Goal: Task Accomplishment & Management: Complete application form

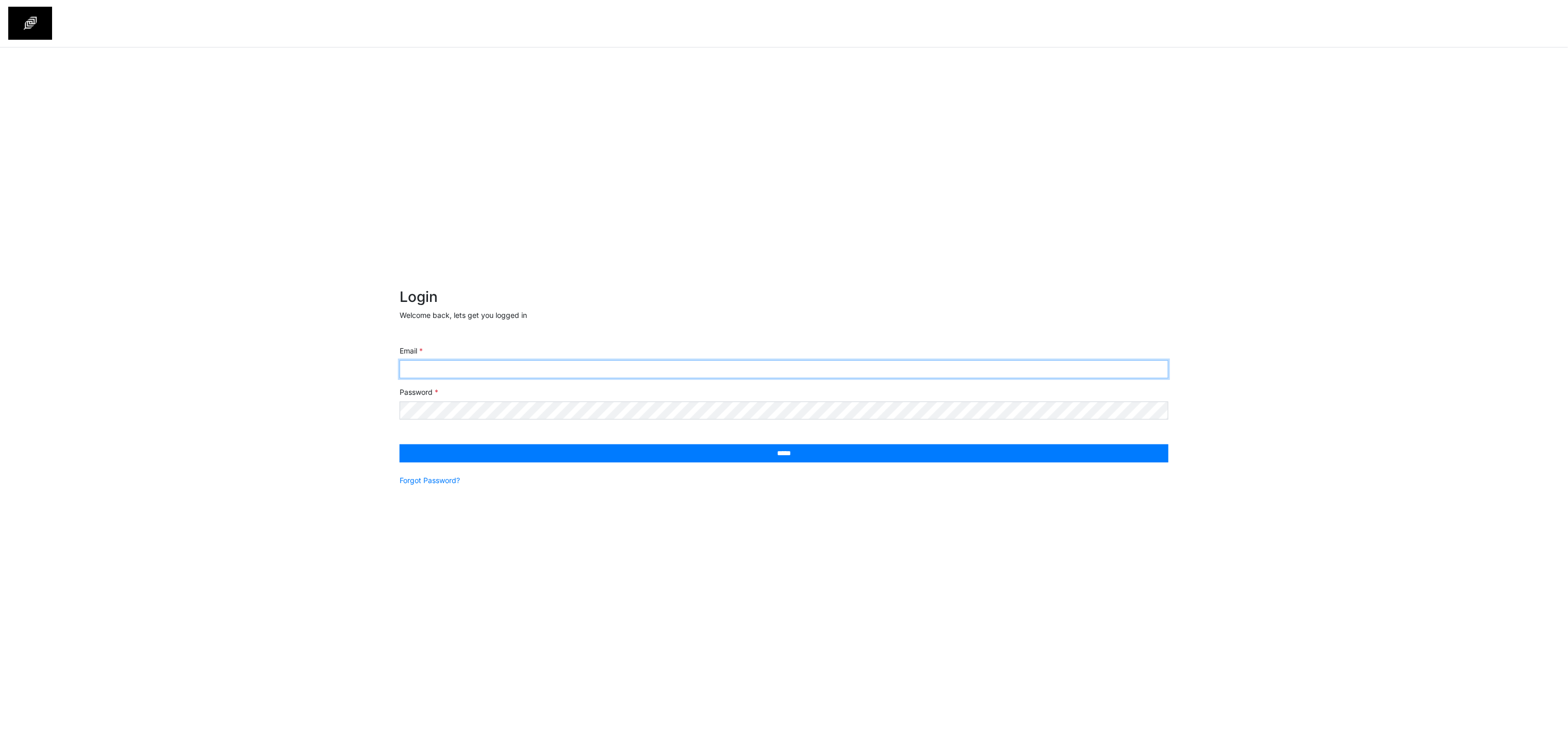
type input "**********"
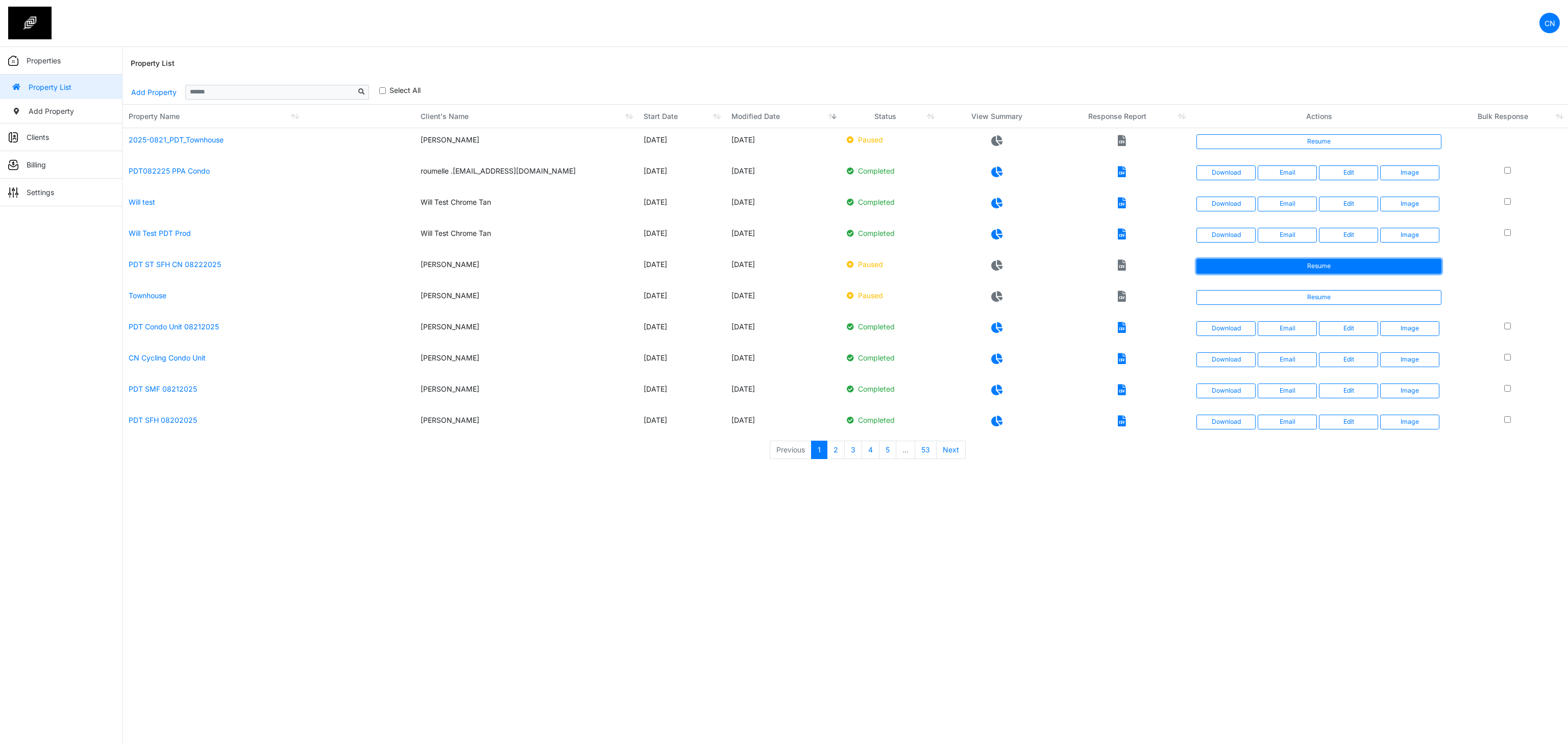
click at [1264, 263] on link "Resume" at bounding box center [1318, 266] width 245 height 14
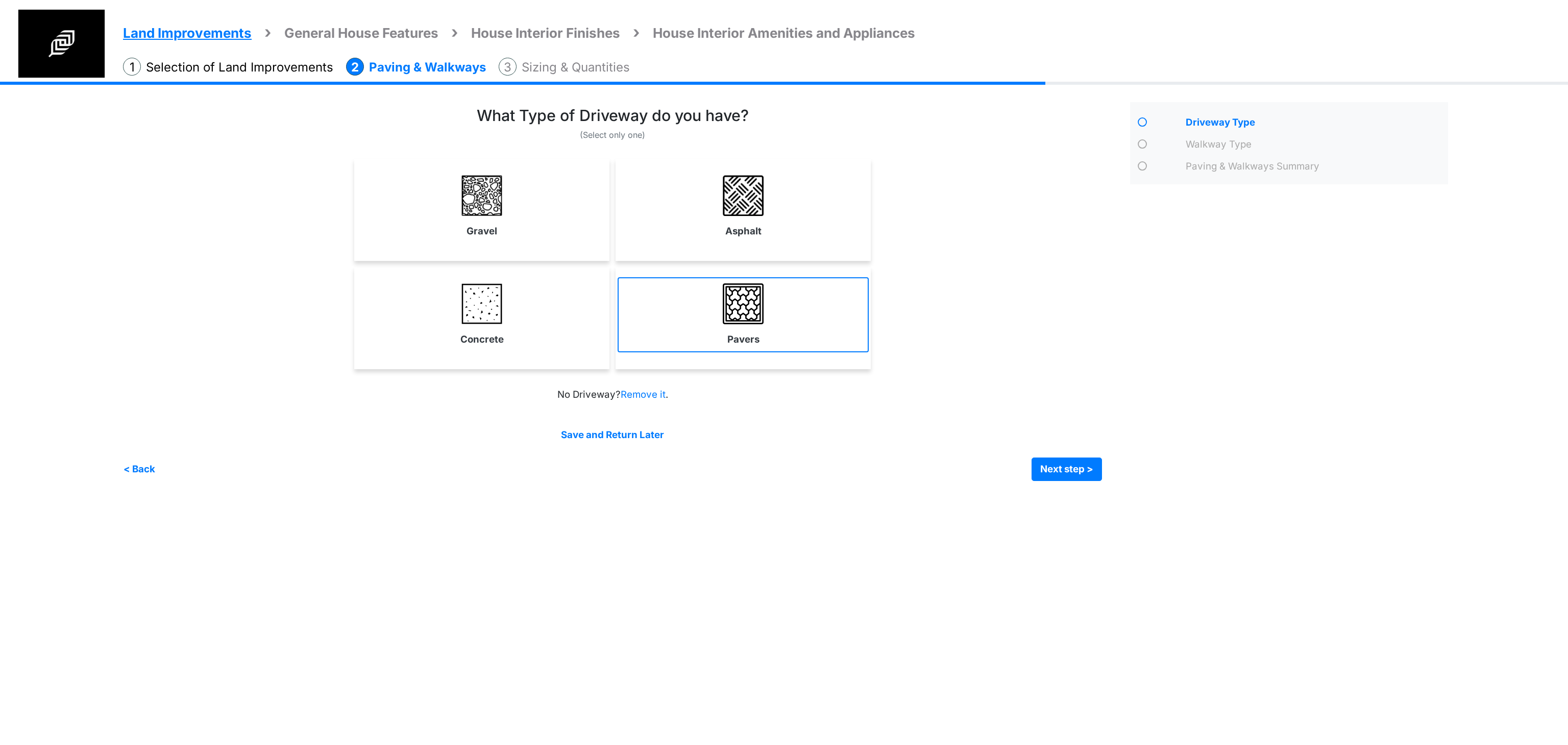
click at [737, 292] on img at bounding box center [743, 304] width 41 height 41
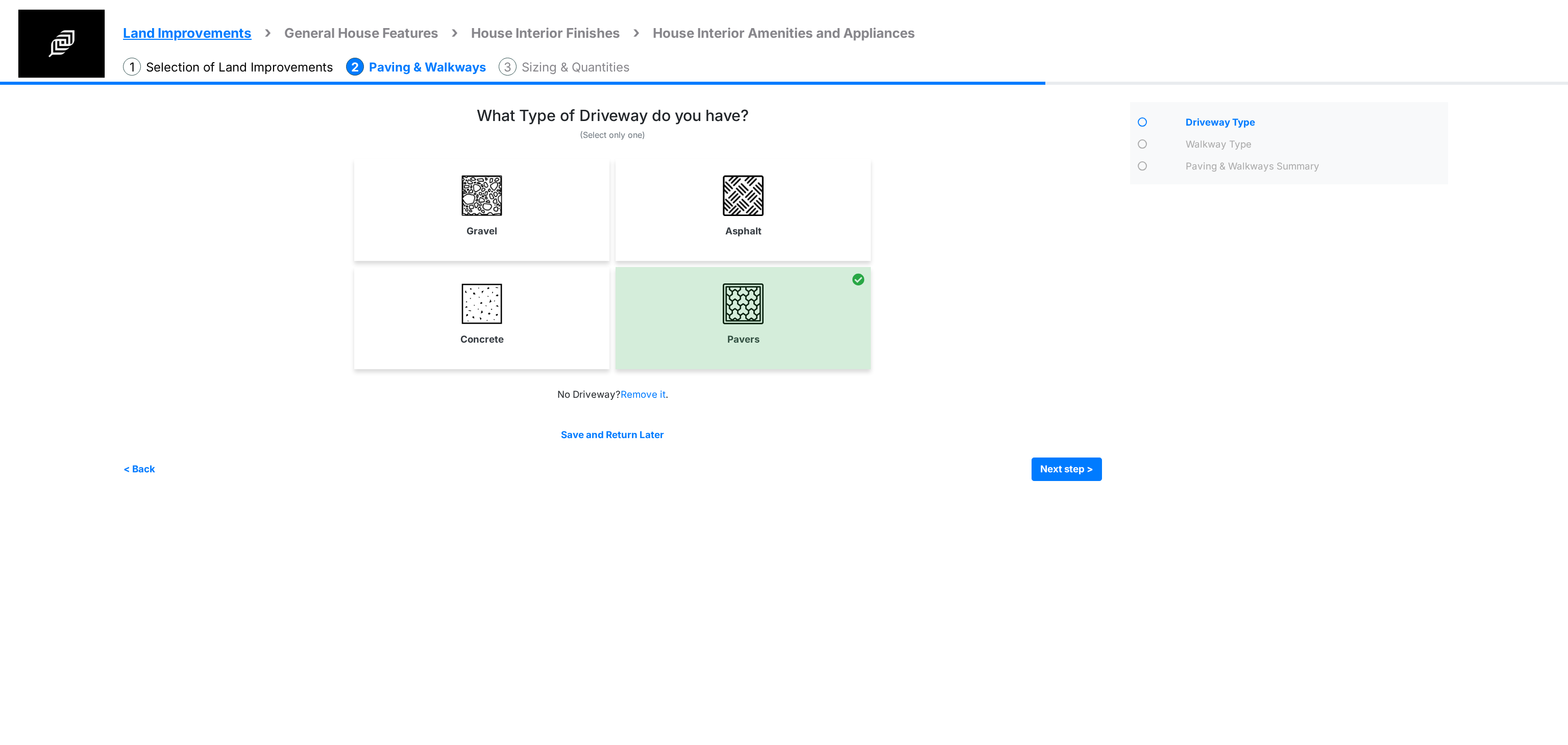
click at [1055, 455] on div "Save and Return Later < Back Next step > Save and submit" at bounding box center [612, 454] width 978 height 53
click at [1061, 462] on button "Next step >" at bounding box center [1066, 469] width 70 height 23
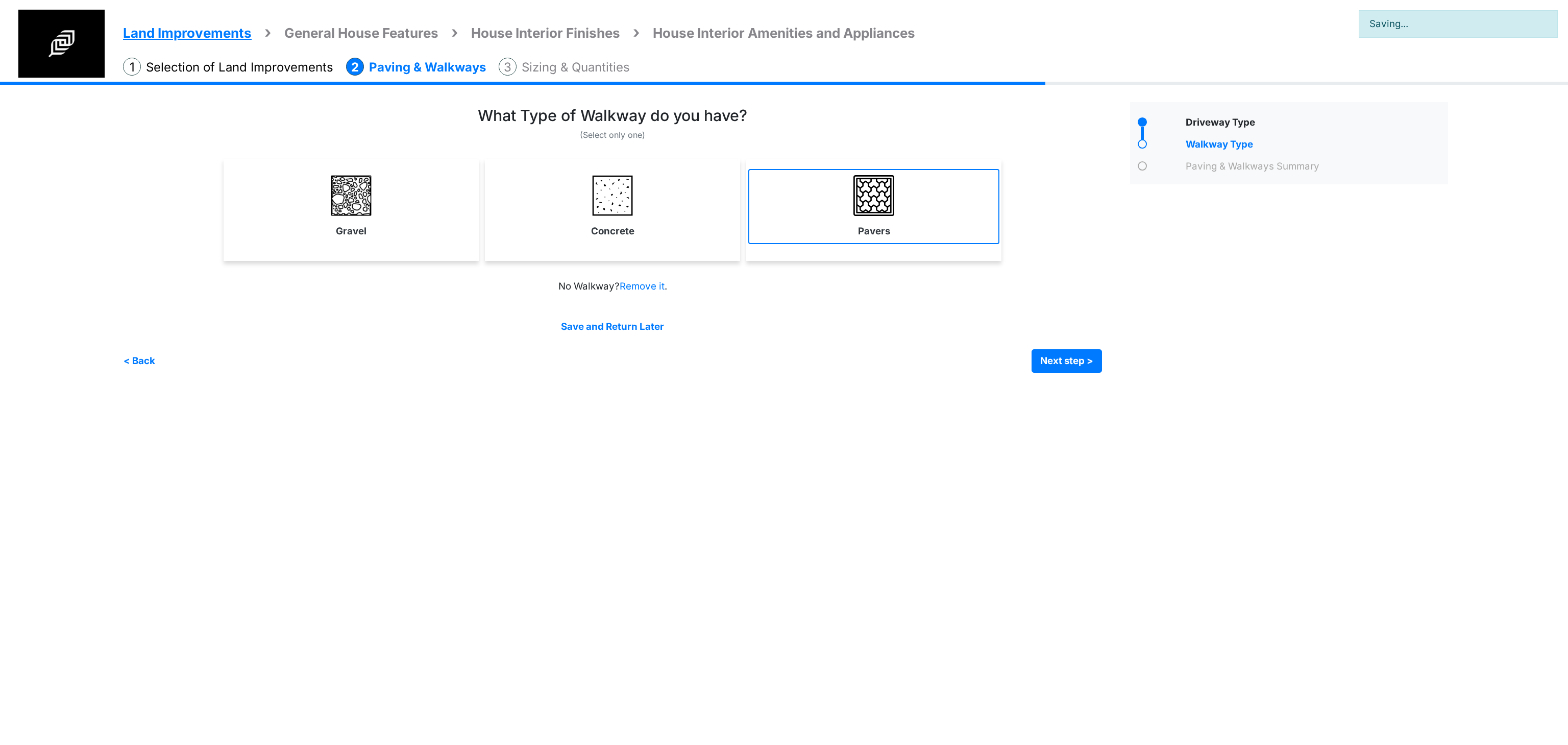
click at [858, 234] on label "Pavers" at bounding box center [874, 231] width 32 height 14
select select "*"
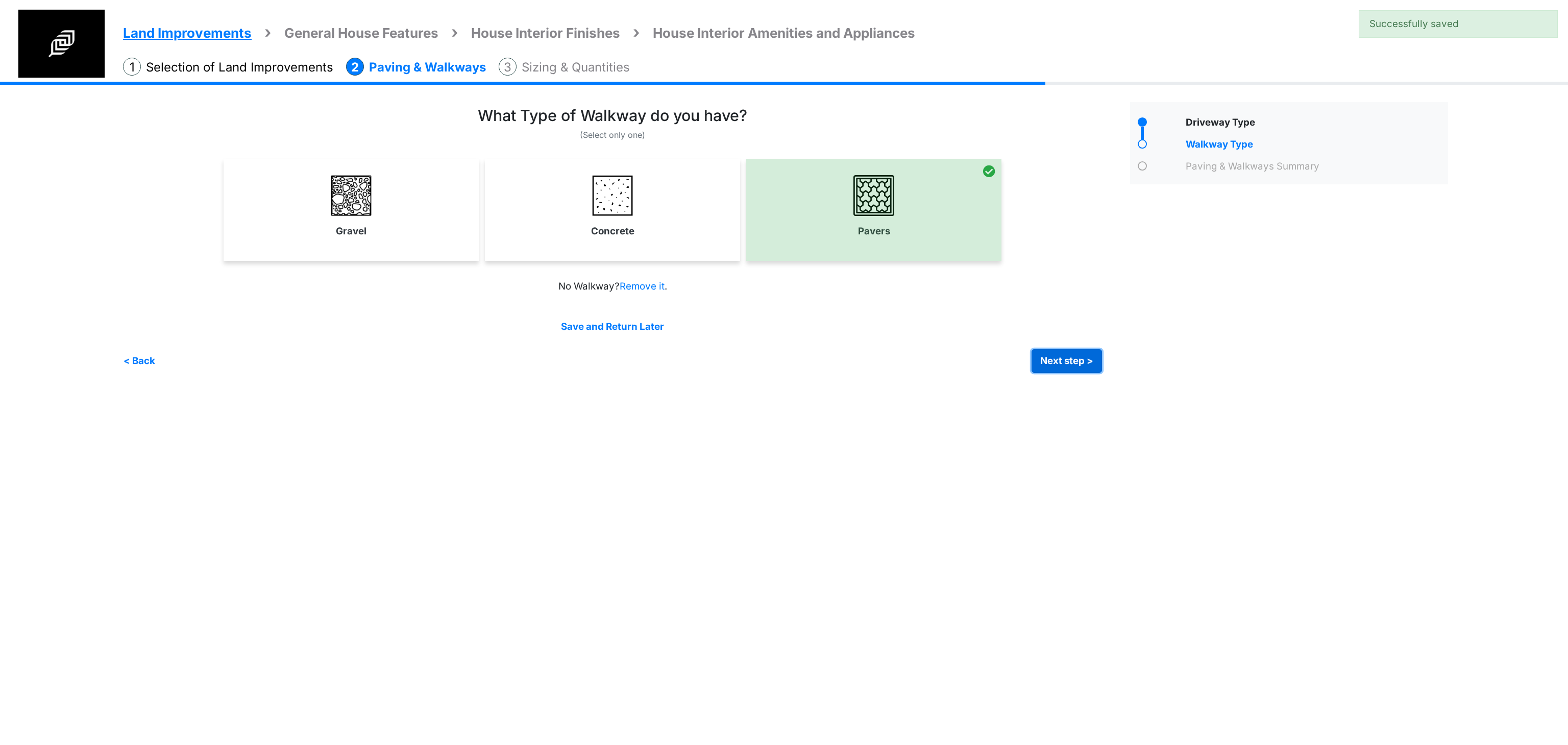
click at [1032, 350] on button "Next step >" at bounding box center [1066, 360] width 70 height 23
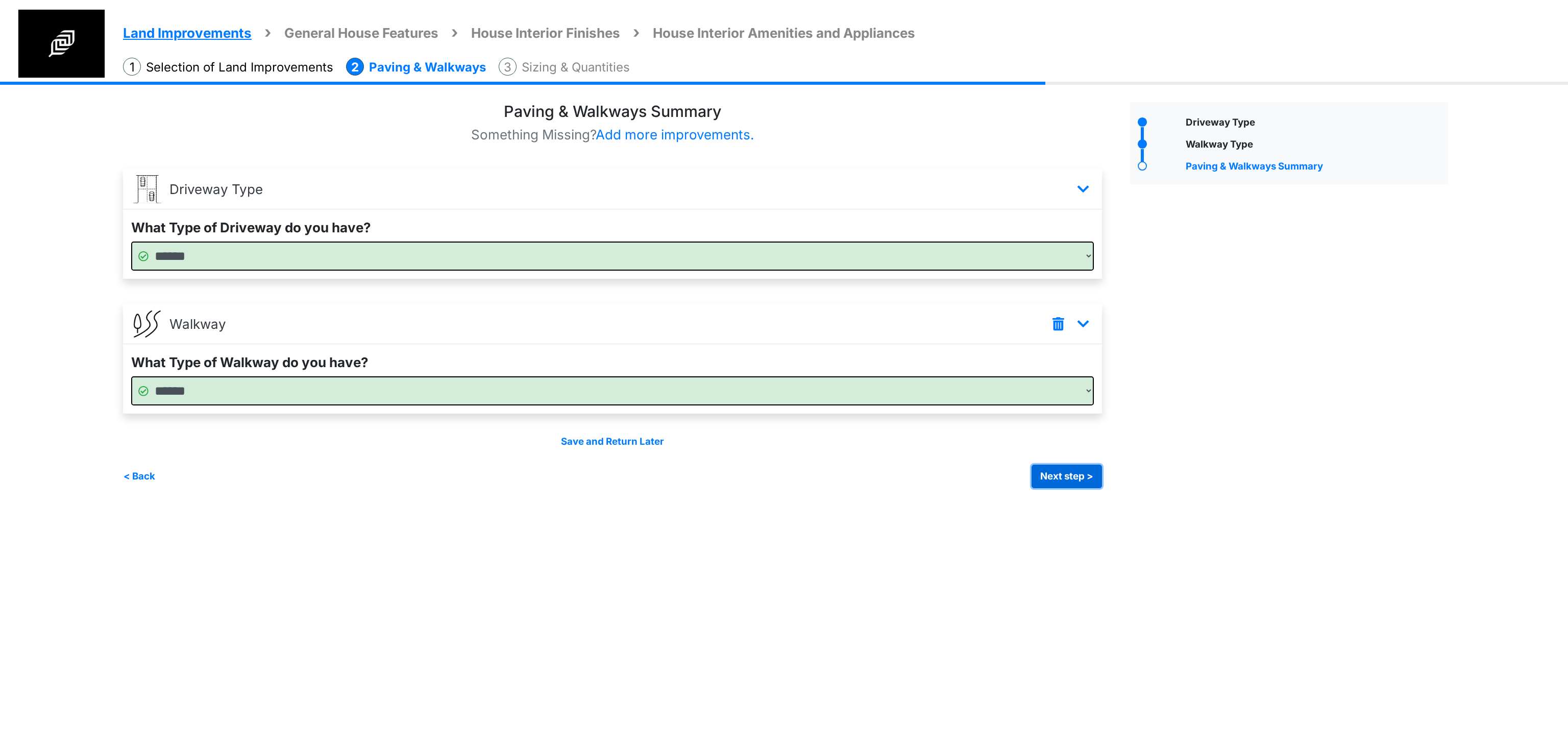
click at [1090, 478] on button "Next step >" at bounding box center [1066, 476] width 70 height 23
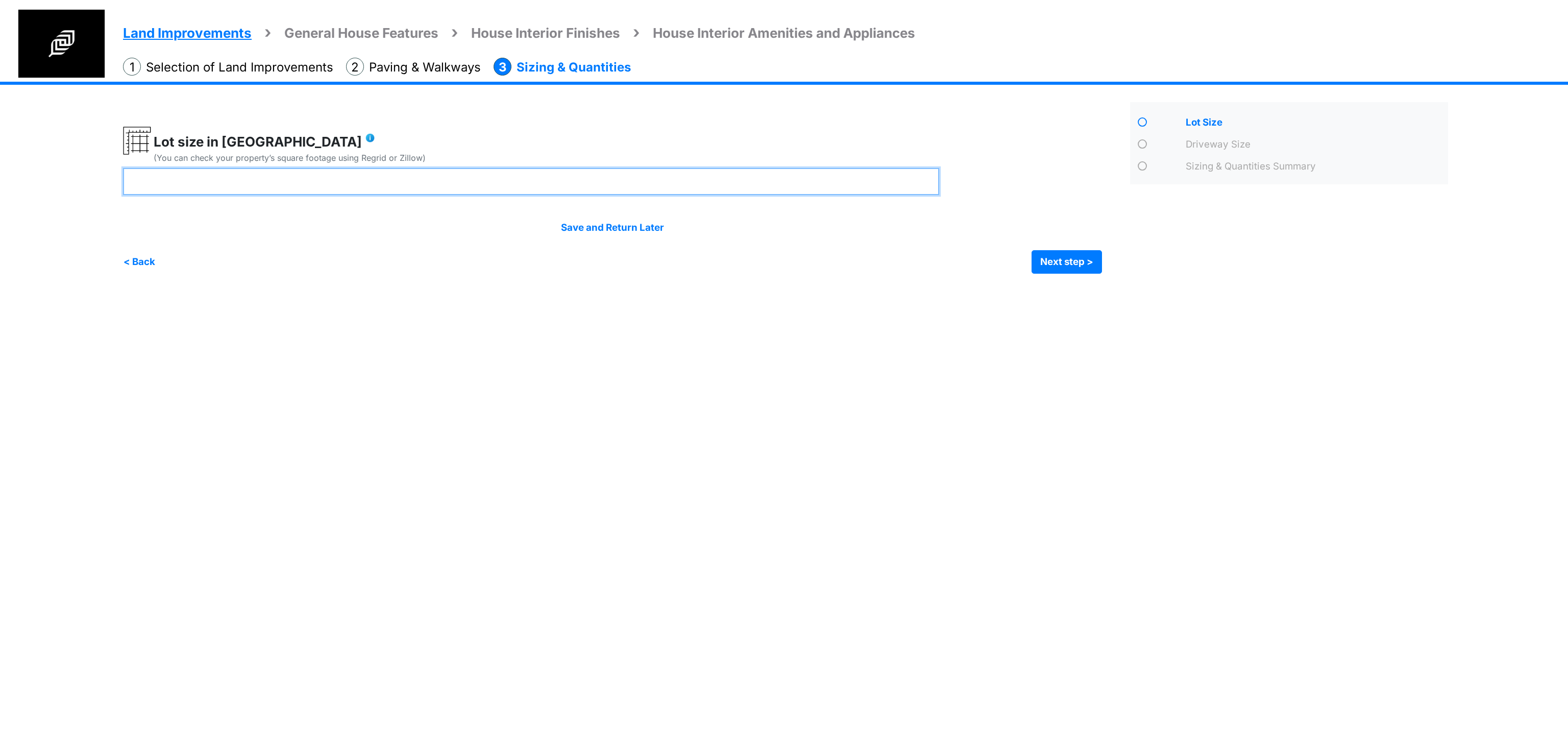
click at [441, 185] on input "number" at bounding box center [531, 181] width 816 height 27
type input "**"
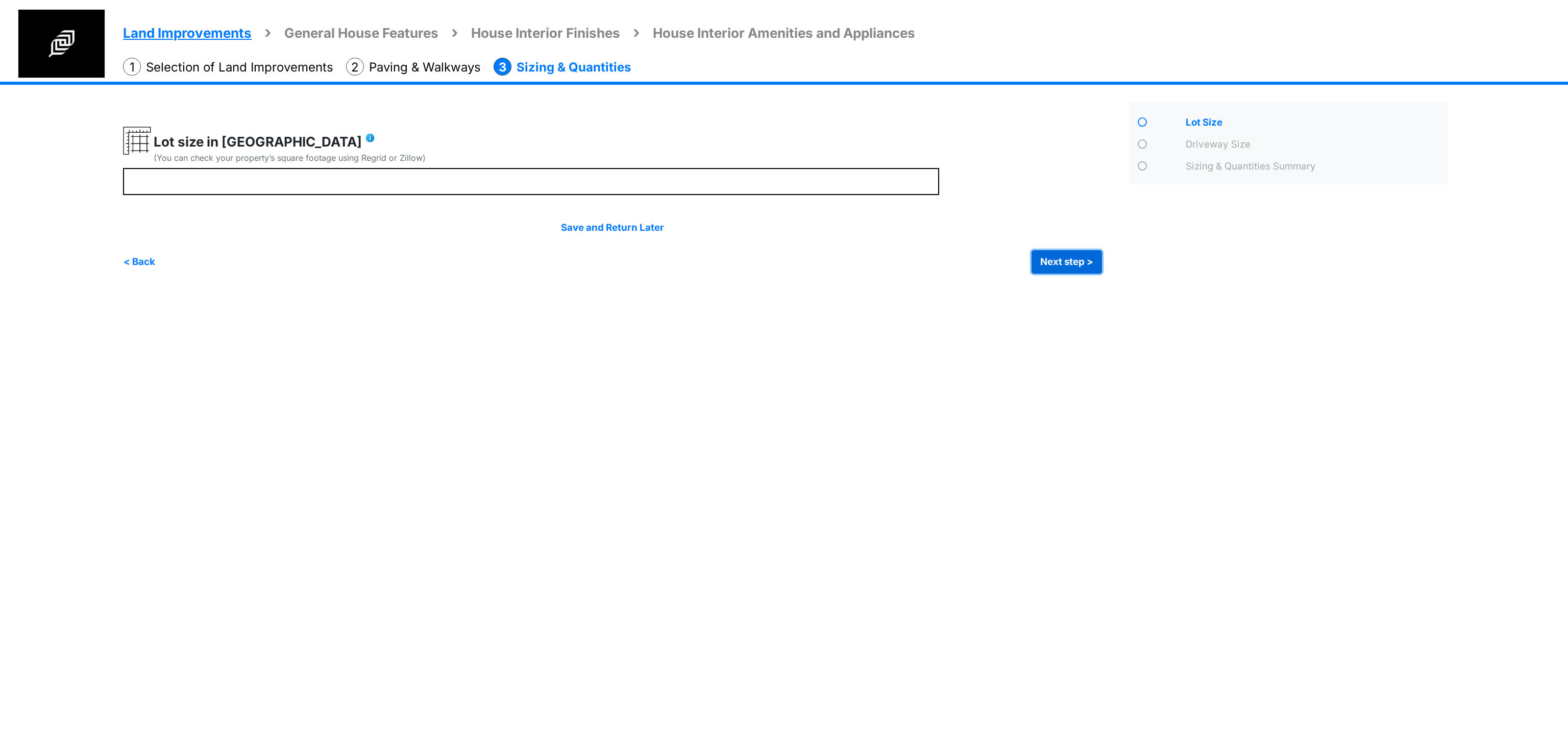
click at [1069, 259] on button "Next step >" at bounding box center [1066, 262] width 70 height 23
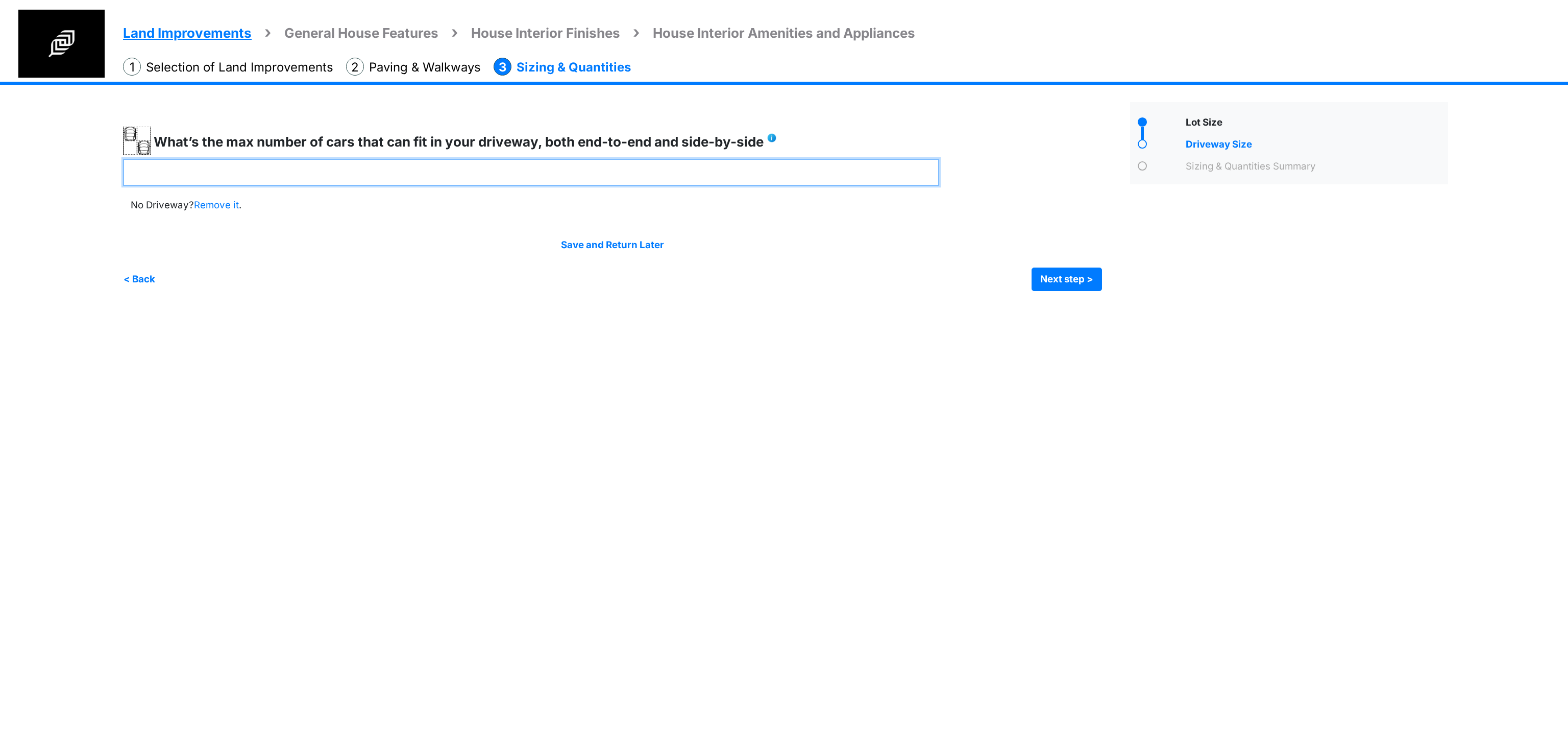
click at [711, 176] on input "number" at bounding box center [531, 172] width 816 height 27
type input "*"
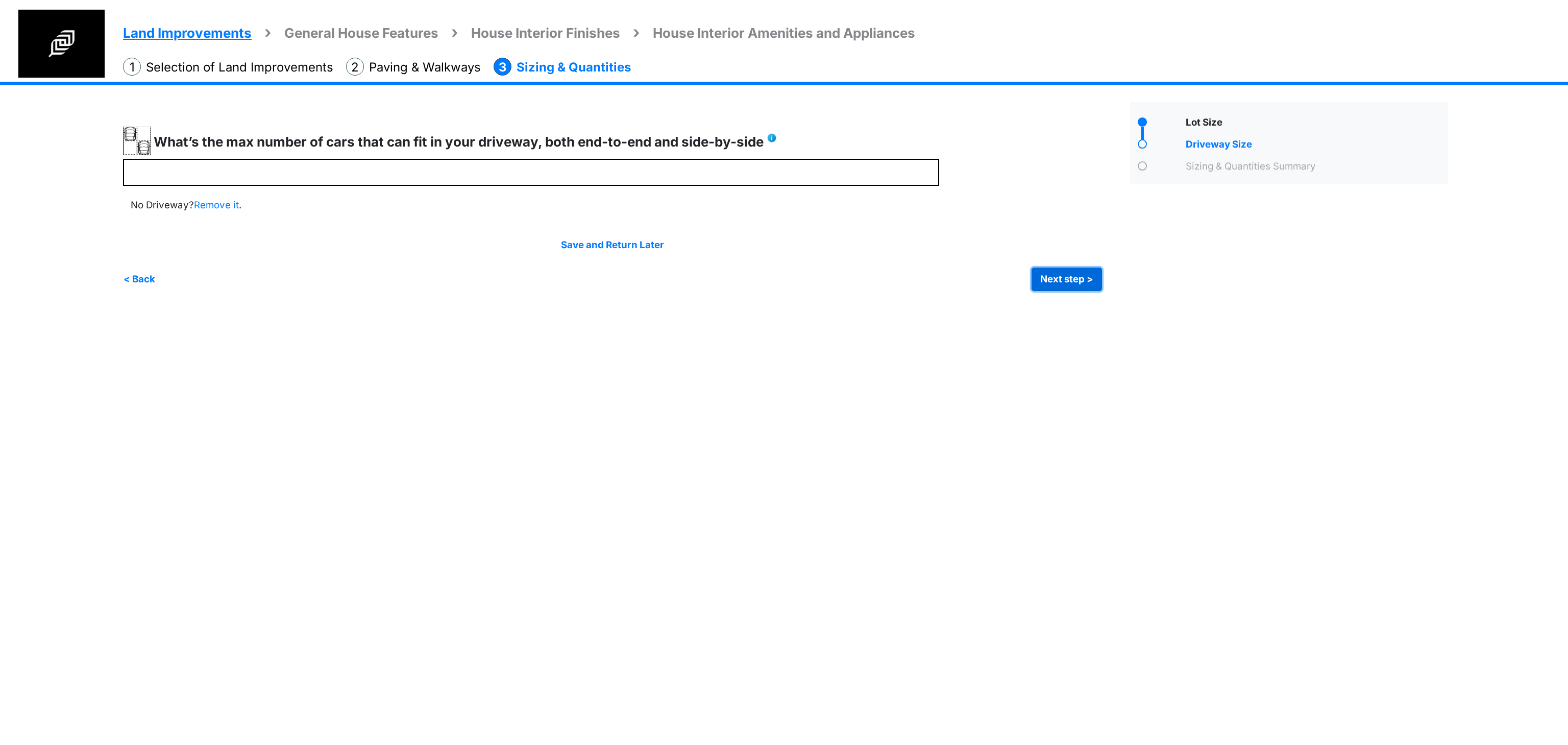
type input "*"
click at [1043, 272] on button "Next step >" at bounding box center [1066, 279] width 70 height 23
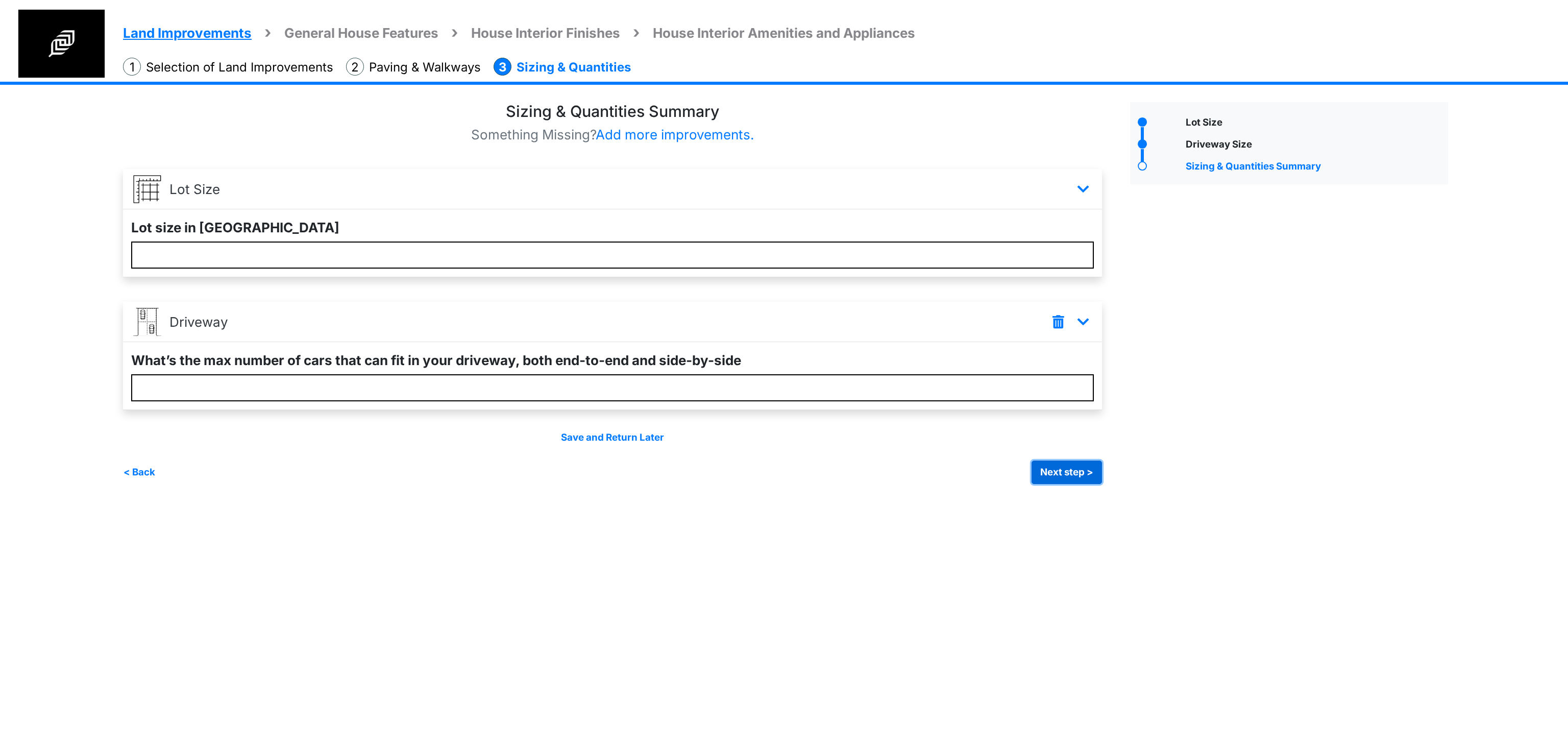
click at [1086, 470] on button "Next step >" at bounding box center [1066, 472] width 70 height 23
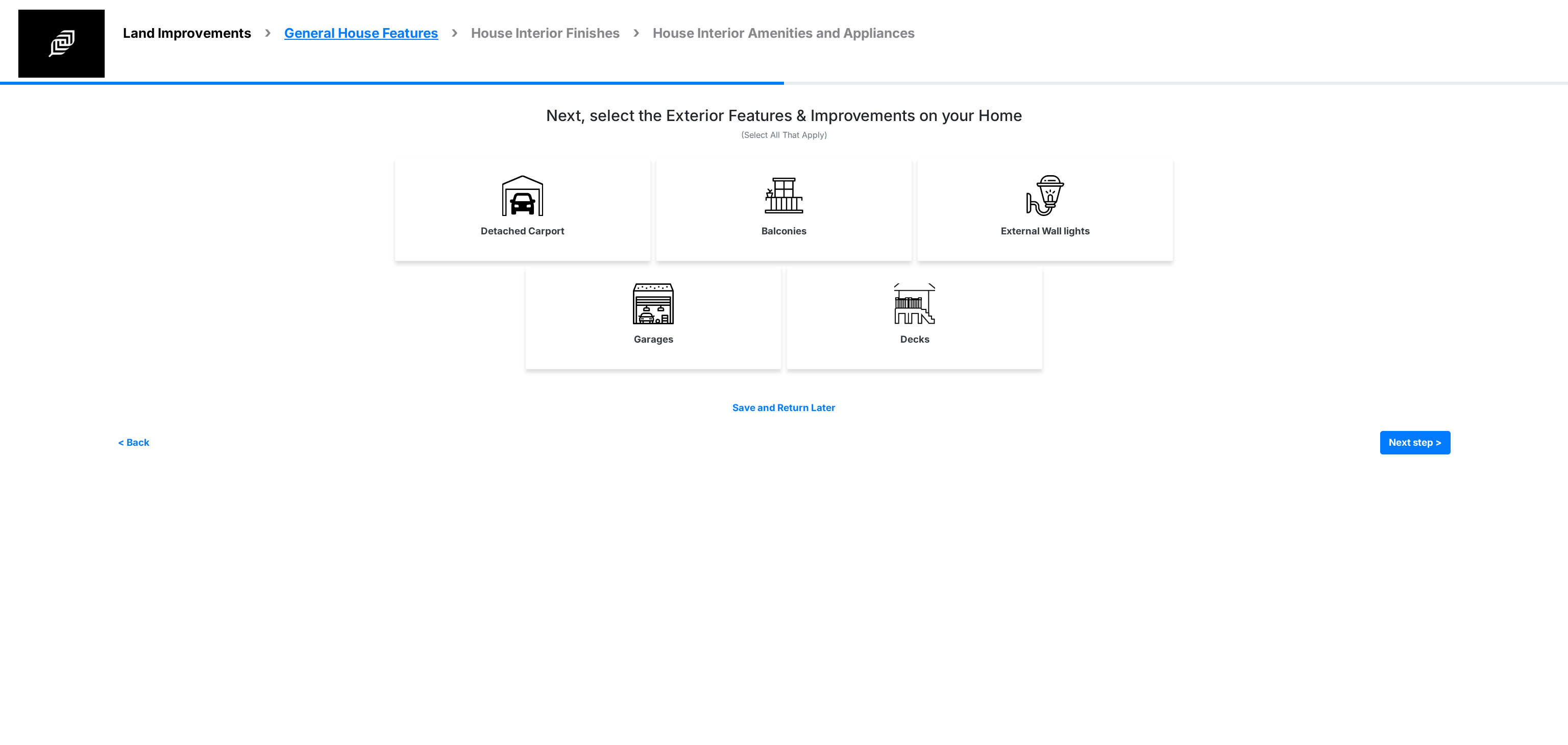
click at [1175, 340] on div "Garages Decks" at bounding box center [784, 317] width 1333 height 102
click at [1050, 193] on img at bounding box center [1045, 195] width 41 height 41
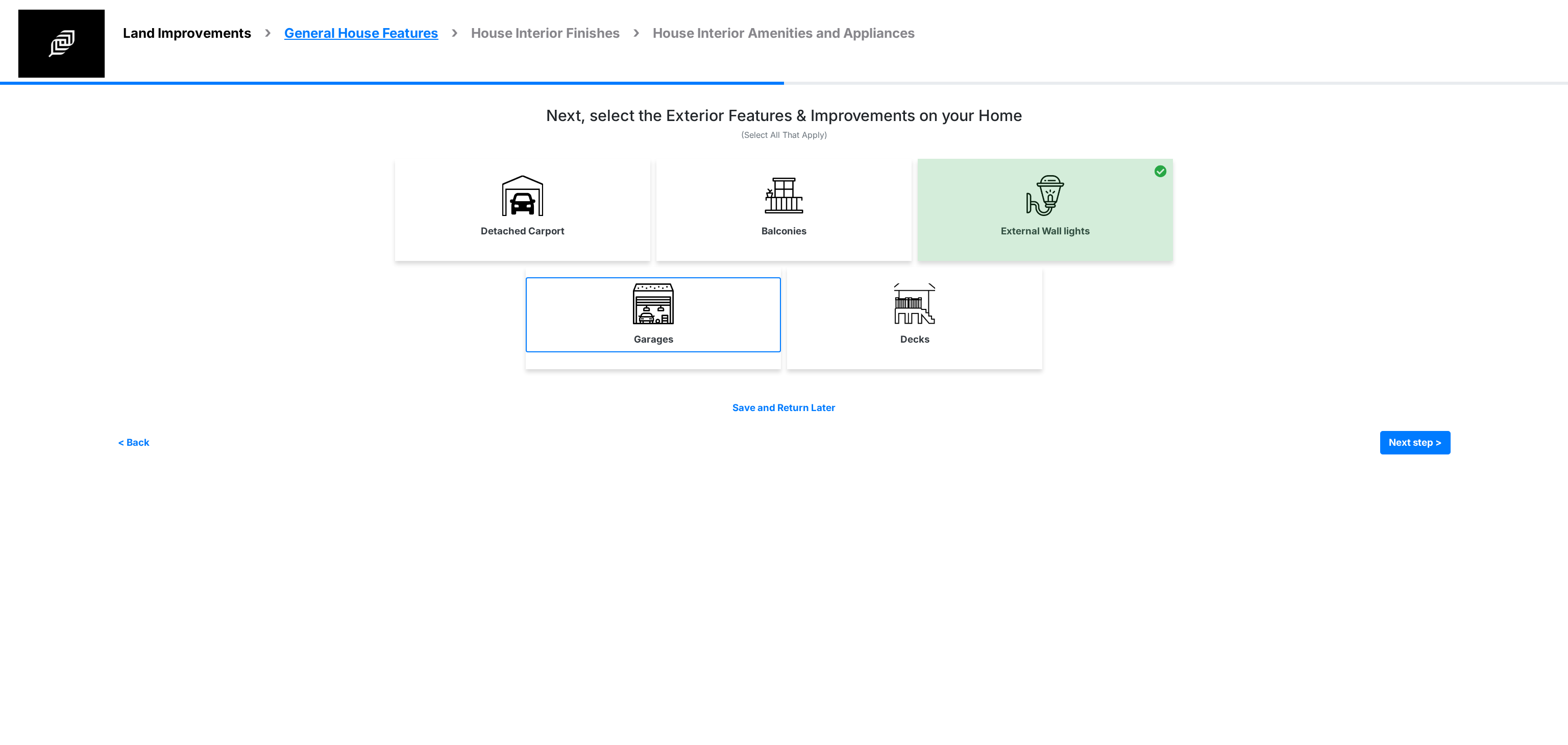
click at [700, 296] on link "Garages" at bounding box center [653, 314] width 255 height 75
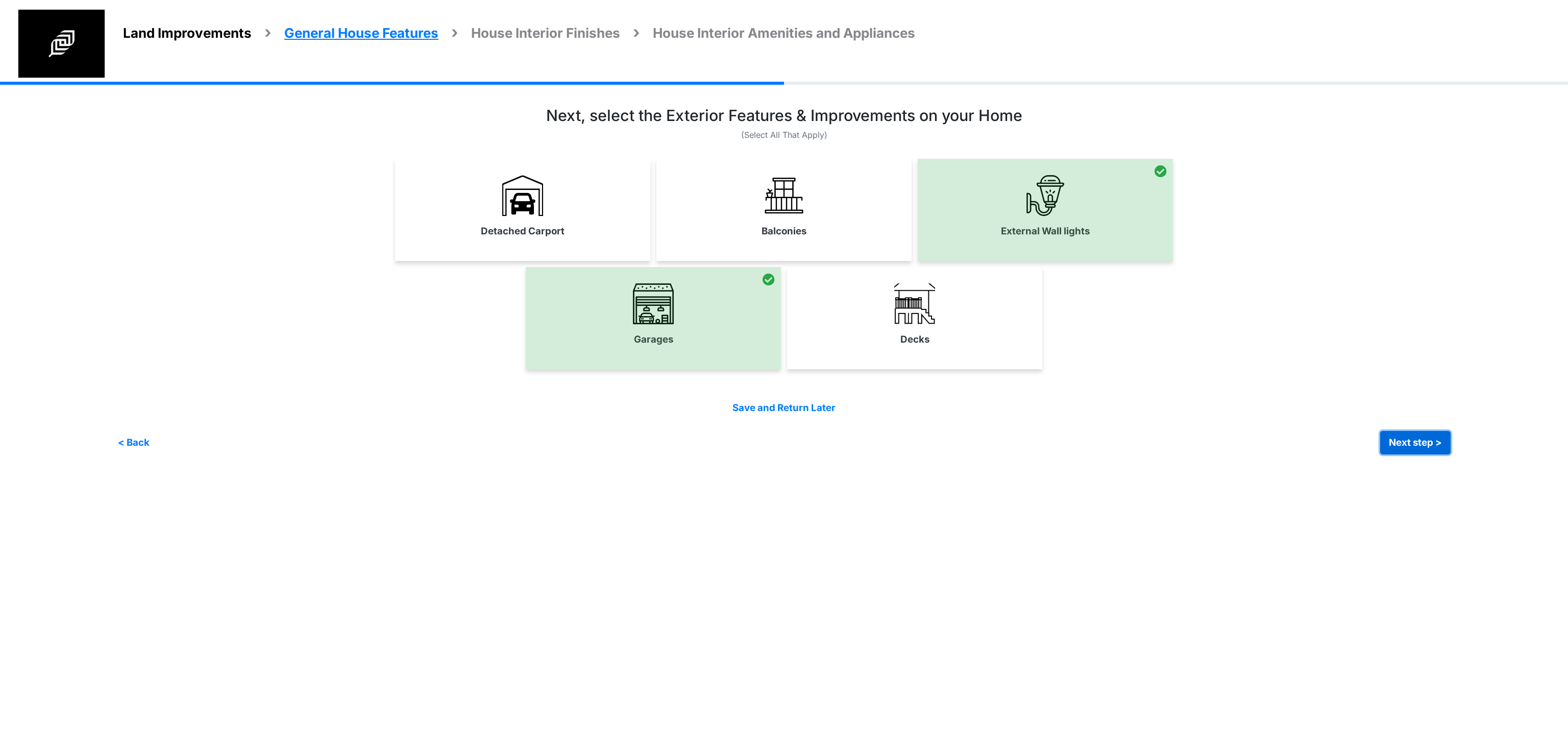
click at [1409, 452] on button "Next step >" at bounding box center [1415, 442] width 70 height 23
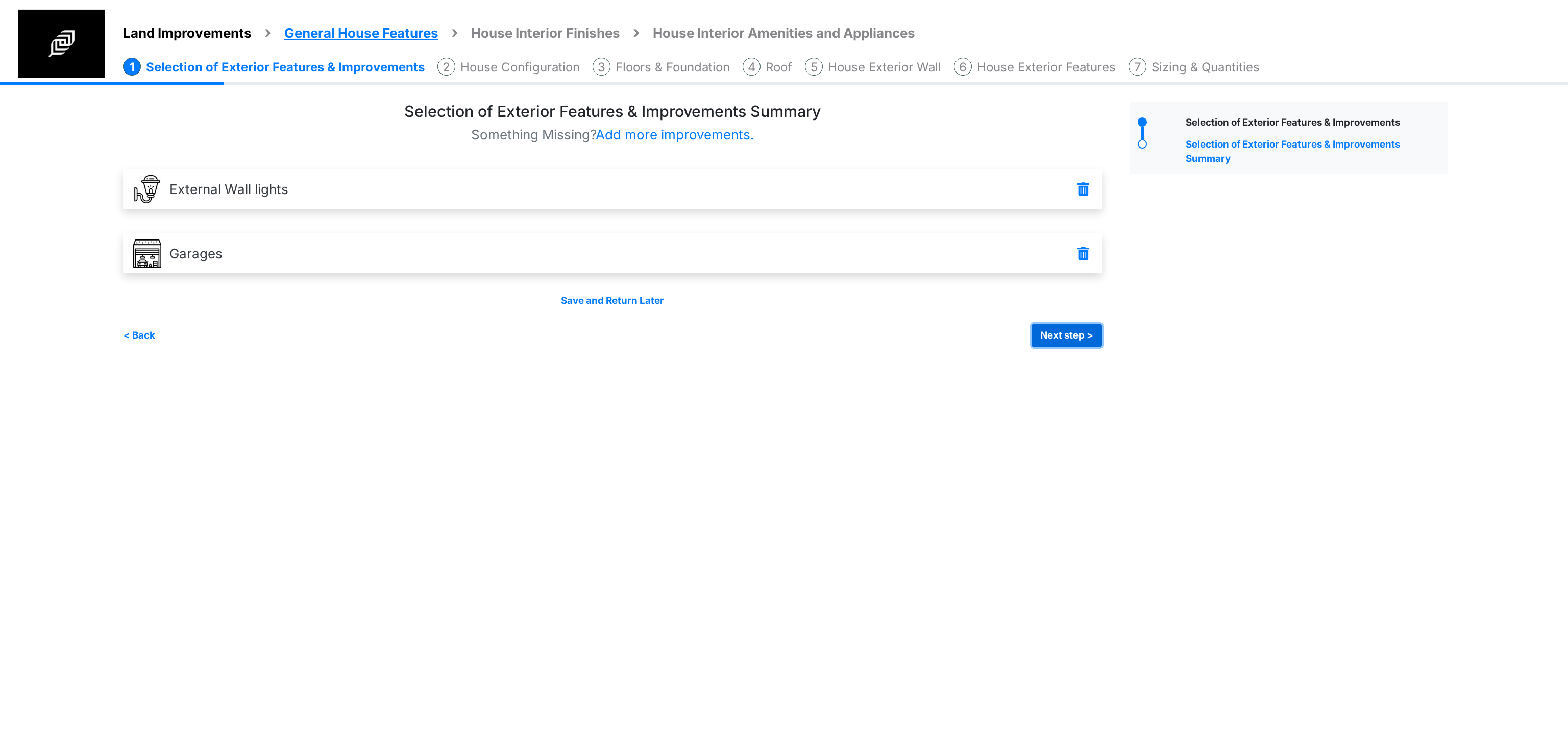
click at [1037, 333] on button "Next step >" at bounding box center [1066, 335] width 70 height 23
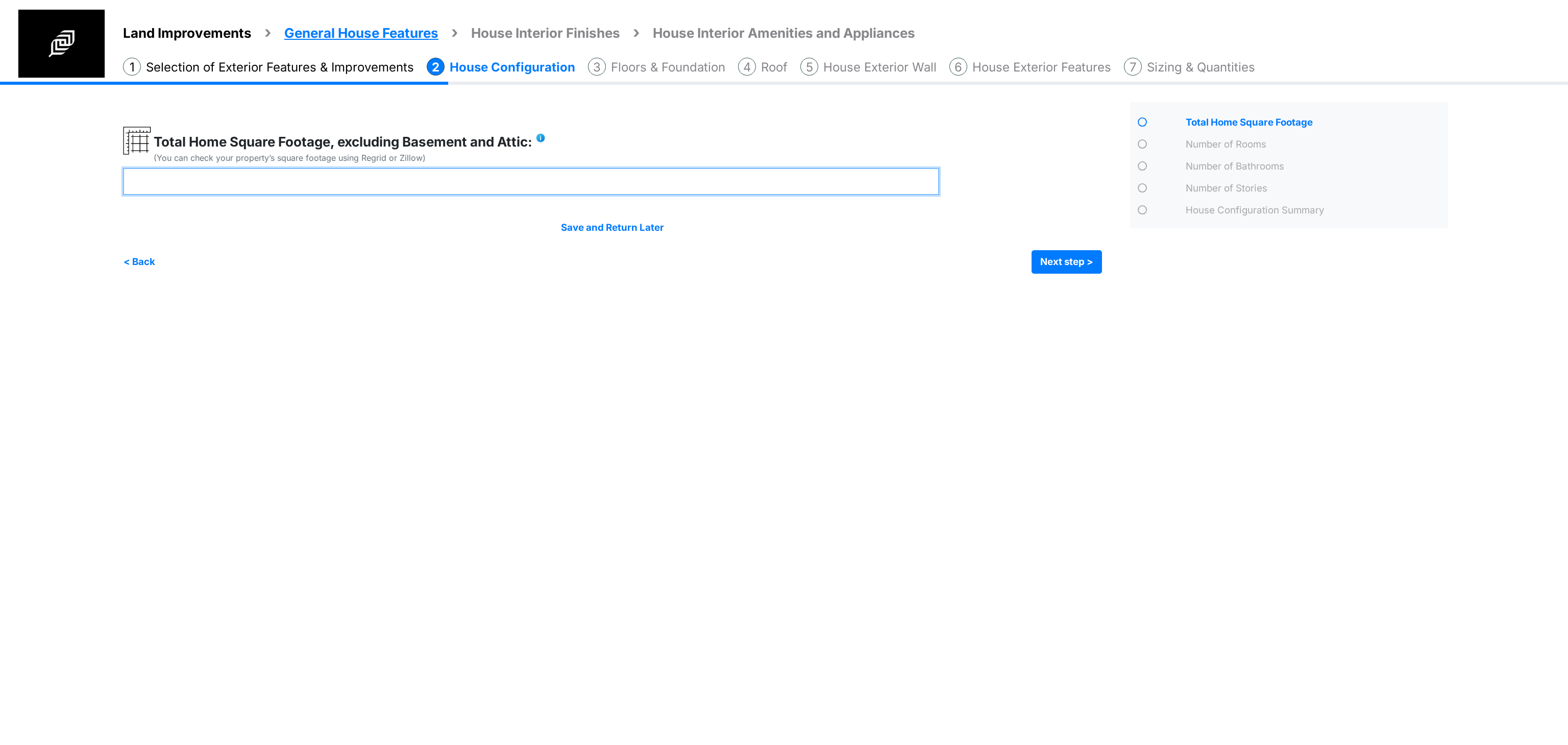
click at [614, 180] on input "number" at bounding box center [531, 181] width 816 height 27
type input "****"
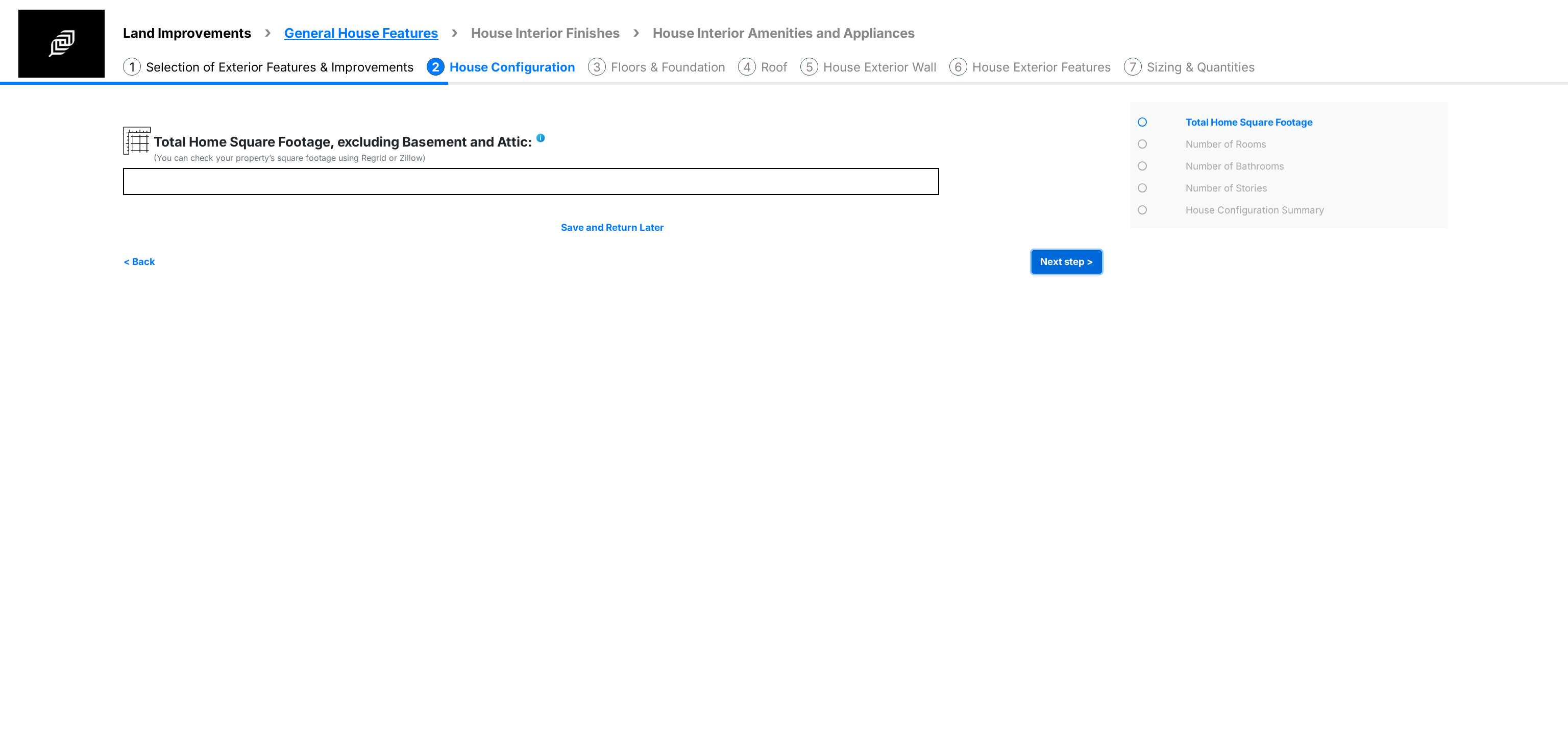
click at [1061, 264] on button "Next step >" at bounding box center [1066, 262] width 70 height 23
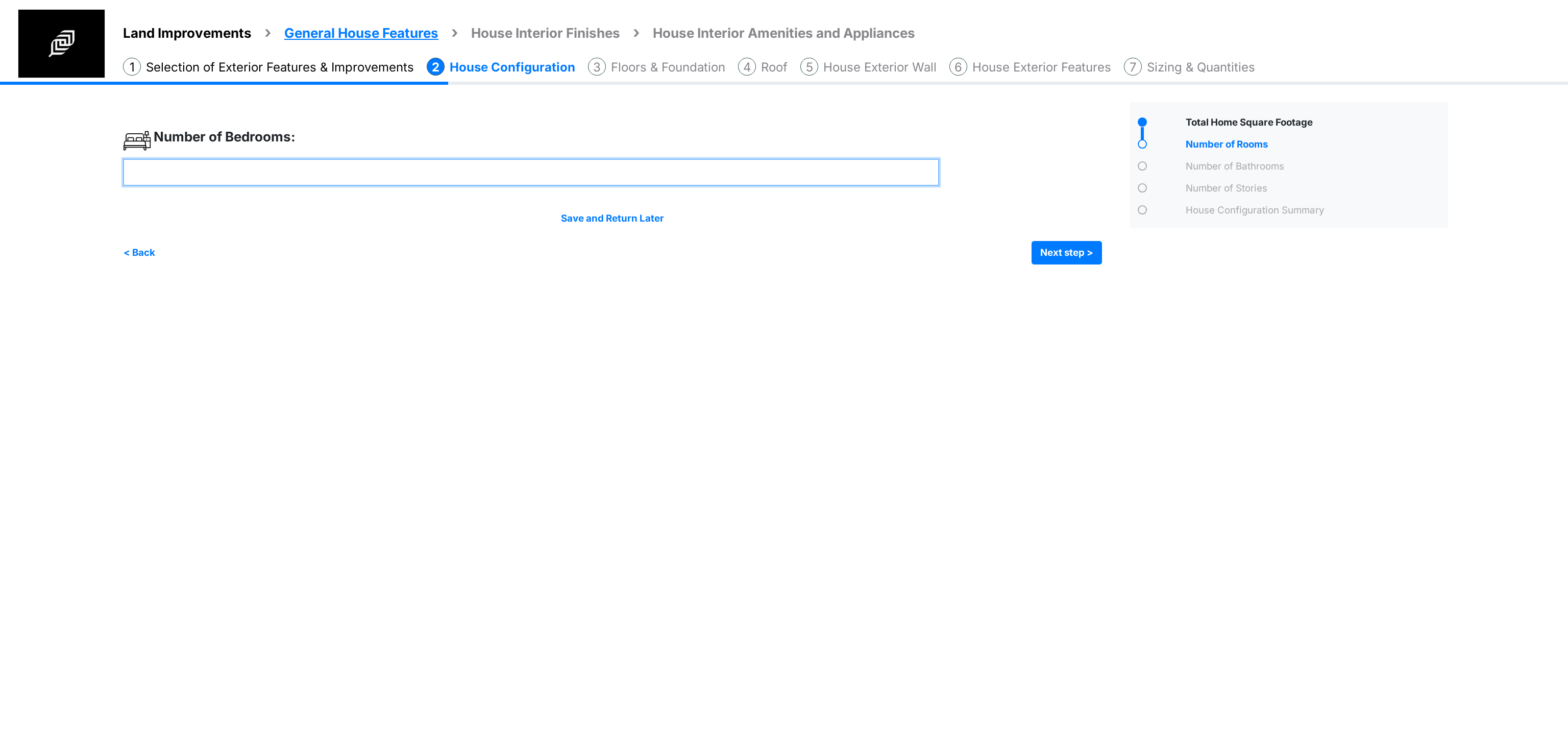
click at [485, 163] on input "number" at bounding box center [531, 172] width 816 height 27
type input "*"
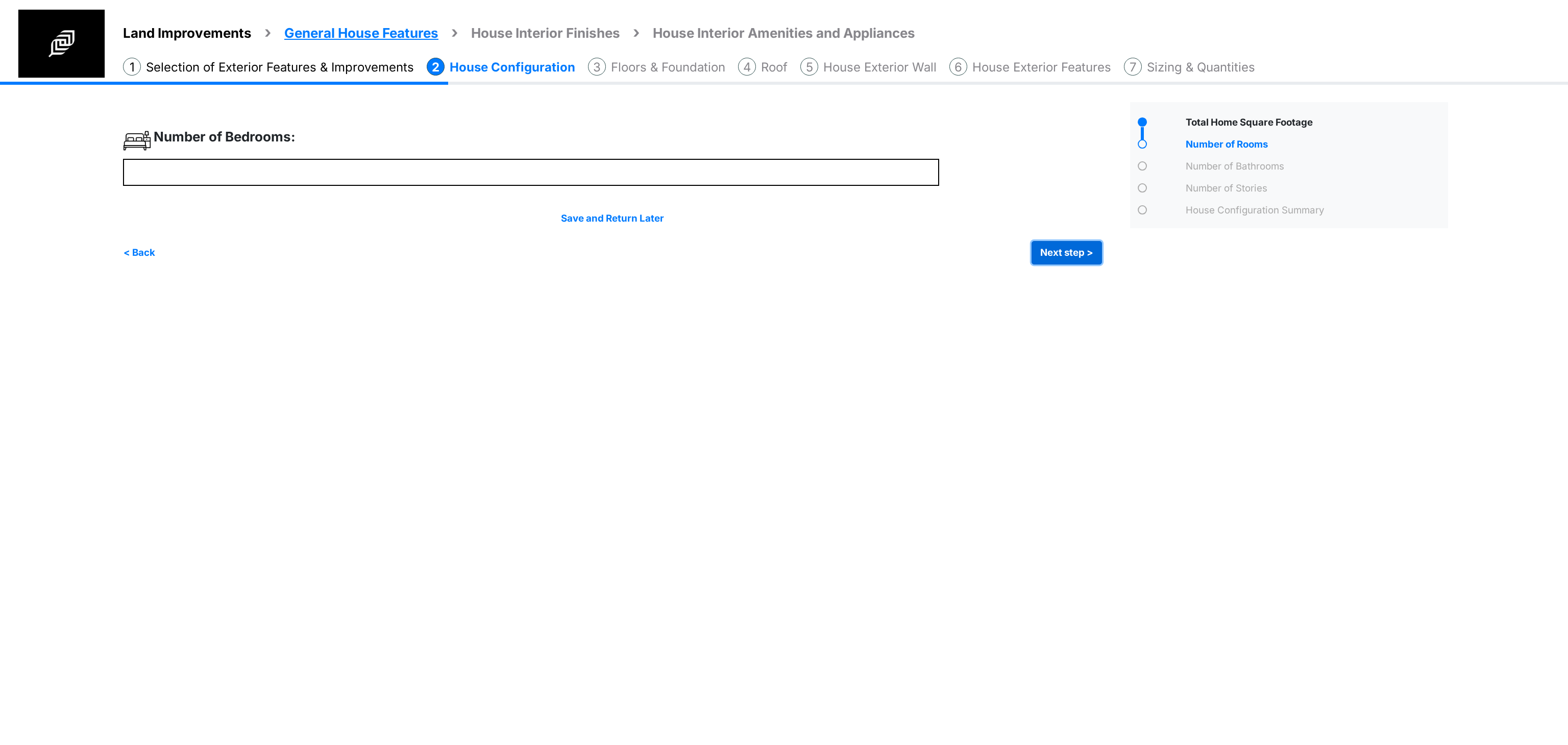
click at [1082, 255] on button "Next step >" at bounding box center [1066, 252] width 70 height 23
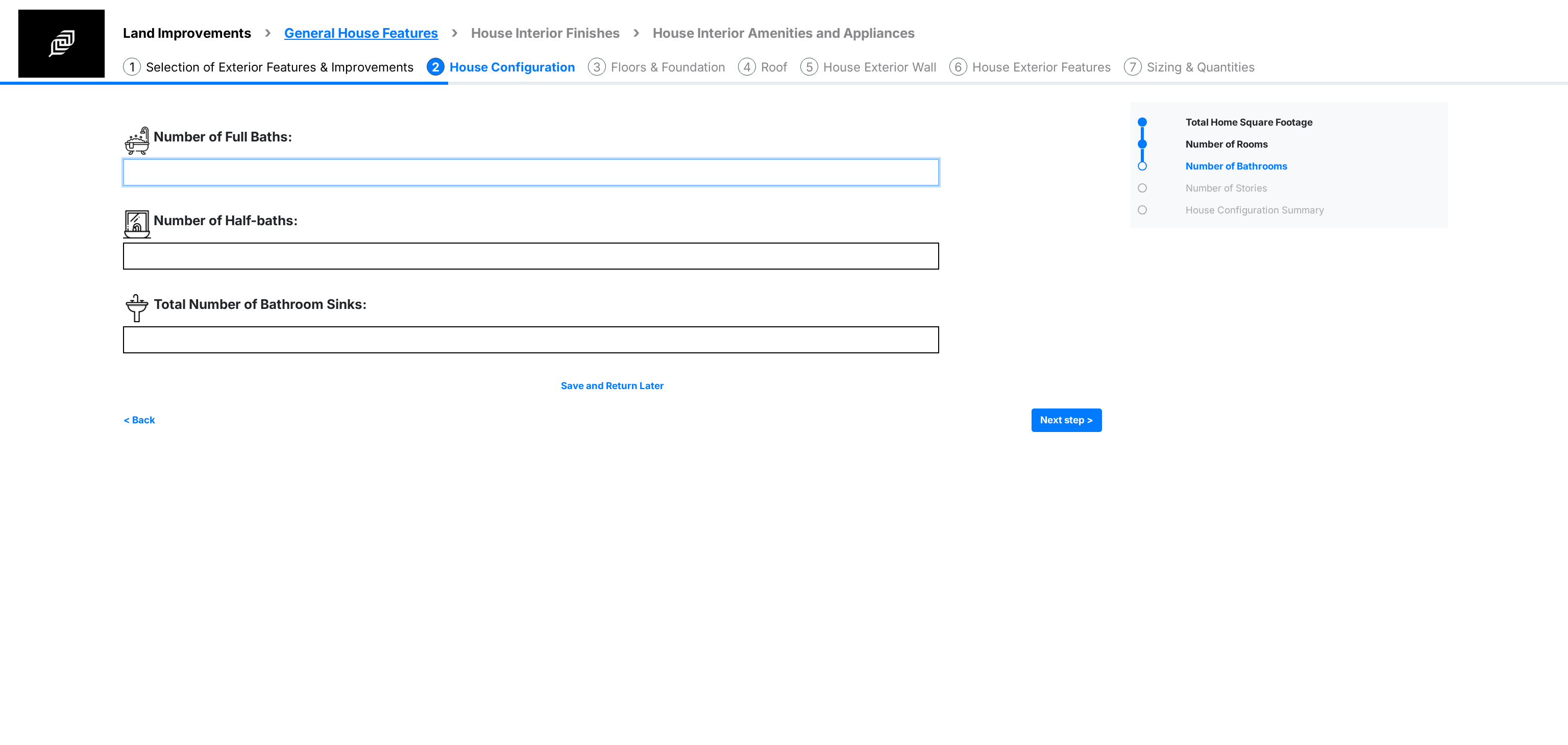
click at [408, 169] on input "*" at bounding box center [531, 172] width 816 height 27
type input "*"
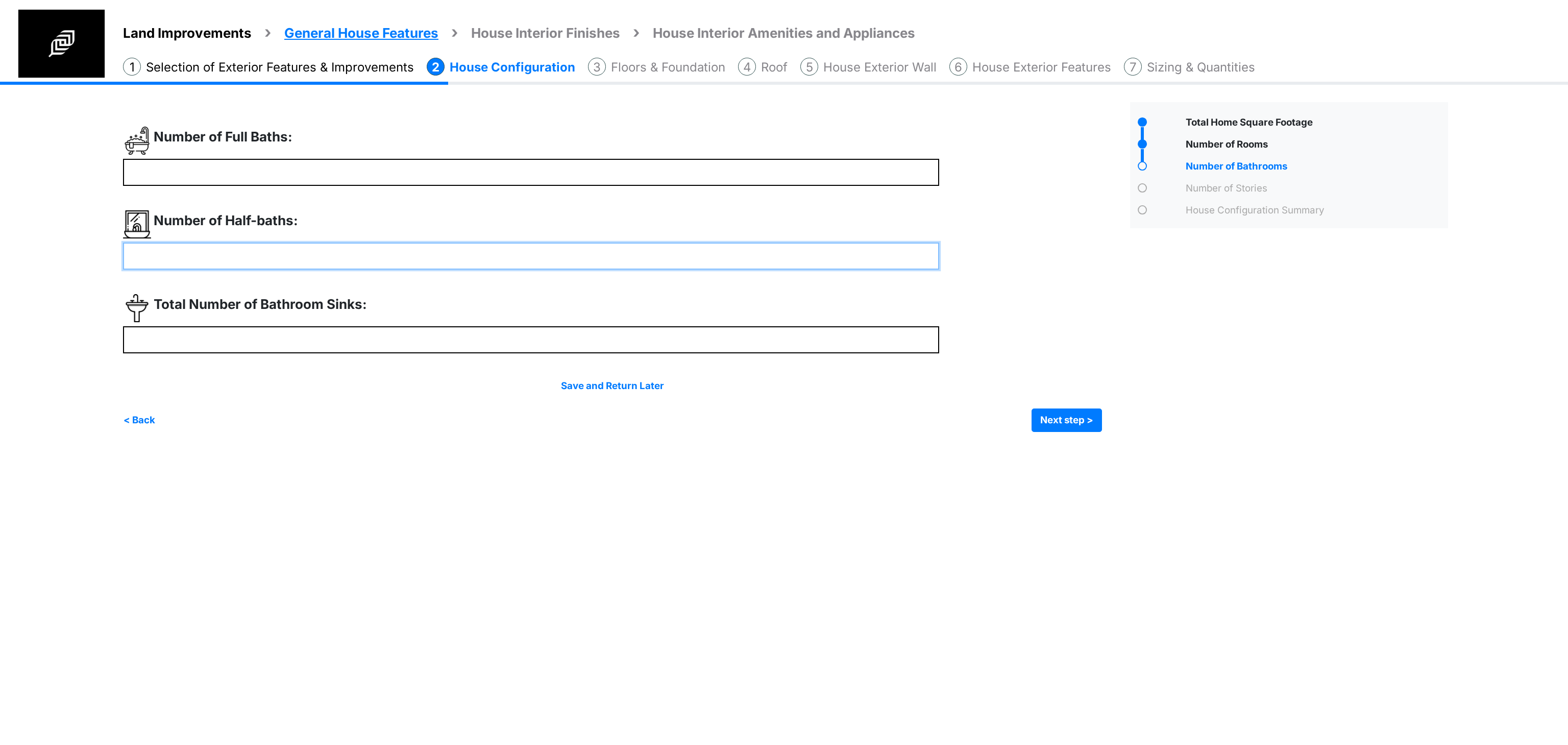
click at [387, 256] on input "number" at bounding box center [531, 256] width 816 height 27
type input "*"
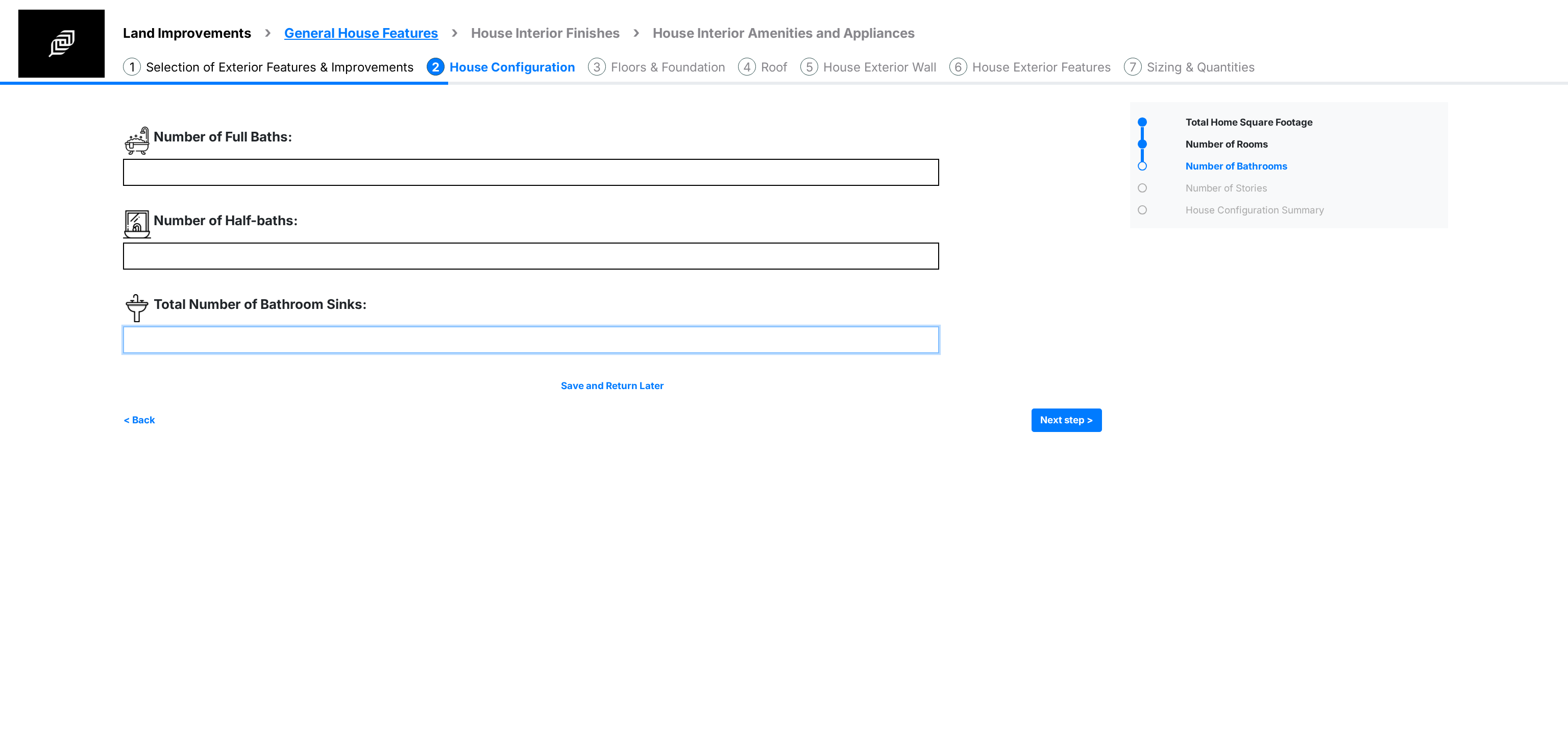
click at [423, 335] on input "number" at bounding box center [531, 340] width 816 height 27
drag, startPoint x: 189, startPoint y: 350, endPoint x: 93, endPoint y: 348, distance: 96.0
click at [93, 348] on div "Land Improvements General House Features House Interior Finishes House Interior…" at bounding box center [784, 264] width 1568 height 366
type input "*"
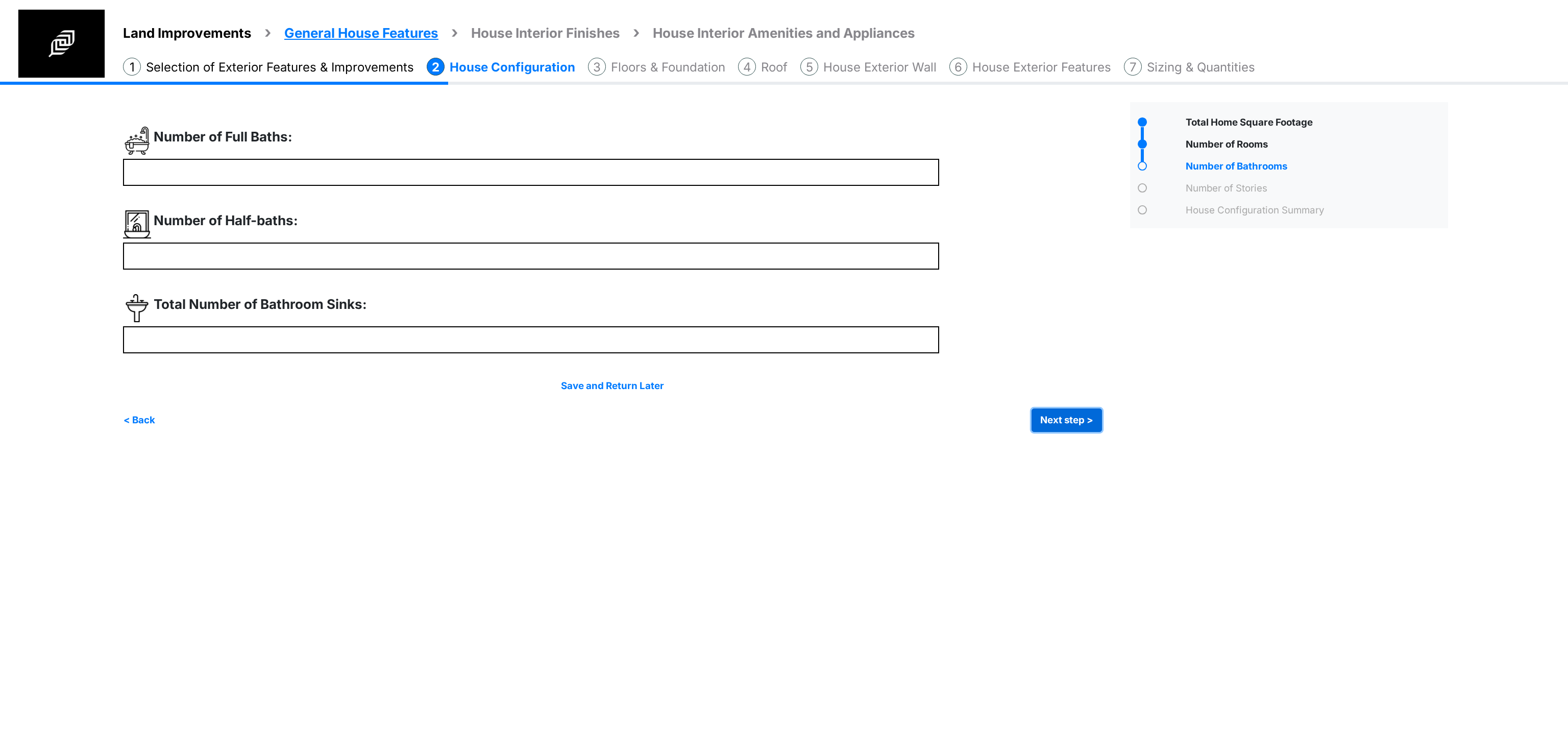
click at [1083, 420] on button "Next step >" at bounding box center [1066, 420] width 70 height 23
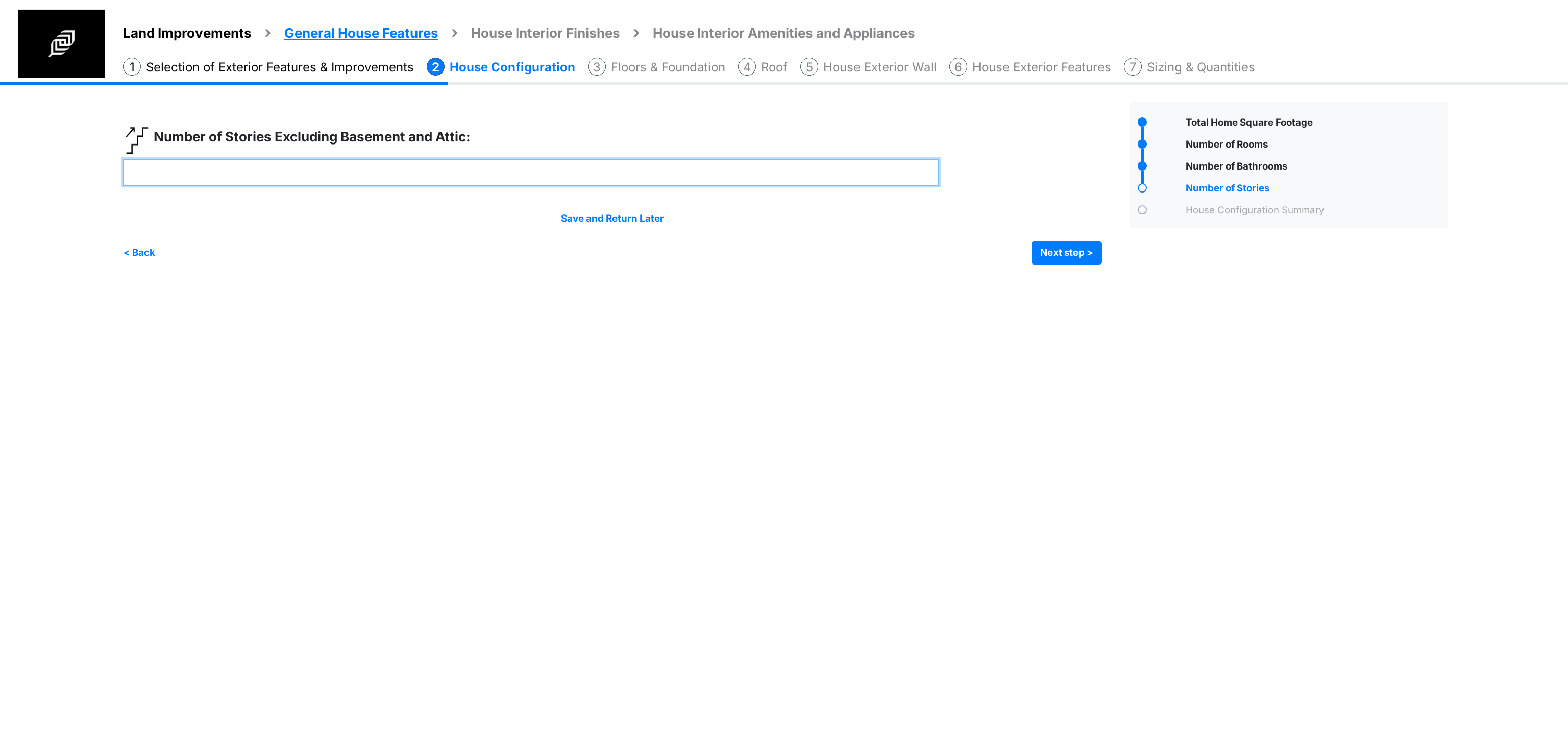
click at [615, 175] on input "number" at bounding box center [531, 172] width 816 height 27
type input "*"
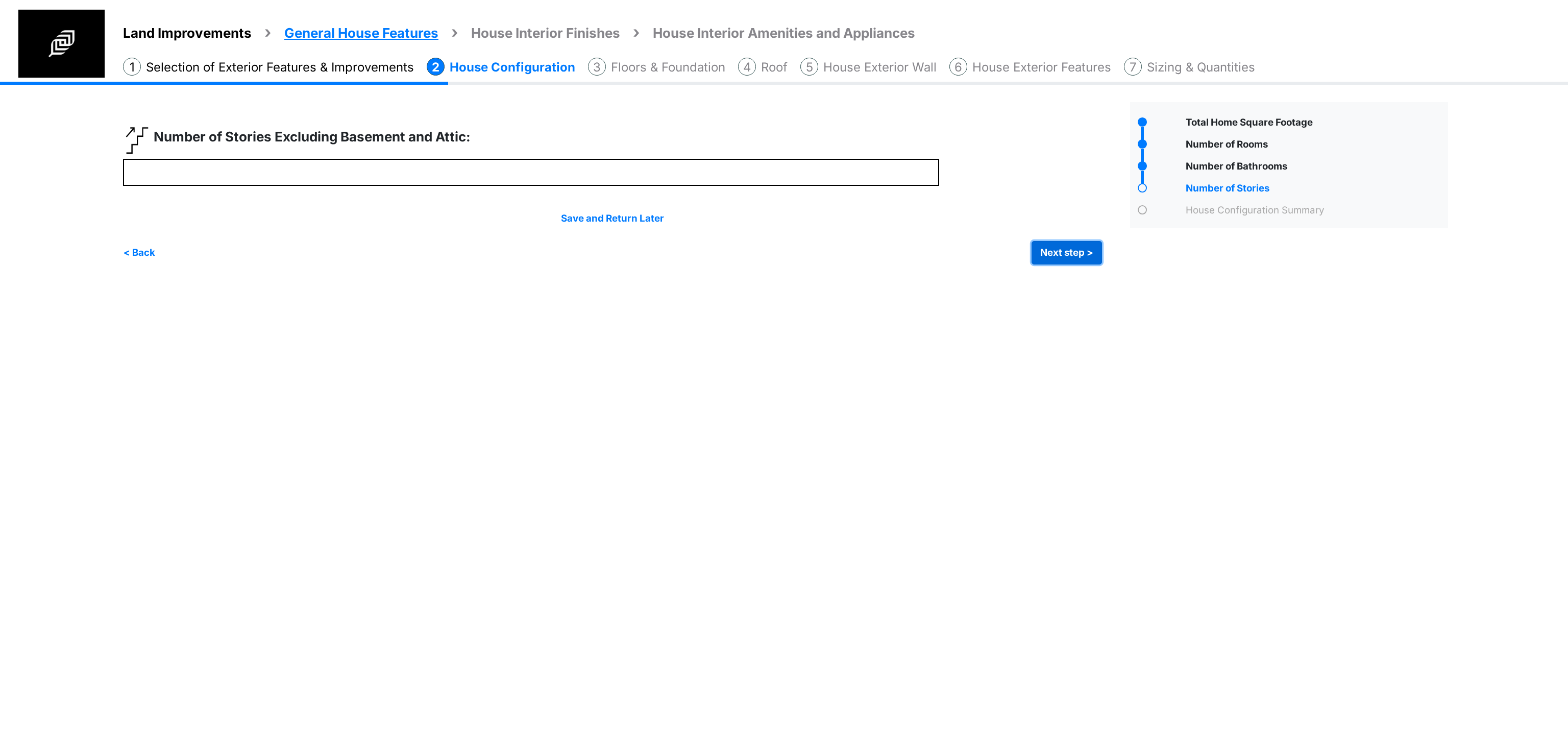
type input "*"
click at [1076, 247] on button "Next step >" at bounding box center [1066, 252] width 70 height 23
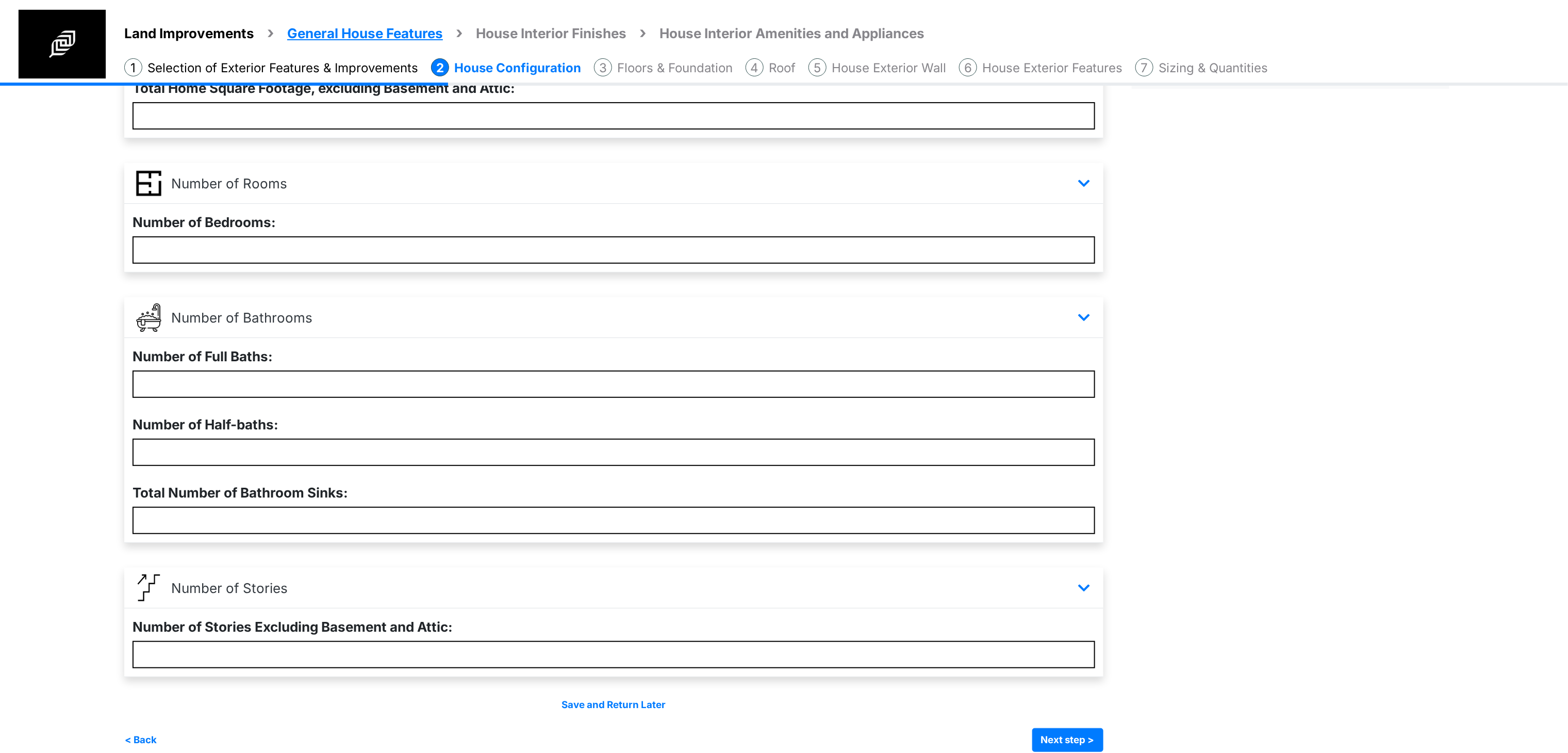
scroll to position [159, 0]
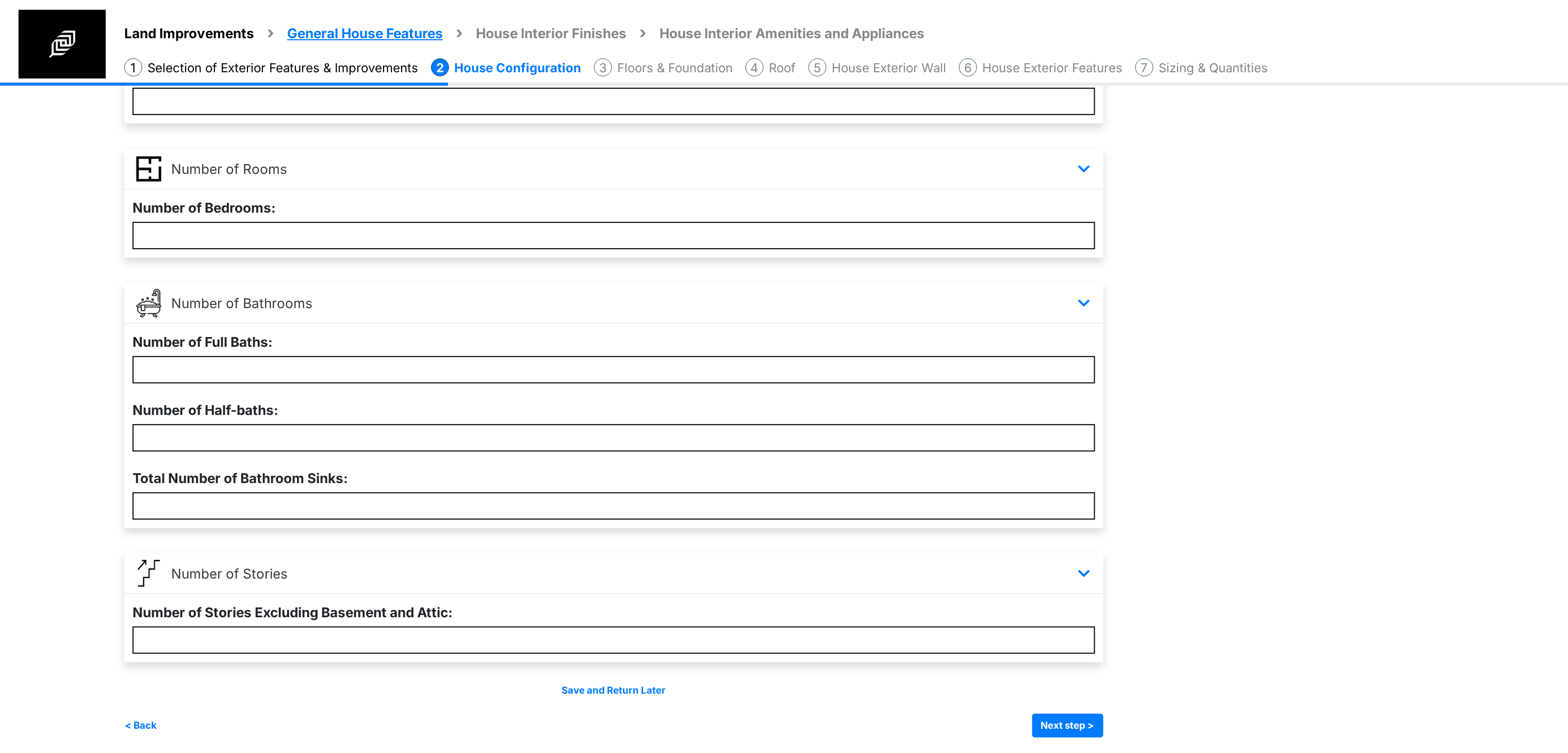
click at [1173, 610] on div "Total Home Square Footage" at bounding box center [1291, 342] width 333 height 790
click at [1181, 643] on div "Total Home Square Footage" at bounding box center [1291, 342] width 333 height 790
click at [1098, 717] on button "Next step >" at bounding box center [1068, 725] width 71 height 24
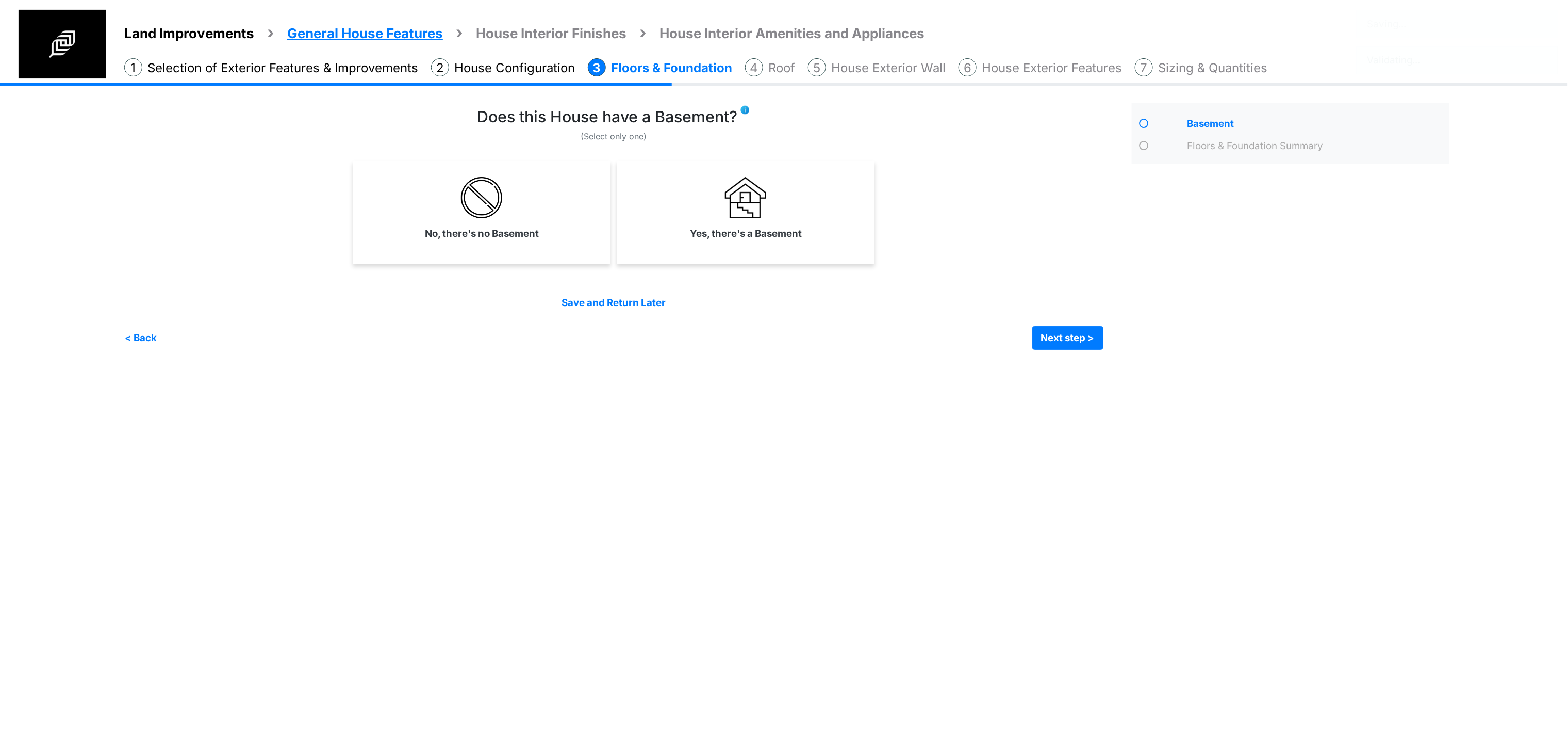
scroll to position [0, 0]
click at [553, 227] on link "No, there's no Basement" at bounding box center [487, 208] width 254 height 76
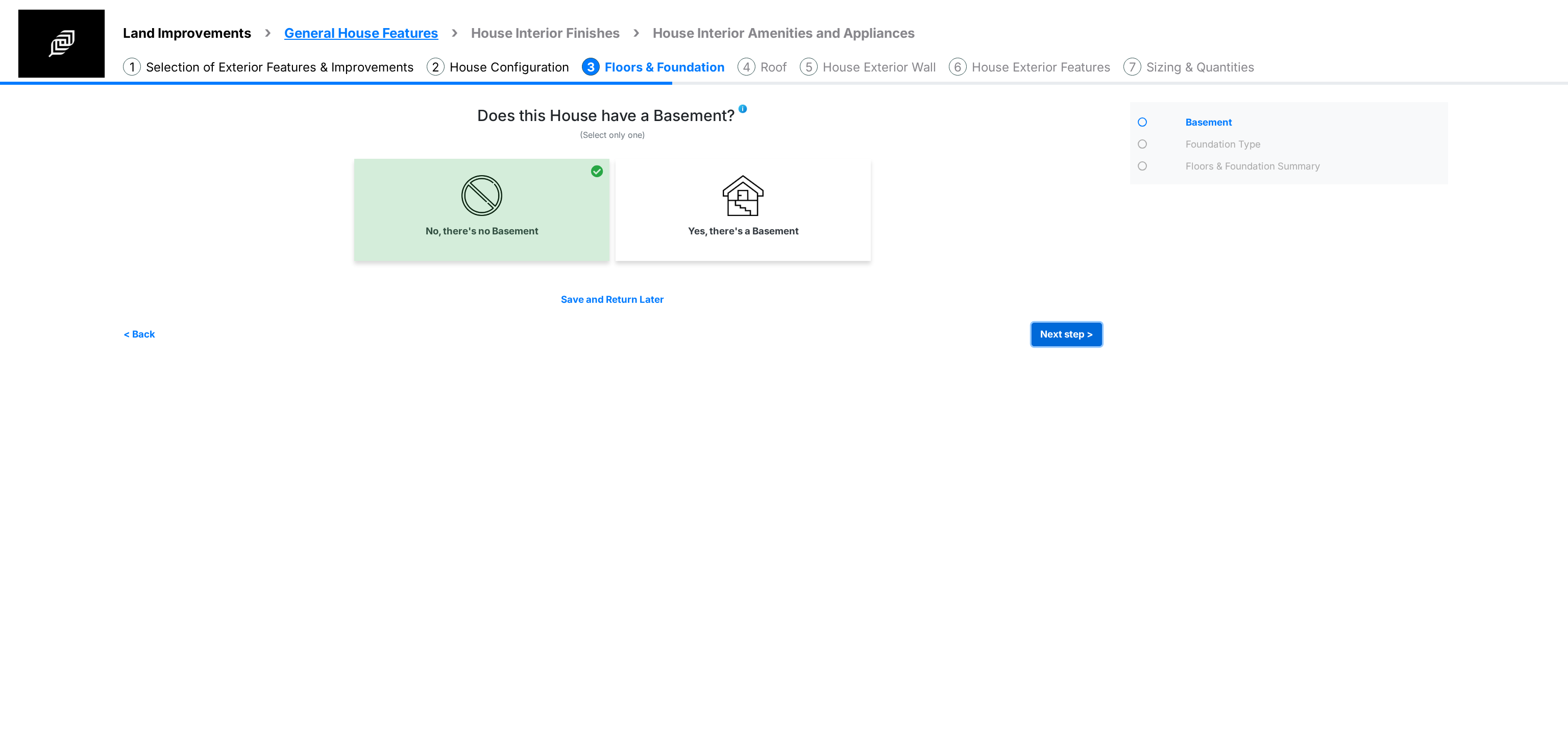
click at [1078, 331] on button "Next step >" at bounding box center [1066, 334] width 70 height 23
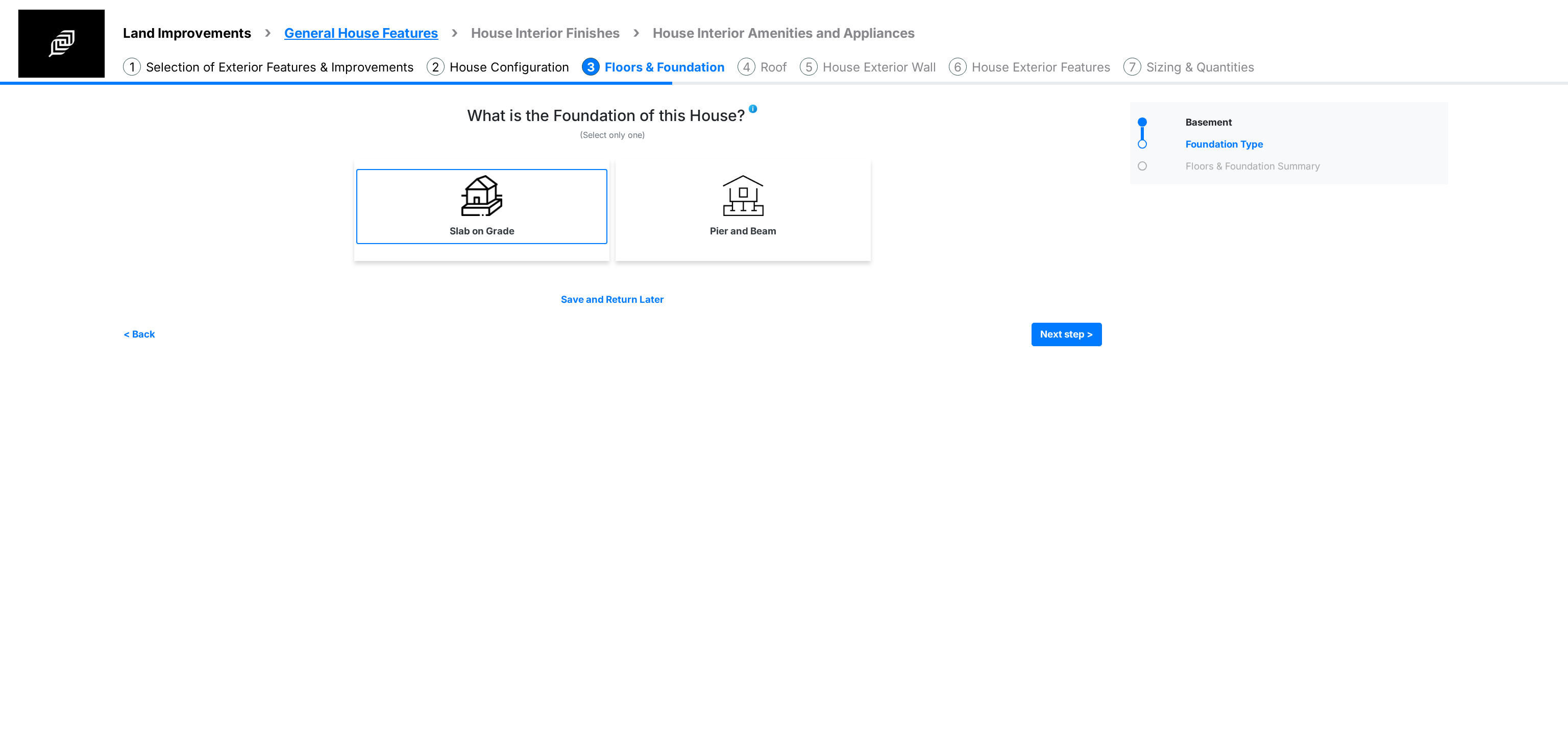
click at [453, 177] on link "Slab on Grade" at bounding box center [482, 206] width 251 height 75
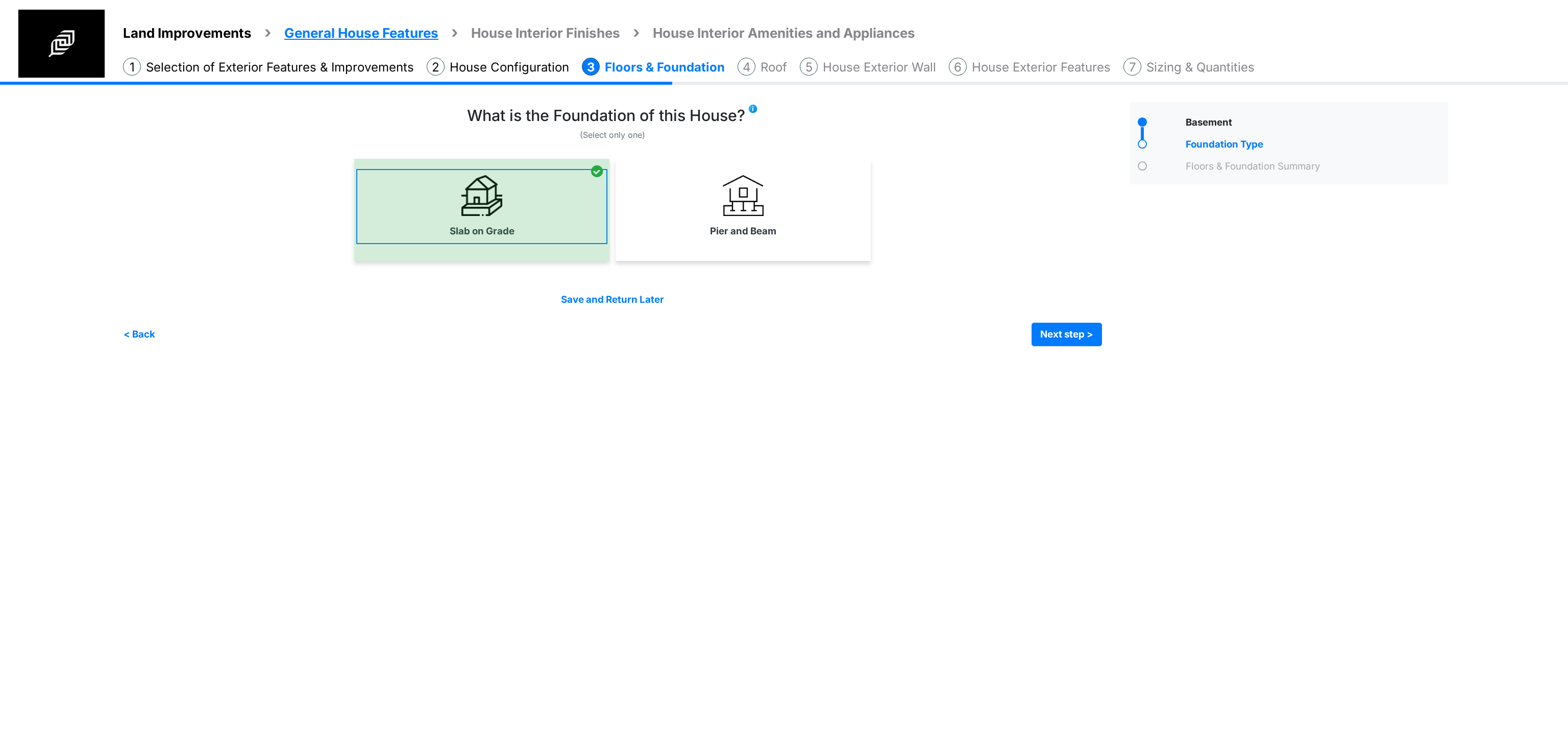
select select "*"
click at [1047, 249] on div "Slab on Grade" at bounding box center [612, 209] width 978 height 102
click at [1073, 333] on button "Next step >" at bounding box center [1066, 334] width 70 height 23
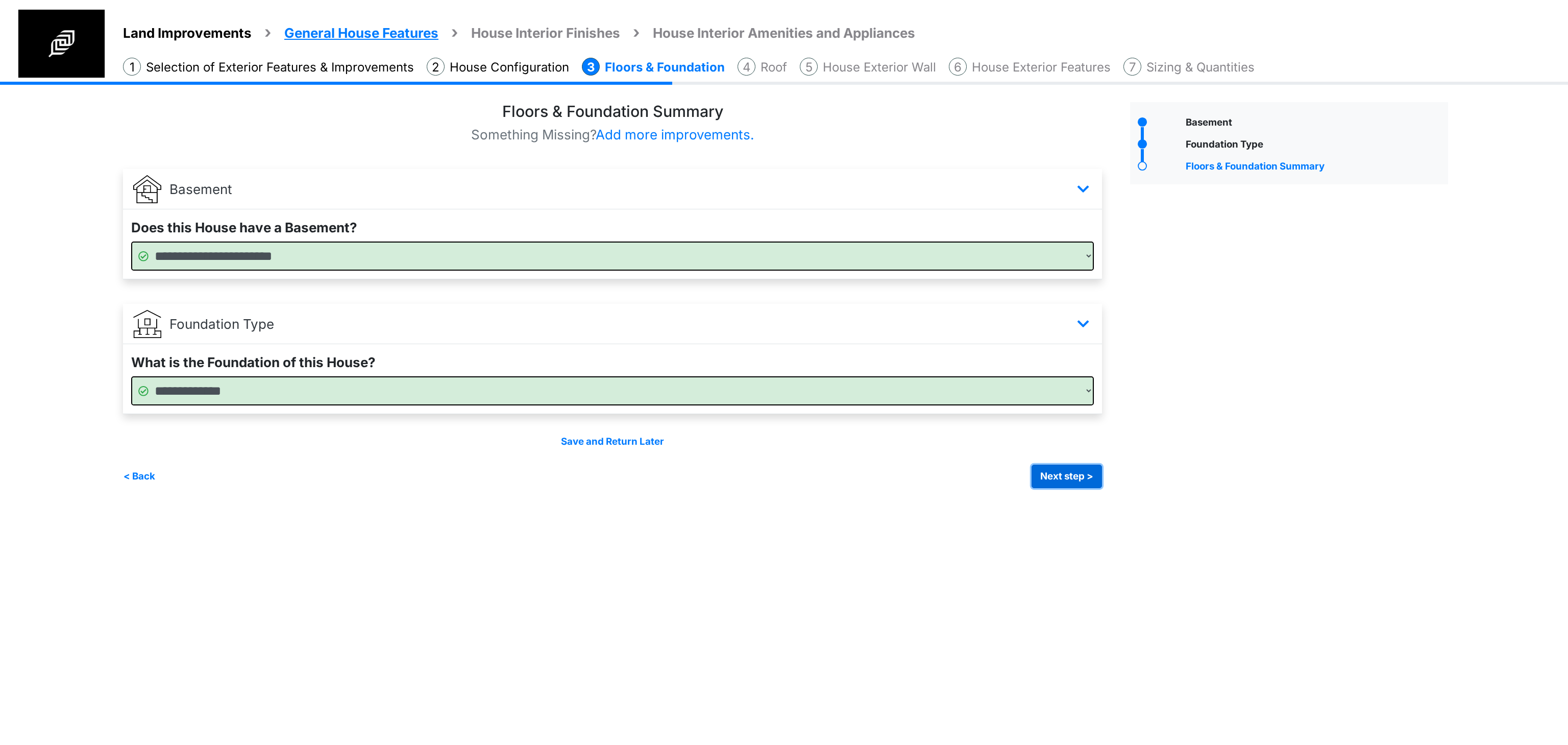
click at [1070, 486] on button "Next step >" at bounding box center [1066, 476] width 70 height 23
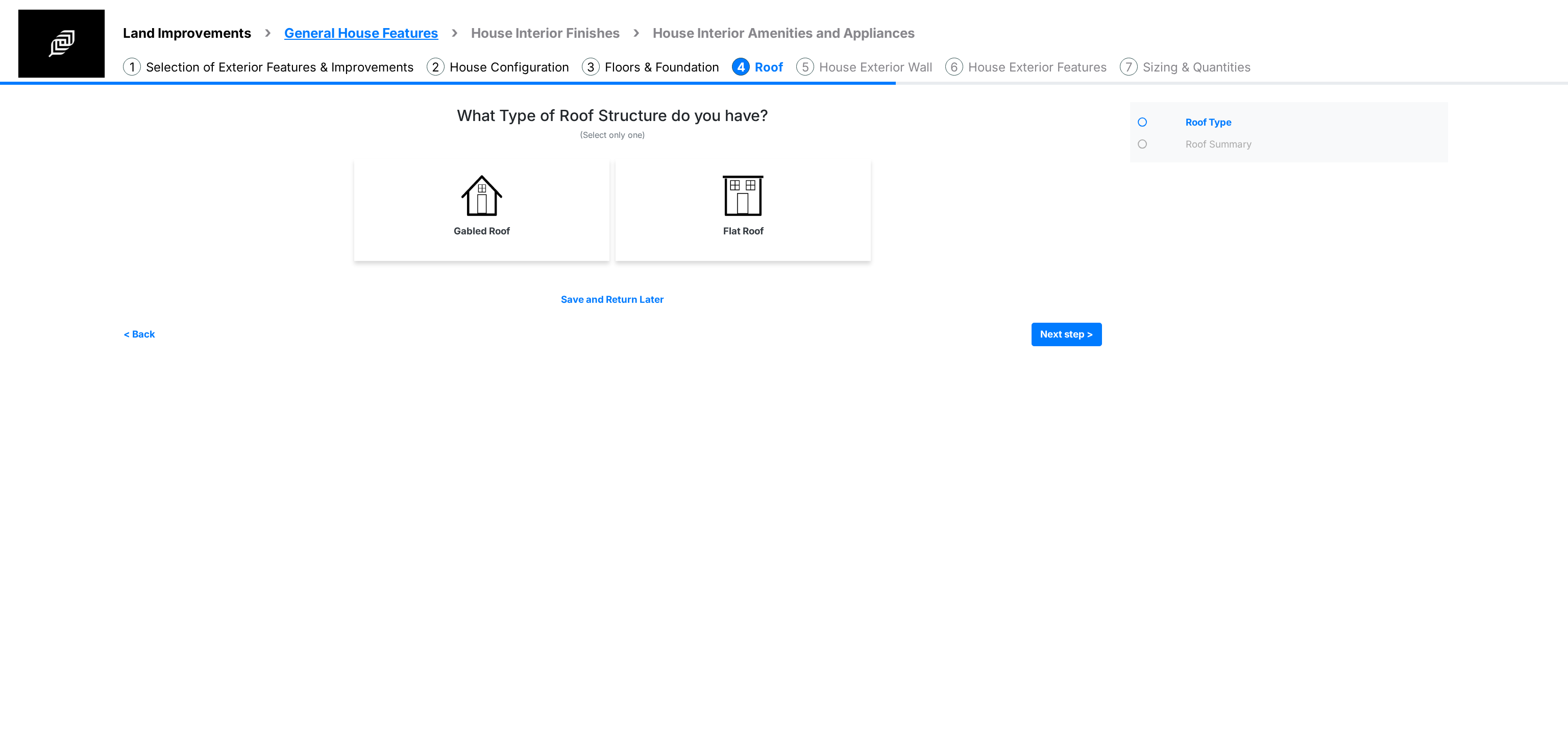
click at [529, 244] on div "Gabled Roof" at bounding box center [482, 209] width 255 height 102
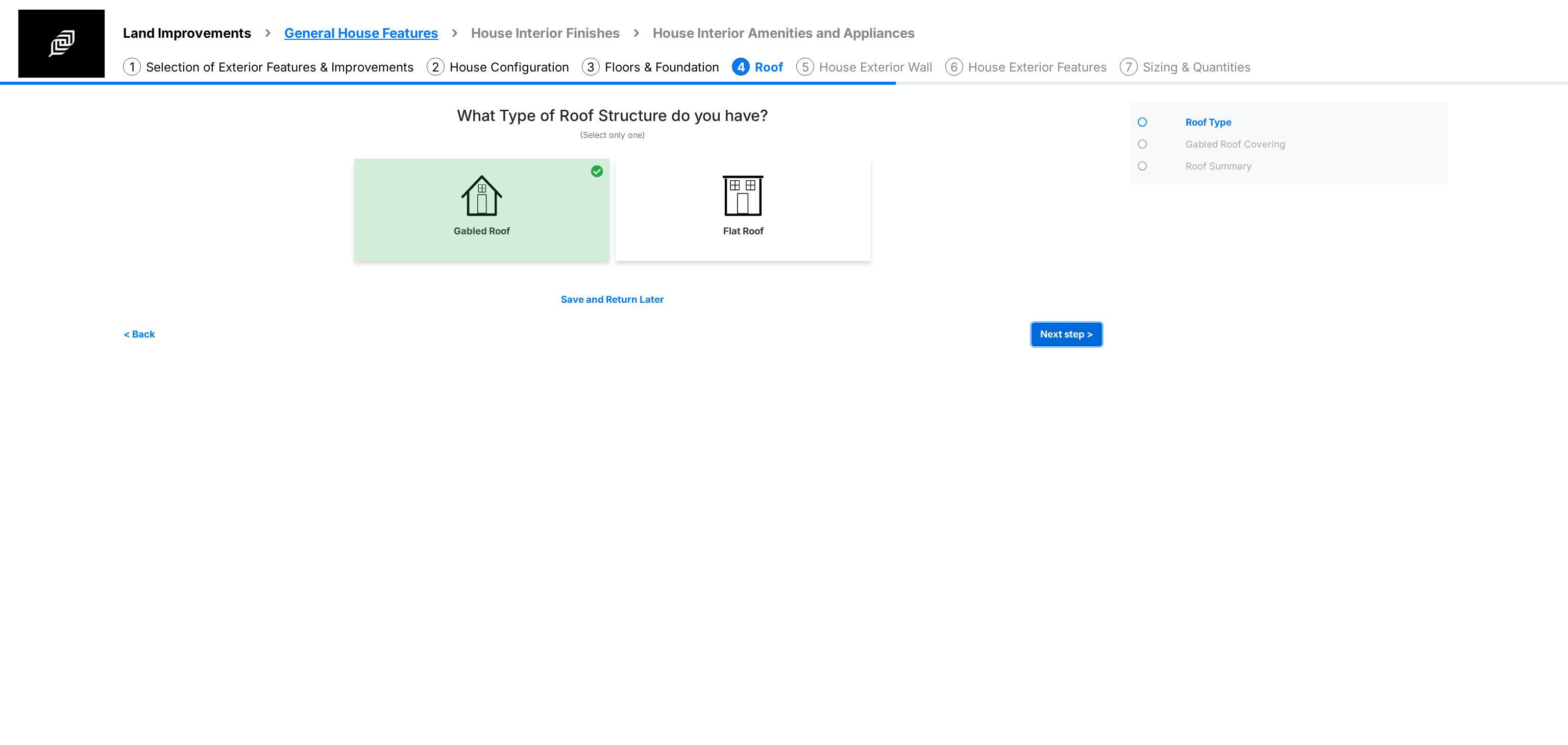
click at [1070, 335] on button "Next step >" at bounding box center [1066, 334] width 70 height 23
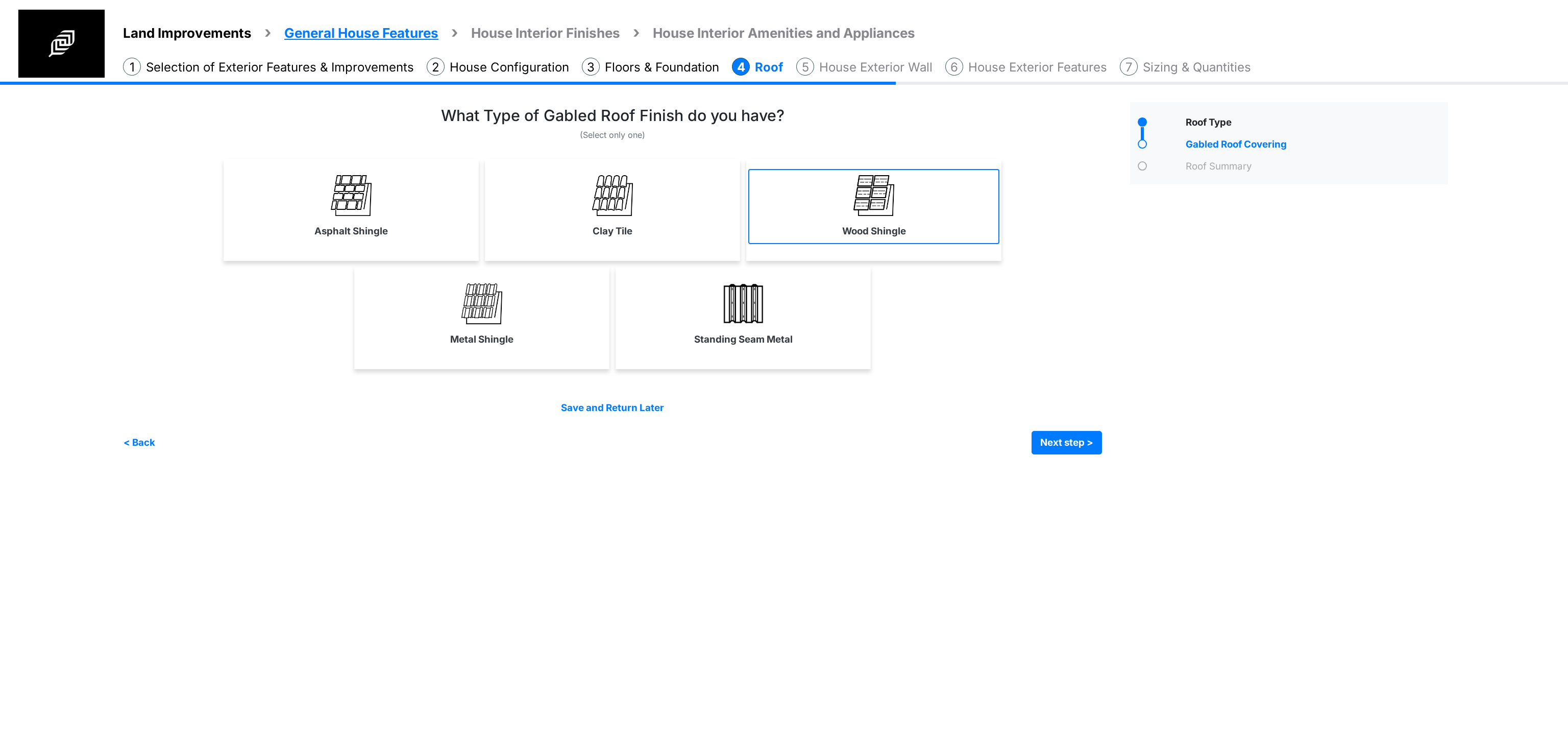
click at [896, 230] on label "Wood Shingle" at bounding box center [874, 231] width 64 height 14
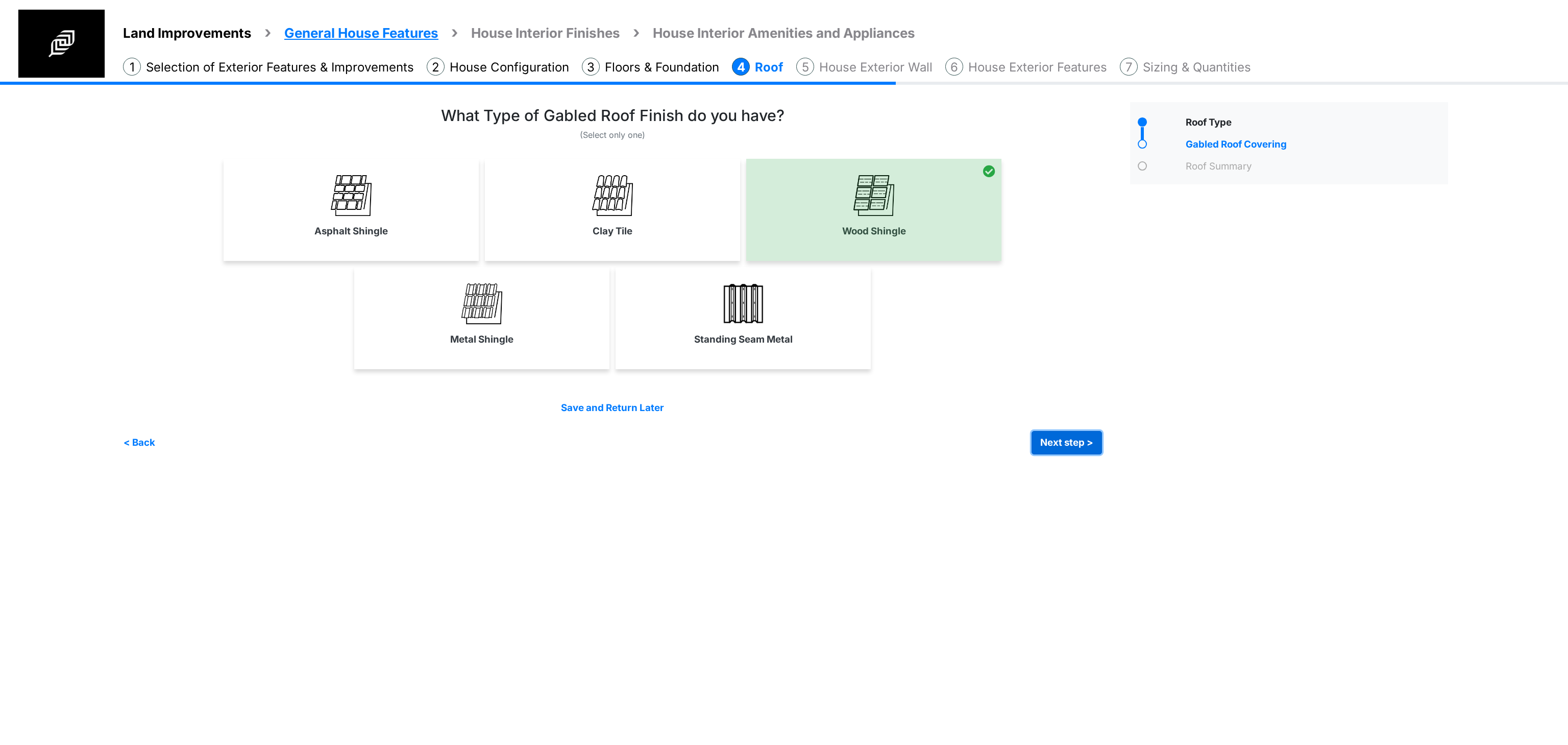
click at [1089, 442] on button "Next step >" at bounding box center [1066, 442] width 70 height 23
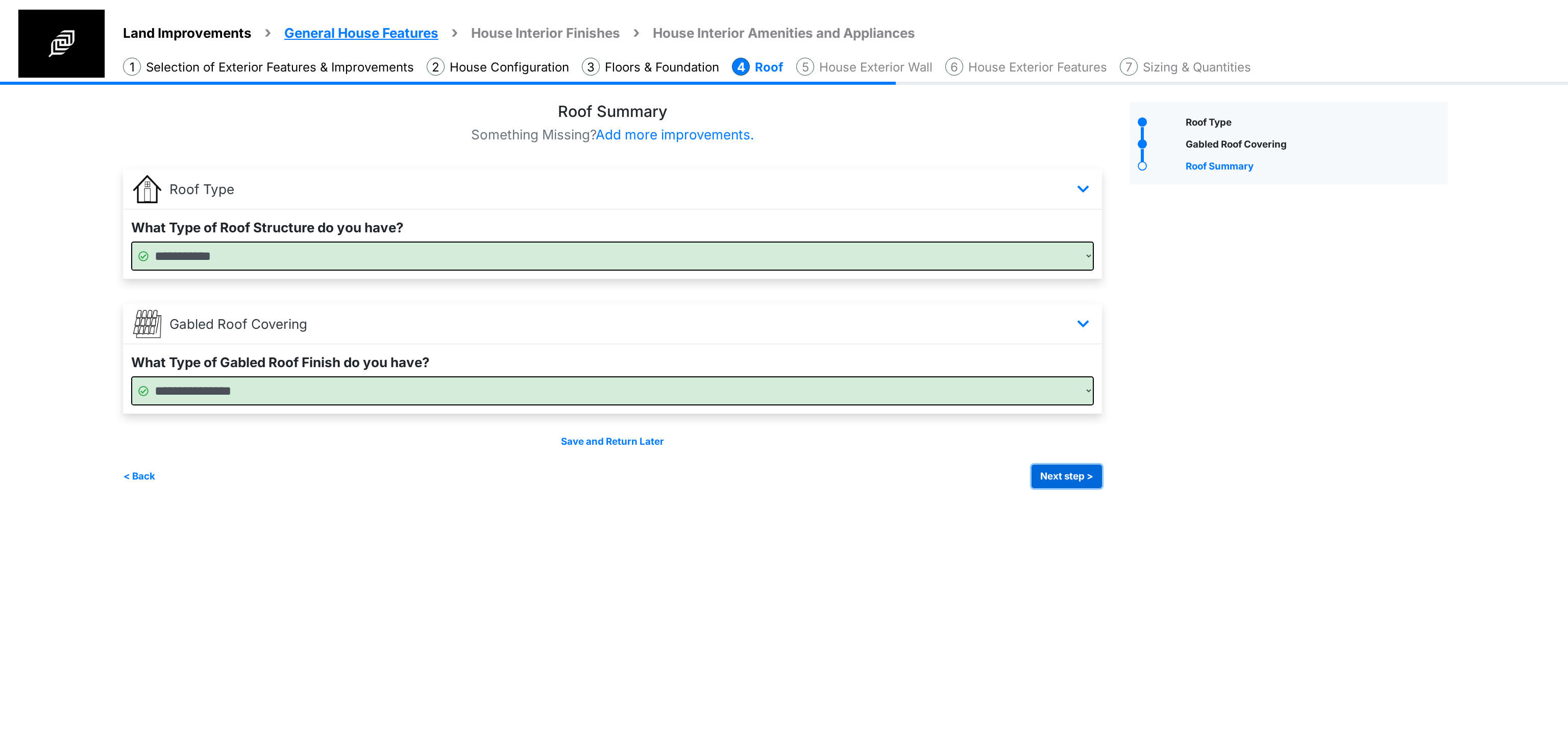
click at [1088, 483] on button "Next step >" at bounding box center [1066, 476] width 70 height 23
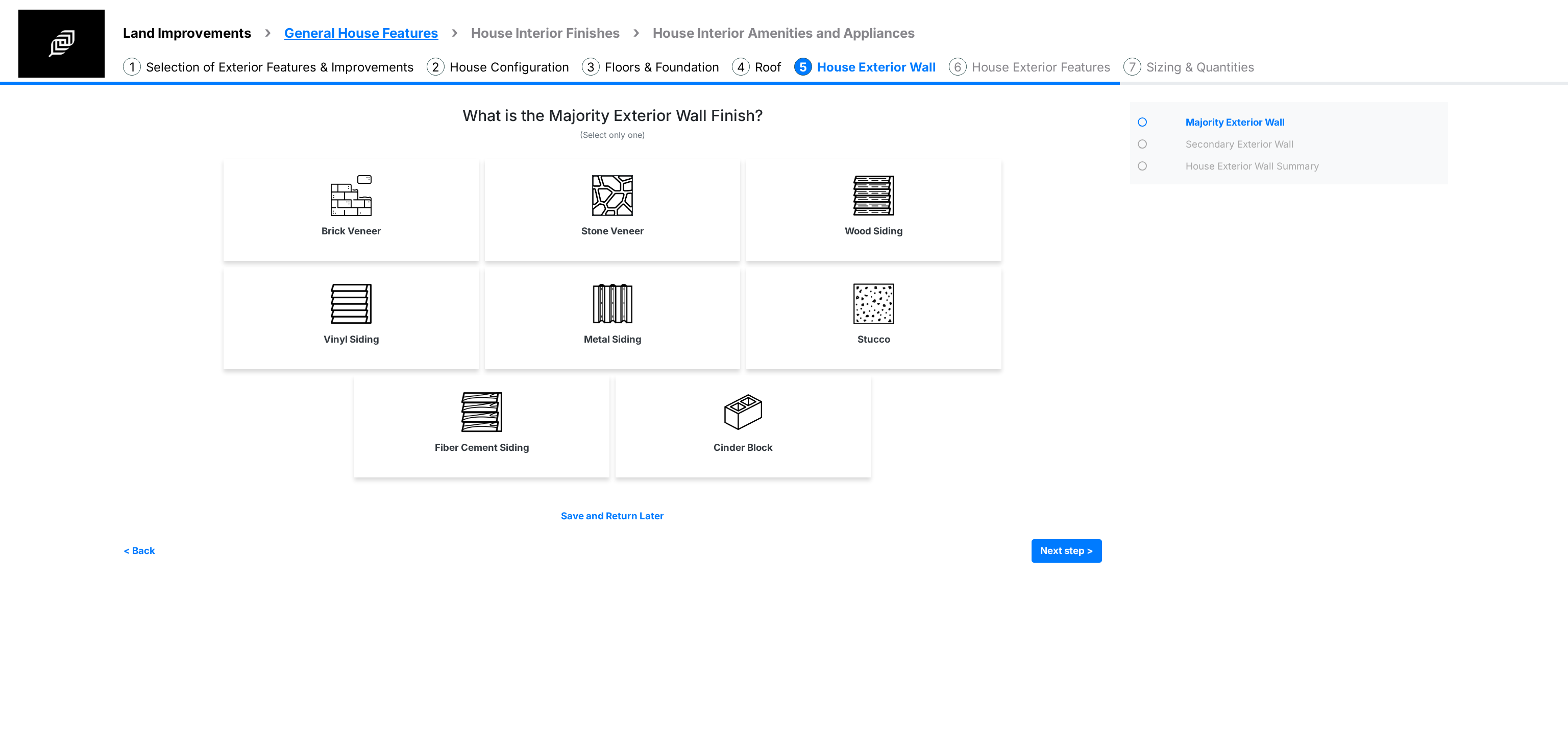
click at [824, 162] on div "Wood Siding" at bounding box center [874, 209] width 255 height 102
select select "**"
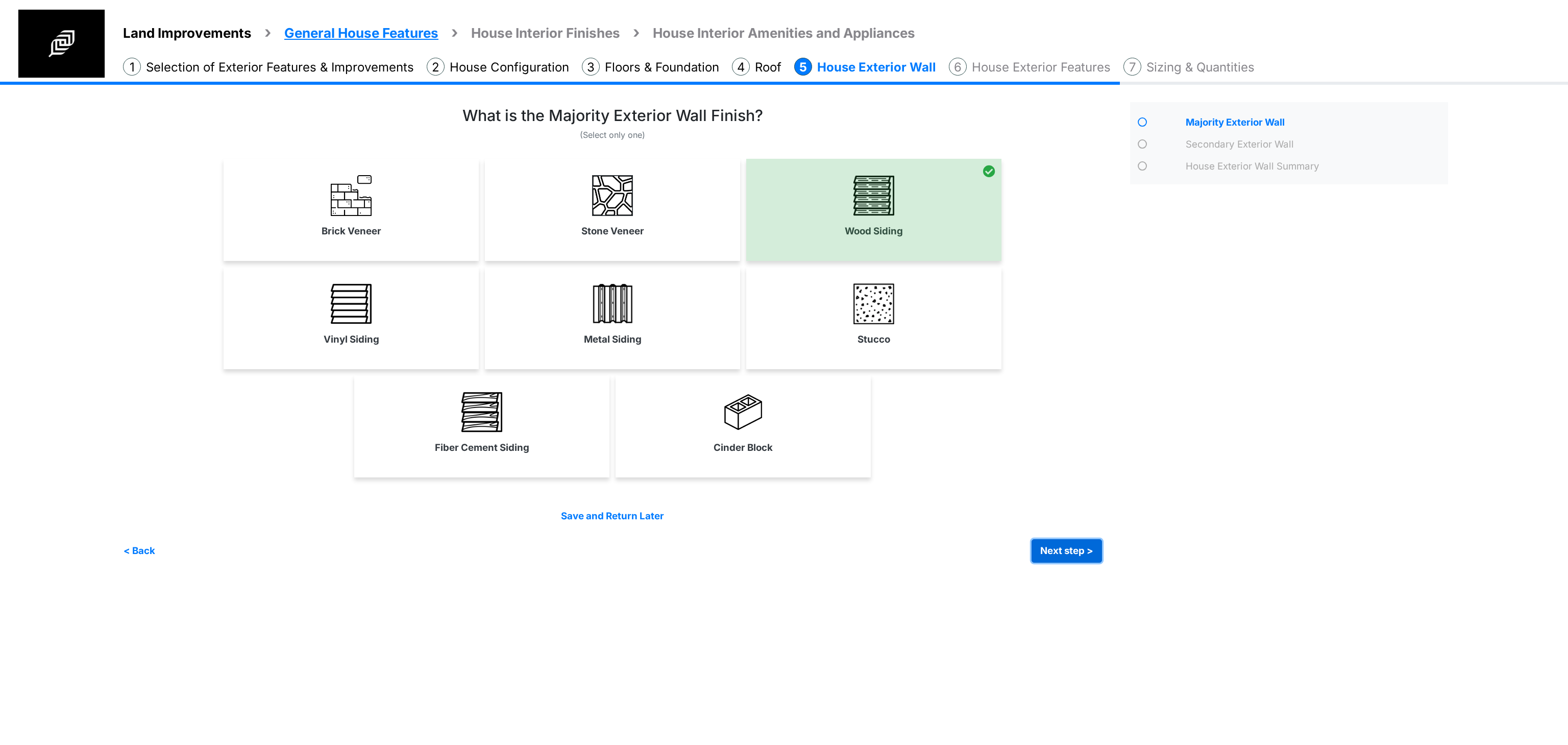
click at [1067, 550] on button "Next step >" at bounding box center [1066, 550] width 70 height 23
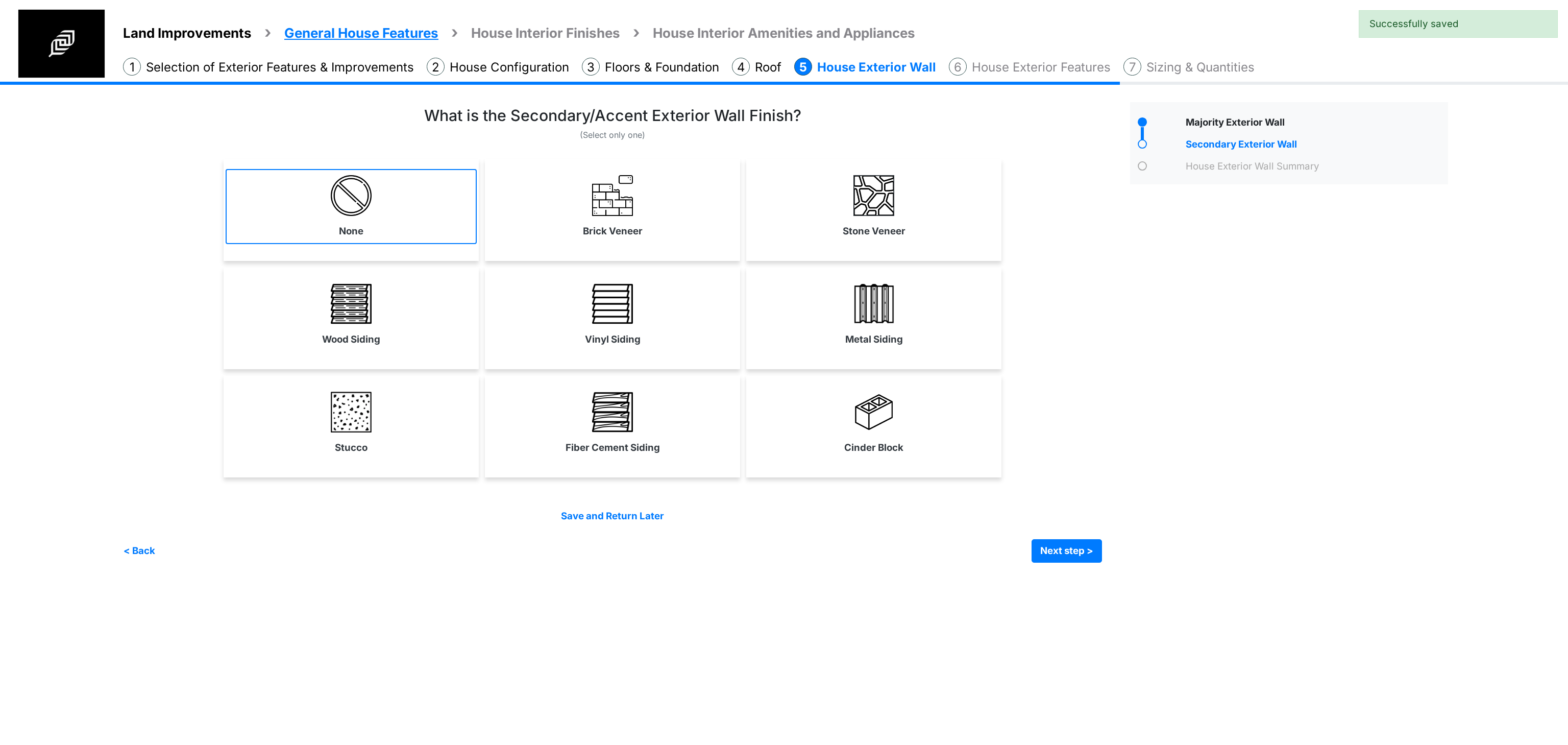
click at [378, 211] on link "None" at bounding box center [351, 206] width 251 height 75
select select "*"
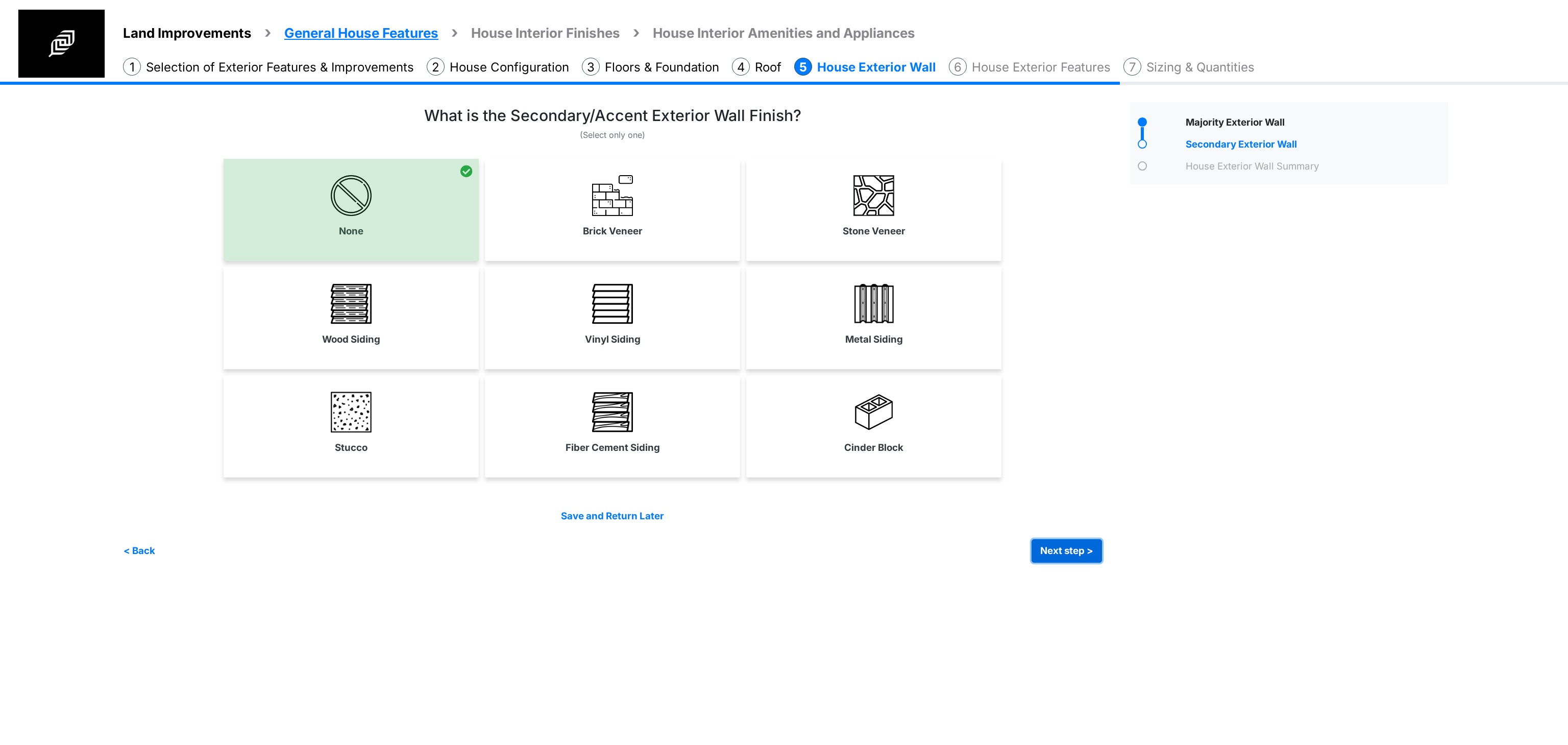
click at [1047, 547] on button "Next step >" at bounding box center [1066, 550] width 70 height 23
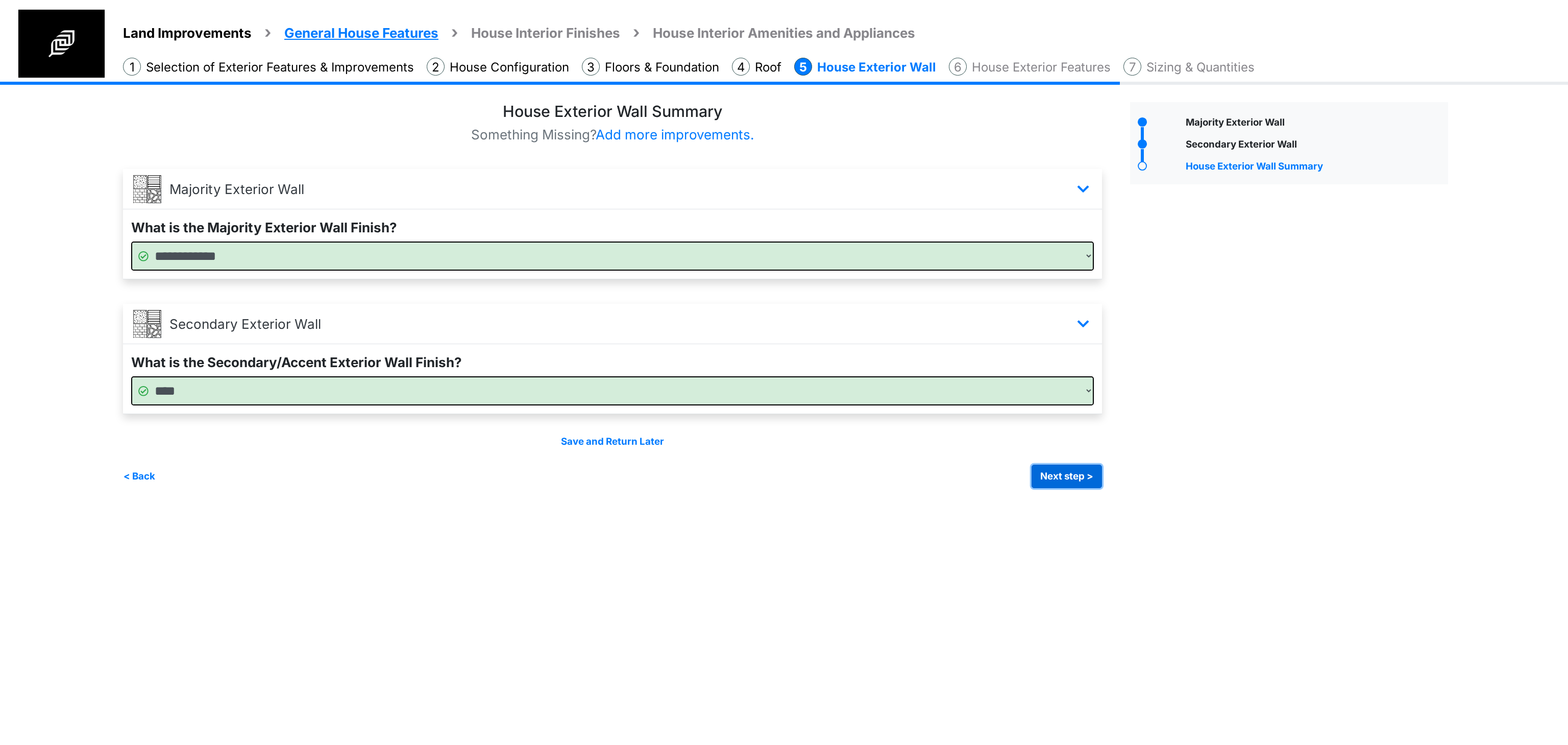
click at [1061, 474] on button "Next step >" at bounding box center [1066, 476] width 70 height 23
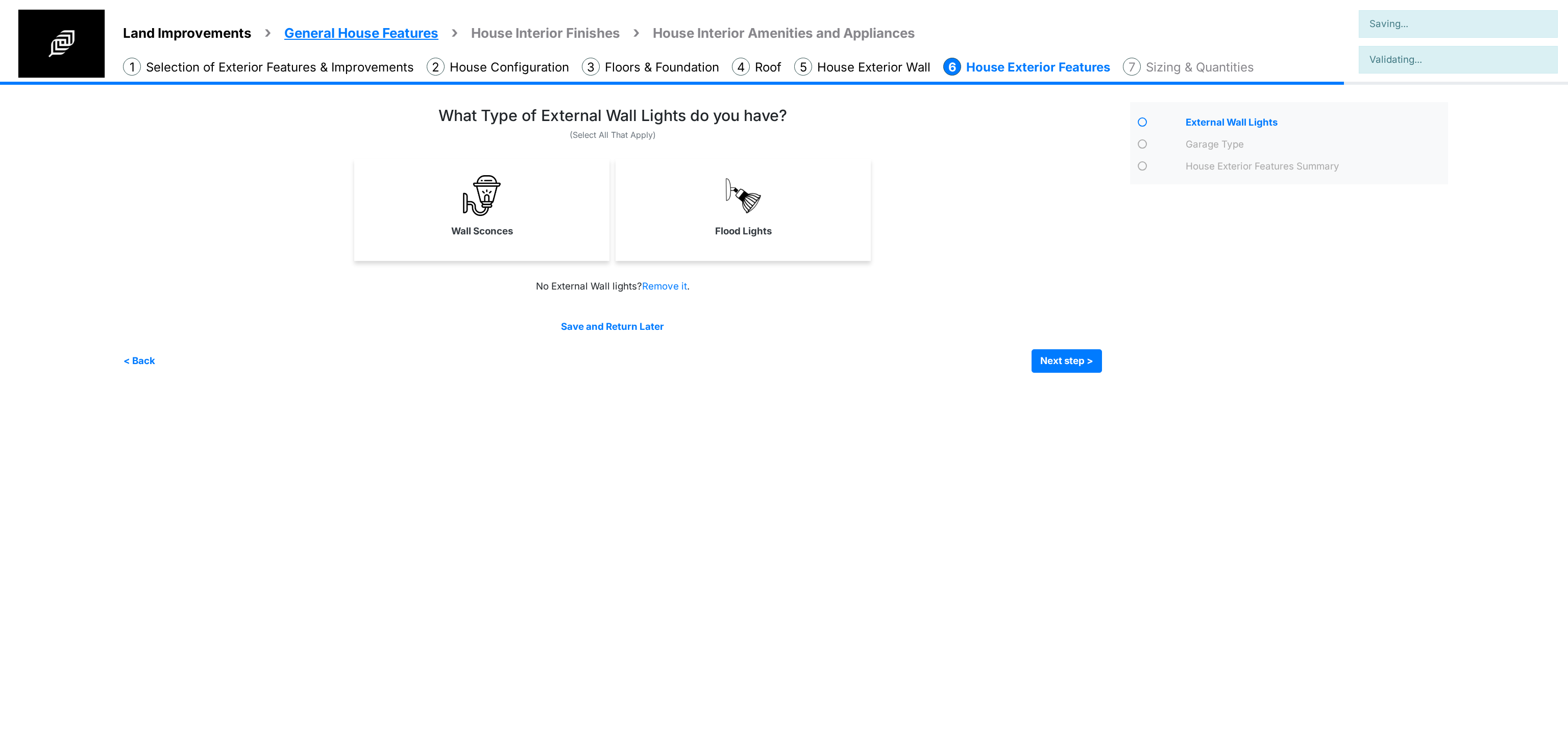
click at [1061, 388] on html "Land Improvements General House Features House Interior Finishes House Interior…" at bounding box center [784, 194] width 1568 height 388
click at [556, 388] on html "Land Improvements General House Features House Interior Finishes House Interior…" at bounding box center [784, 194] width 1568 height 388
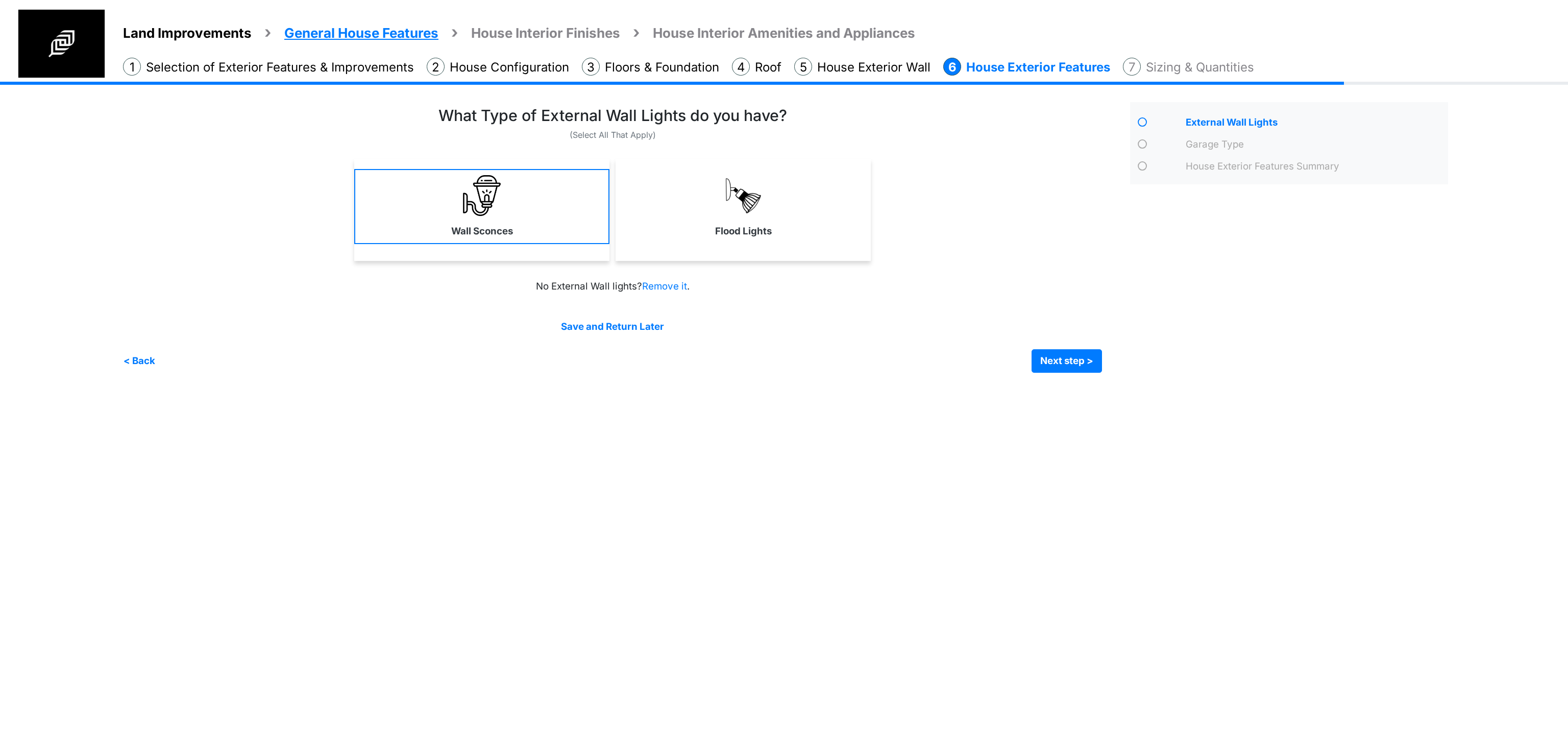
click at [532, 243] on link "Wall Sconces" at bounding box center [482, 206] width 255 height 75
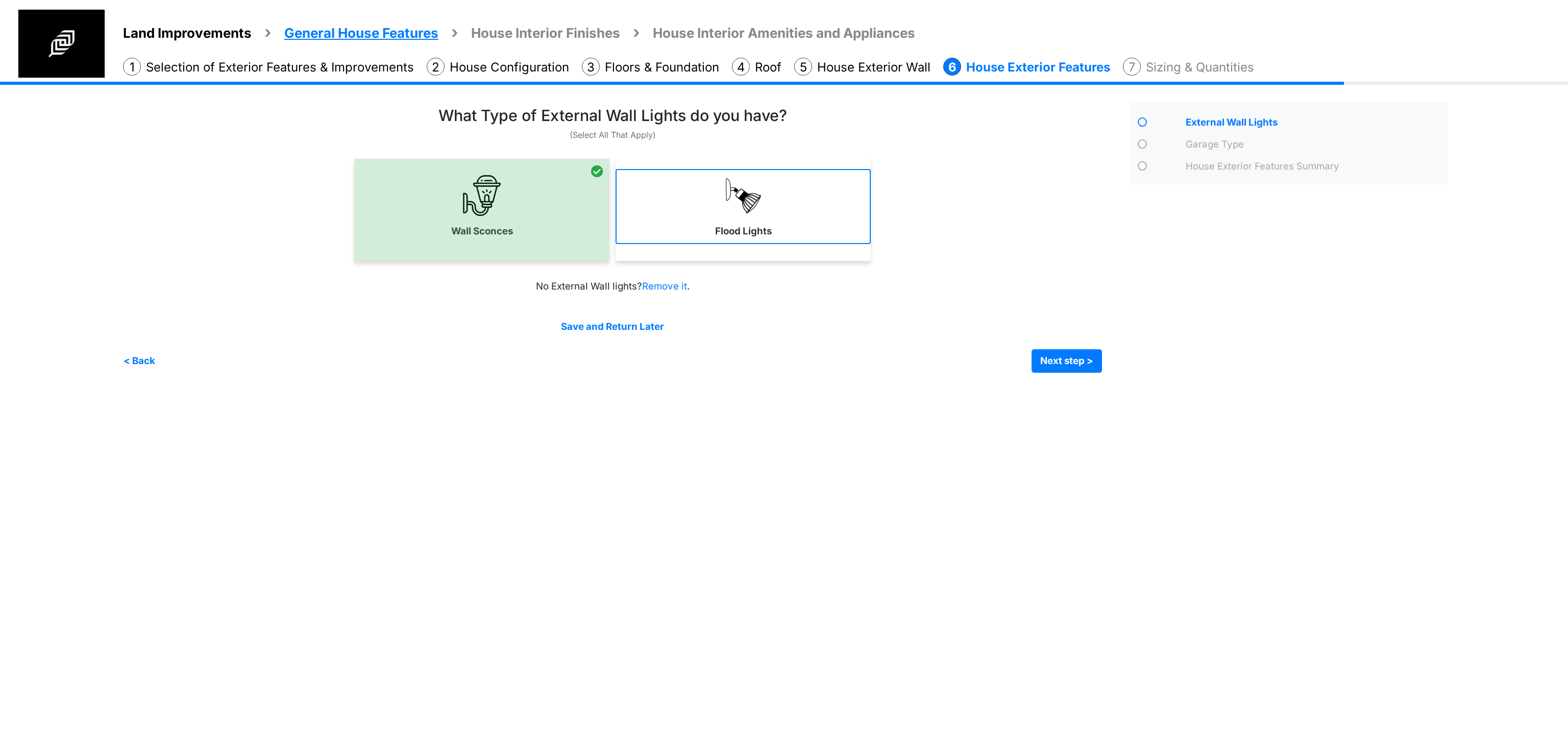
click at [734, 222] on link "Flood Lights" at bounding box center [743, 206] width 255 height 75
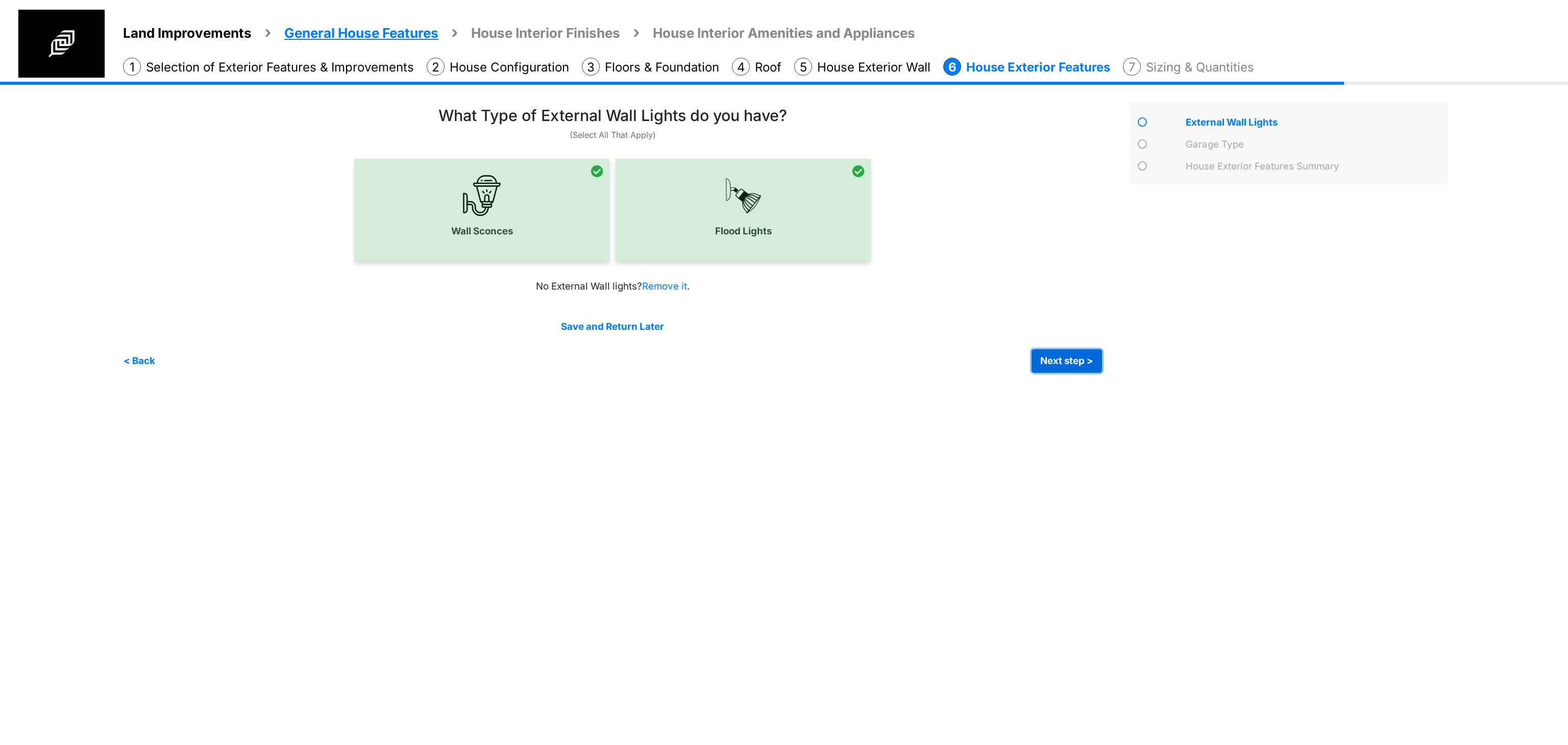
click at [1047, 365] on button "Next step >" at bounding box center [1066, 360] width 70 height 23
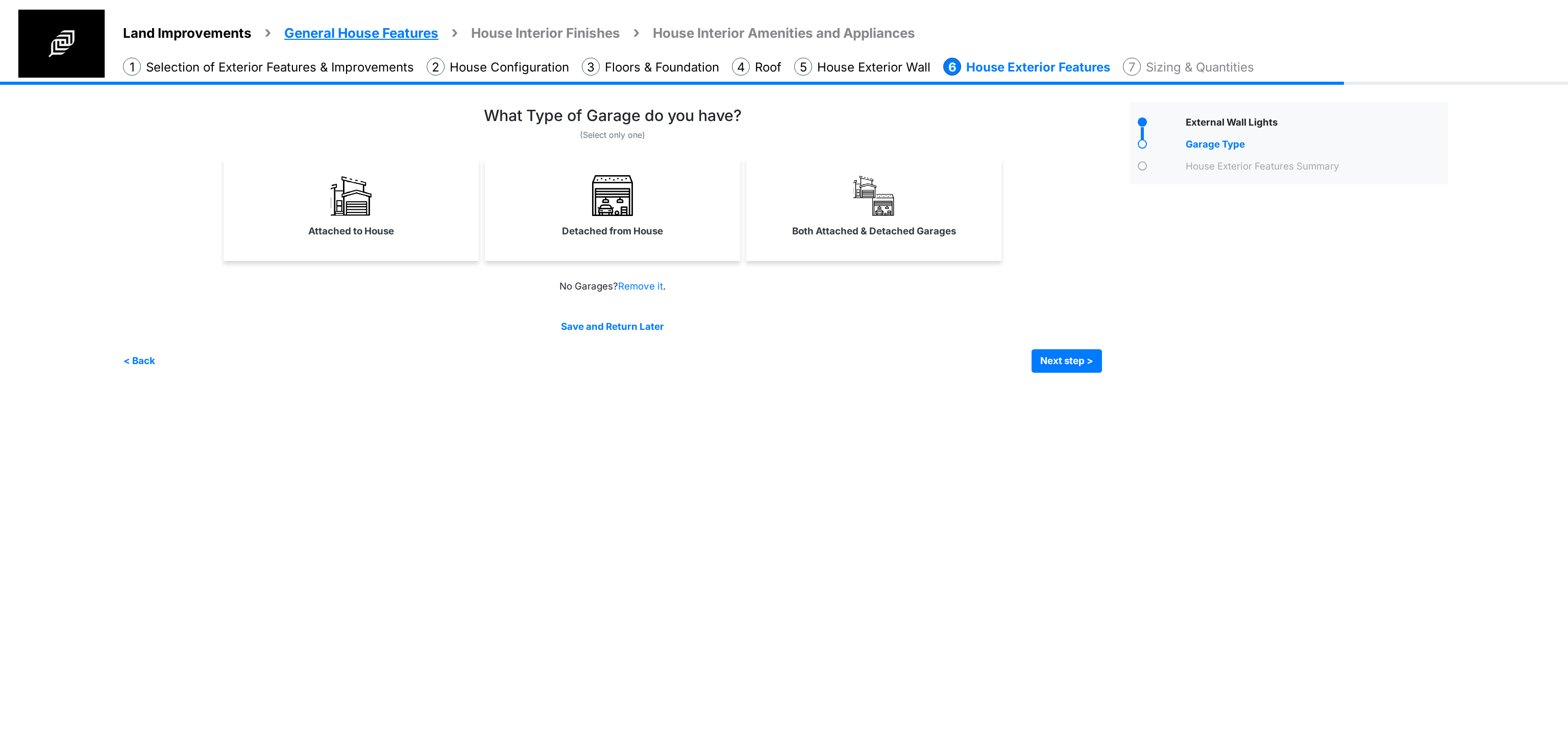
click at [929, 388] on html "Land Improvements General House Features House Interior Finishes House Interior…" at bounding box center [784, 194] width 1568 height 388
click at [825, 367] on div "< Back Next step > Save and submit" at bounding box center [612, 360] width 978 height 23
click at [615, 182] on img at bounding box center [612, 195] width 41 height 41
select select "*"
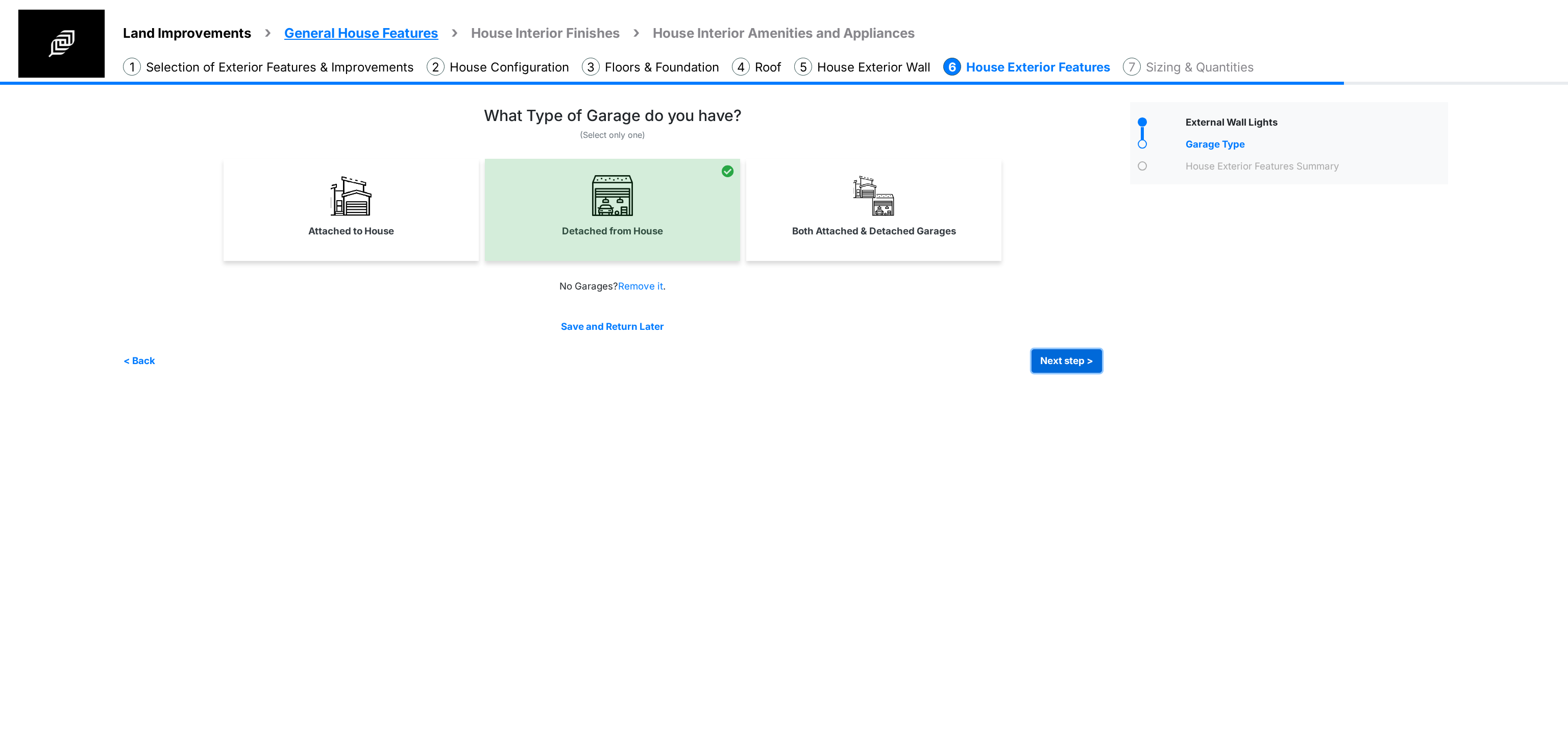
click at [1092, 362] on button "Next step >" at bounding box center [1066, 360] width 70 height 23
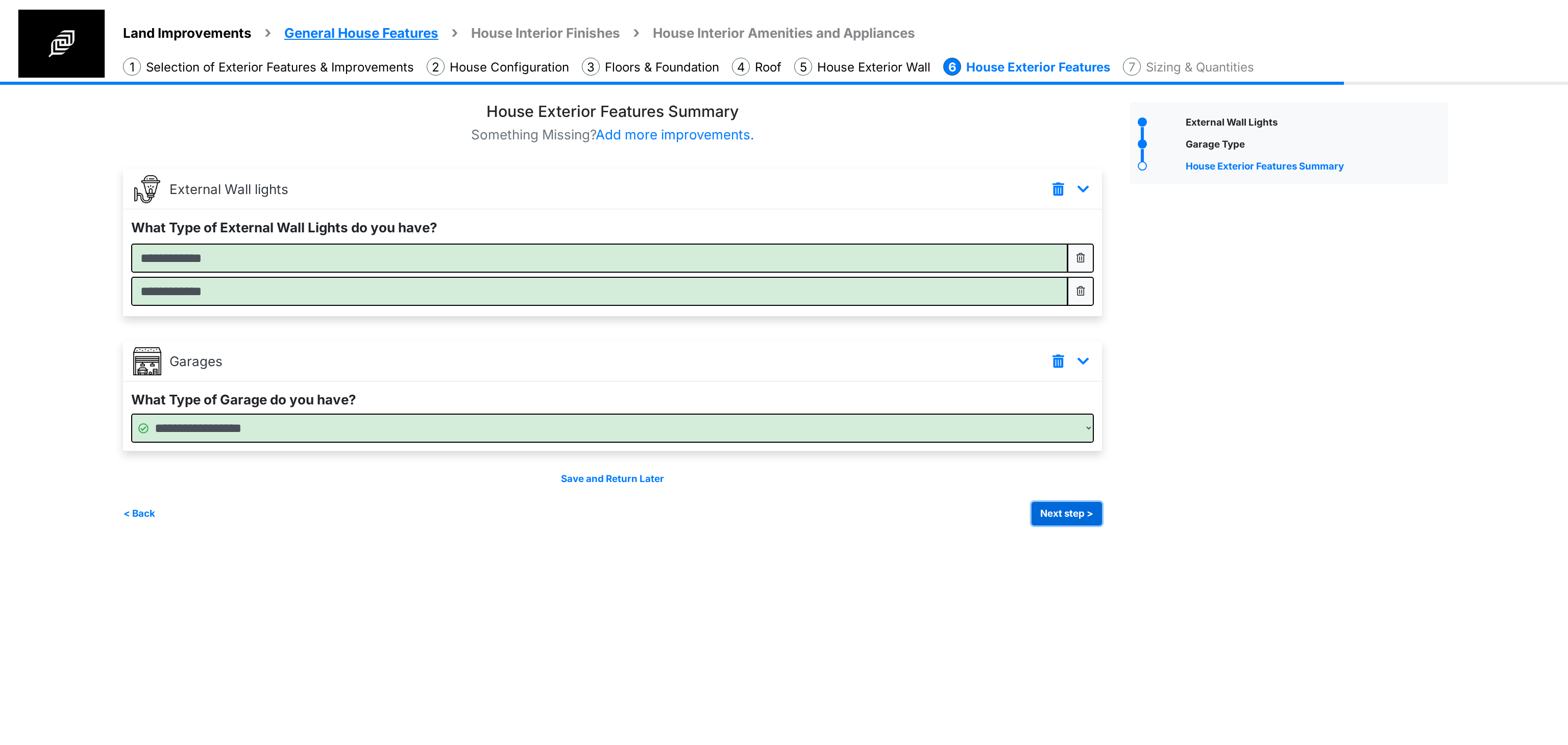
click at [1051, 511] on button "Next step >" at bounding box center [1066, 513] width 70 height 23
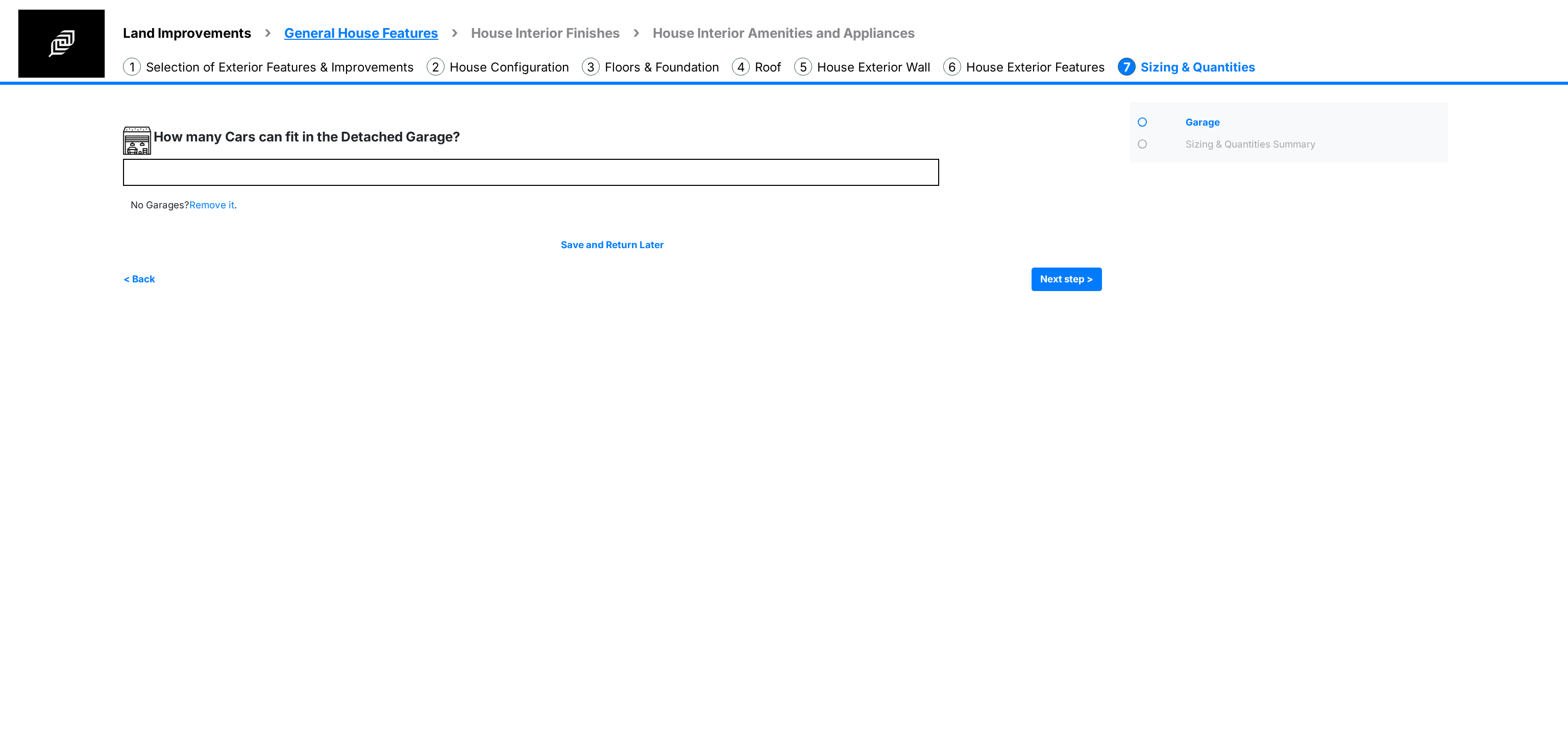
click at [484, 154] on div "How many Cars can fit in the Detached Garage?" at bounding box center [531, 143] width 816 height 32
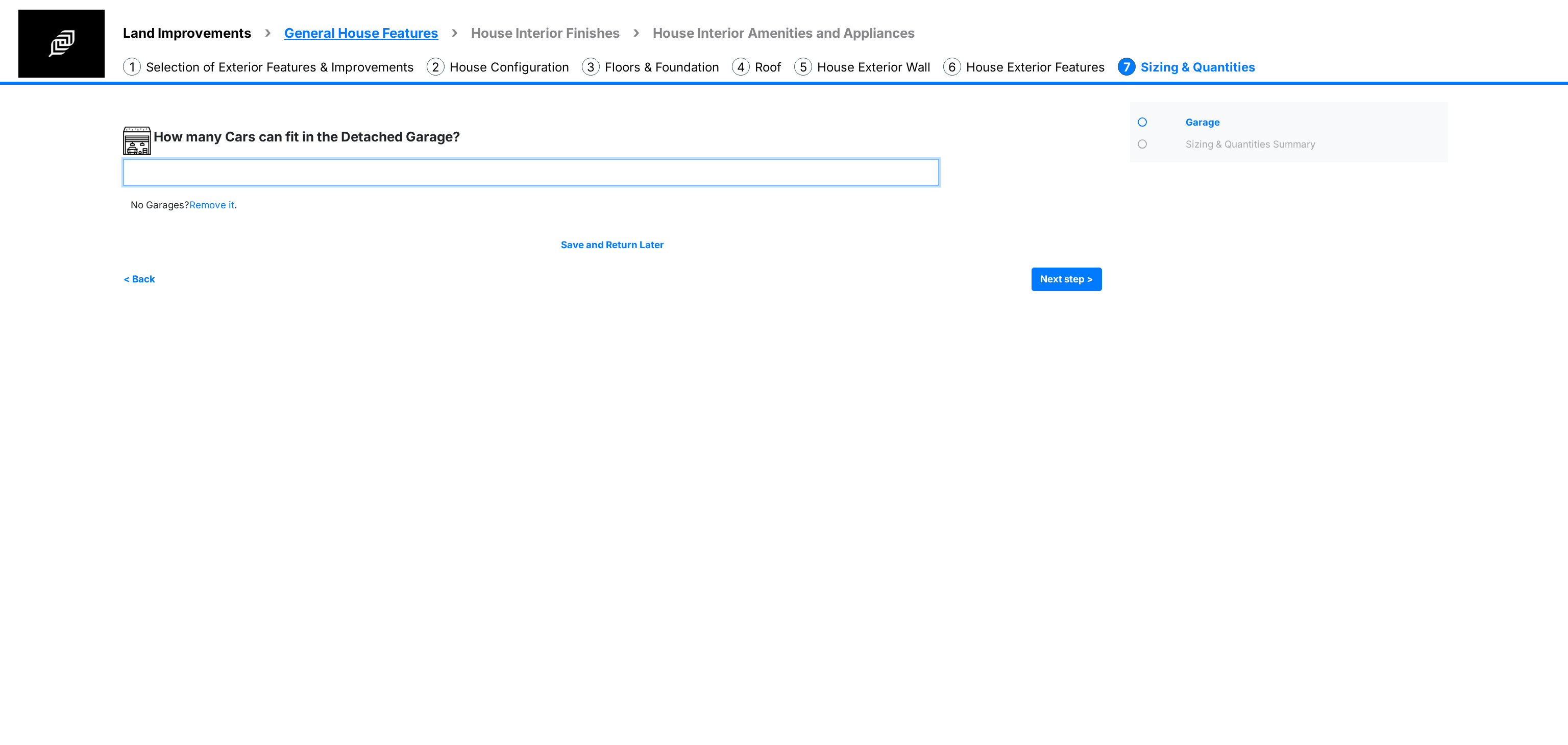
click at [514, 184] on input "number" at bounding box center [531, 172] width 816 height 27
type input "*"
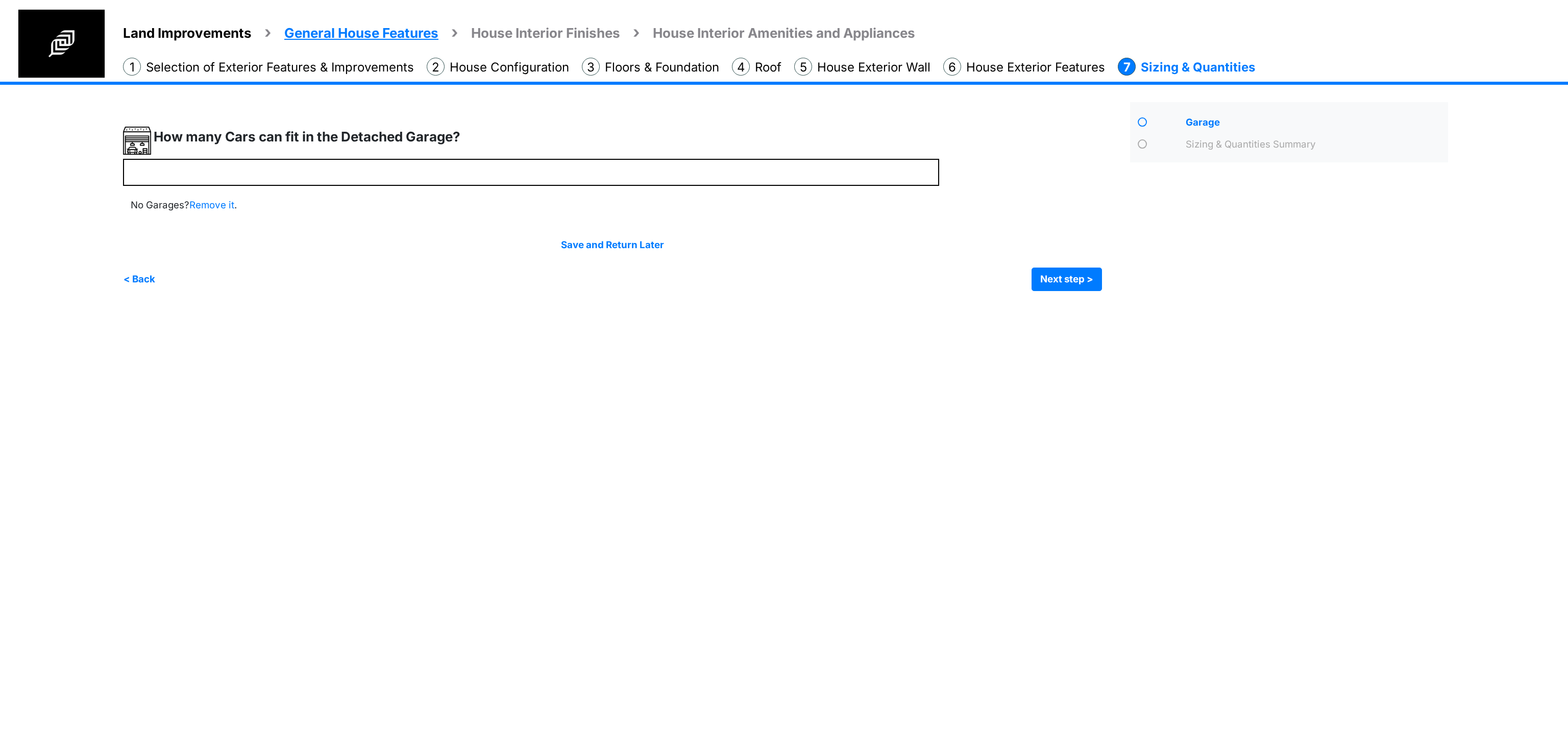
click at [870, 306] on html "Land Improvements General House Features House Interior Finishes House Interior…" at bounding box center [784, 153] width 1568 height 306
click at [1074, 271] on button "Next step >" at bounding box center [1066, 279] width 70 height 23
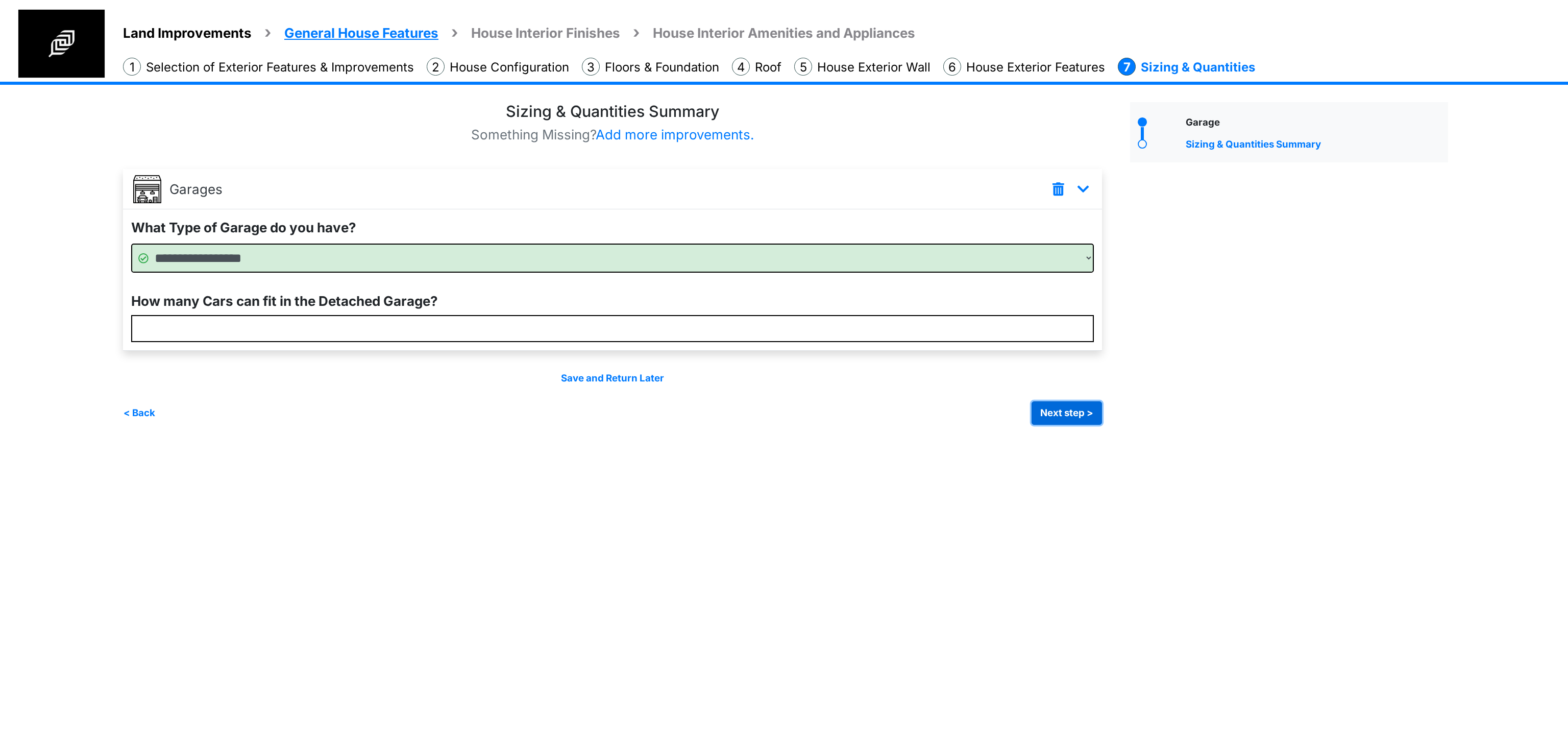
click at [1049, 418] on button "Next step >" at bounding box center [1066, 412] width 70 height 23
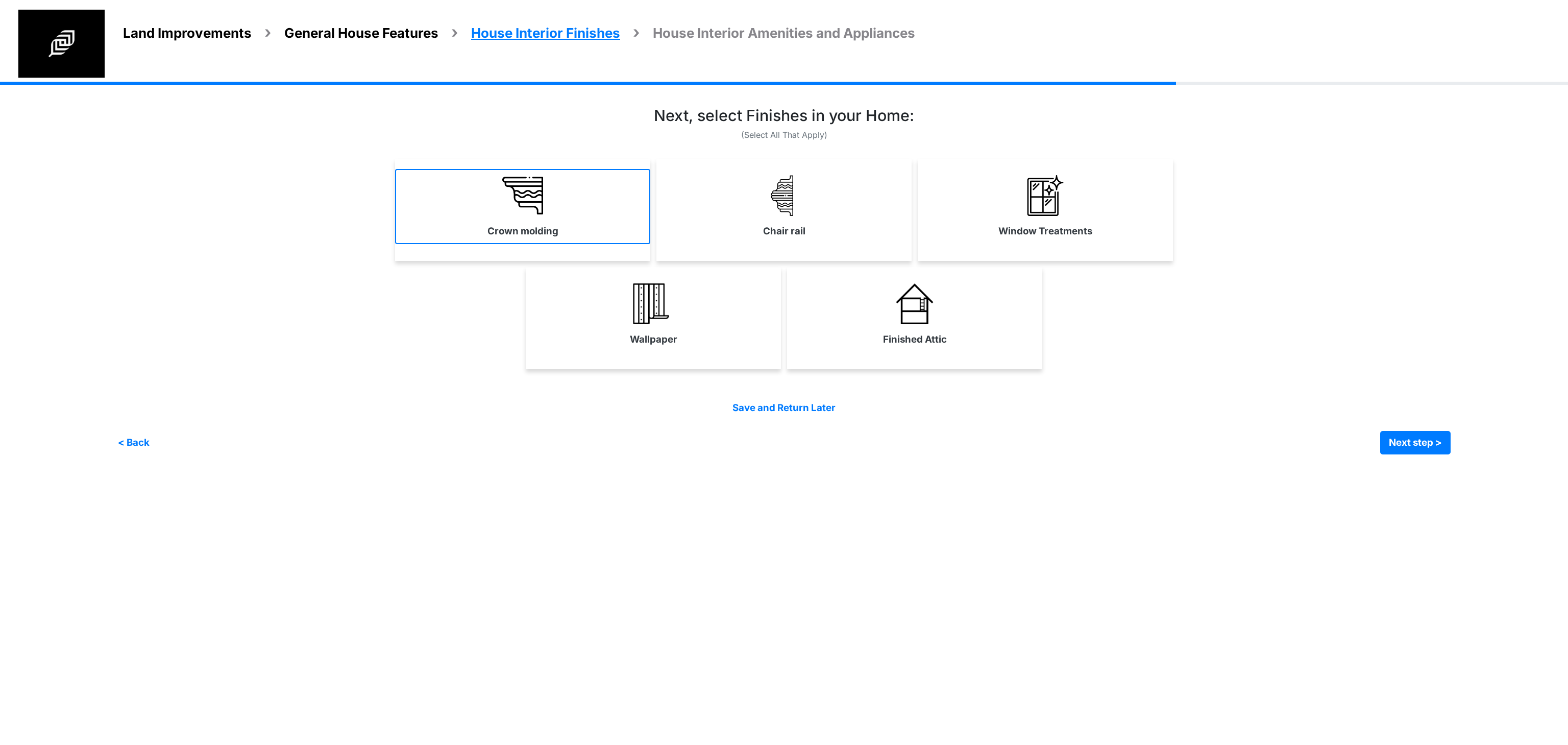
click at [553, 237] on label "Crown molding" at bounding box center [523, 231] width 71 height 14
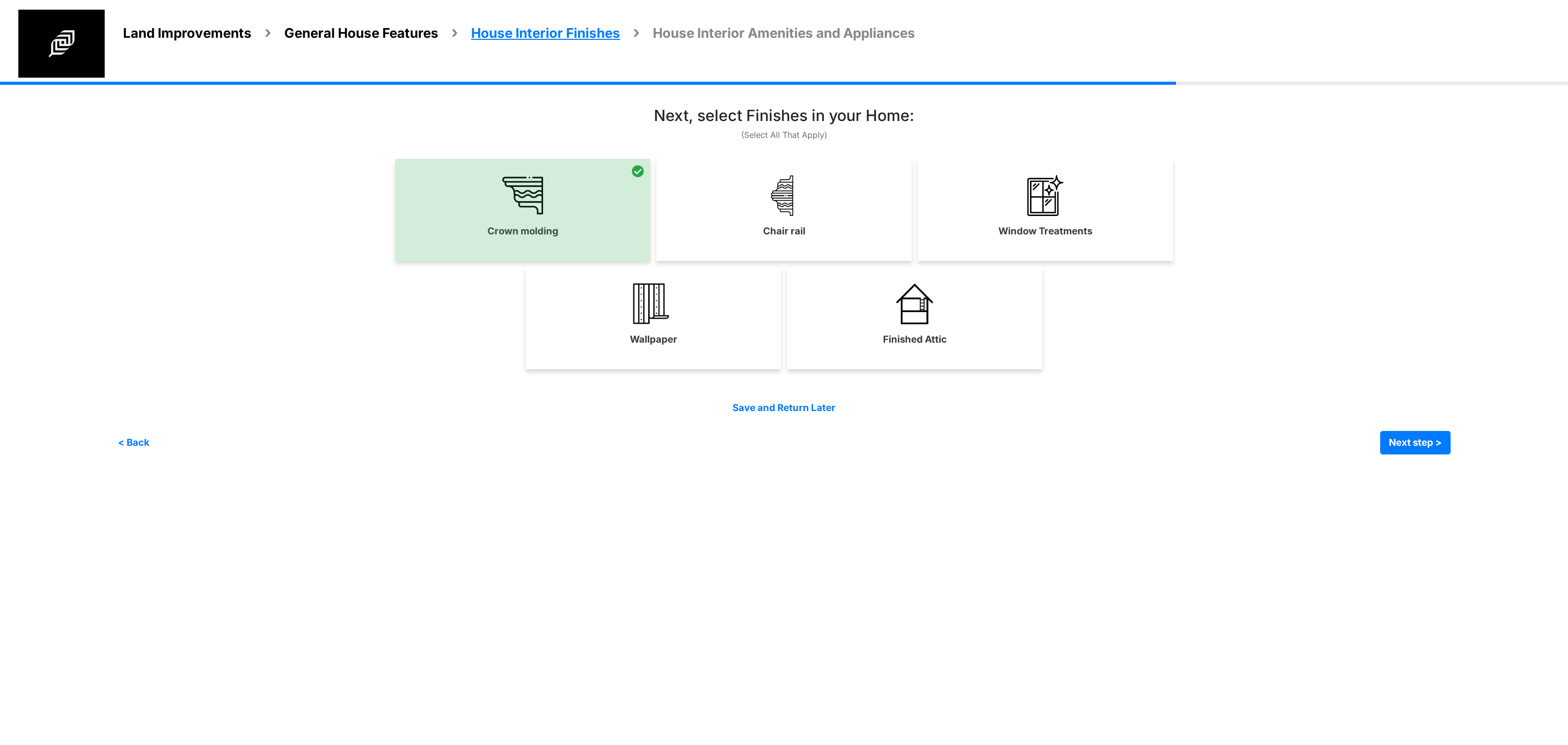
click at [755, 253] on div "Chair rail" at bounding box center [784, 209] width 255 height 102
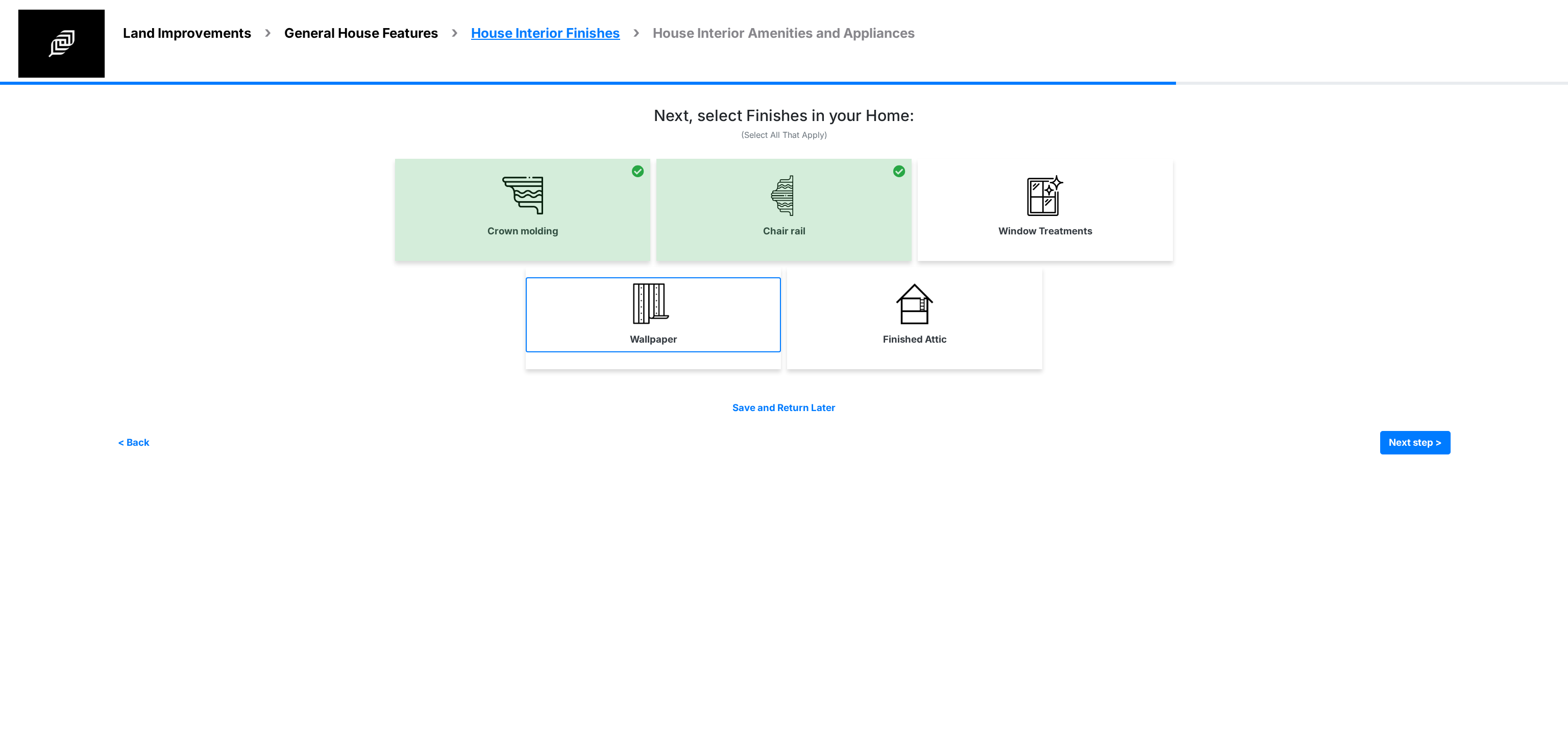
click at [656, 333] on label "Wallpaper" at bounding box center [653, 340] width 48 height 14
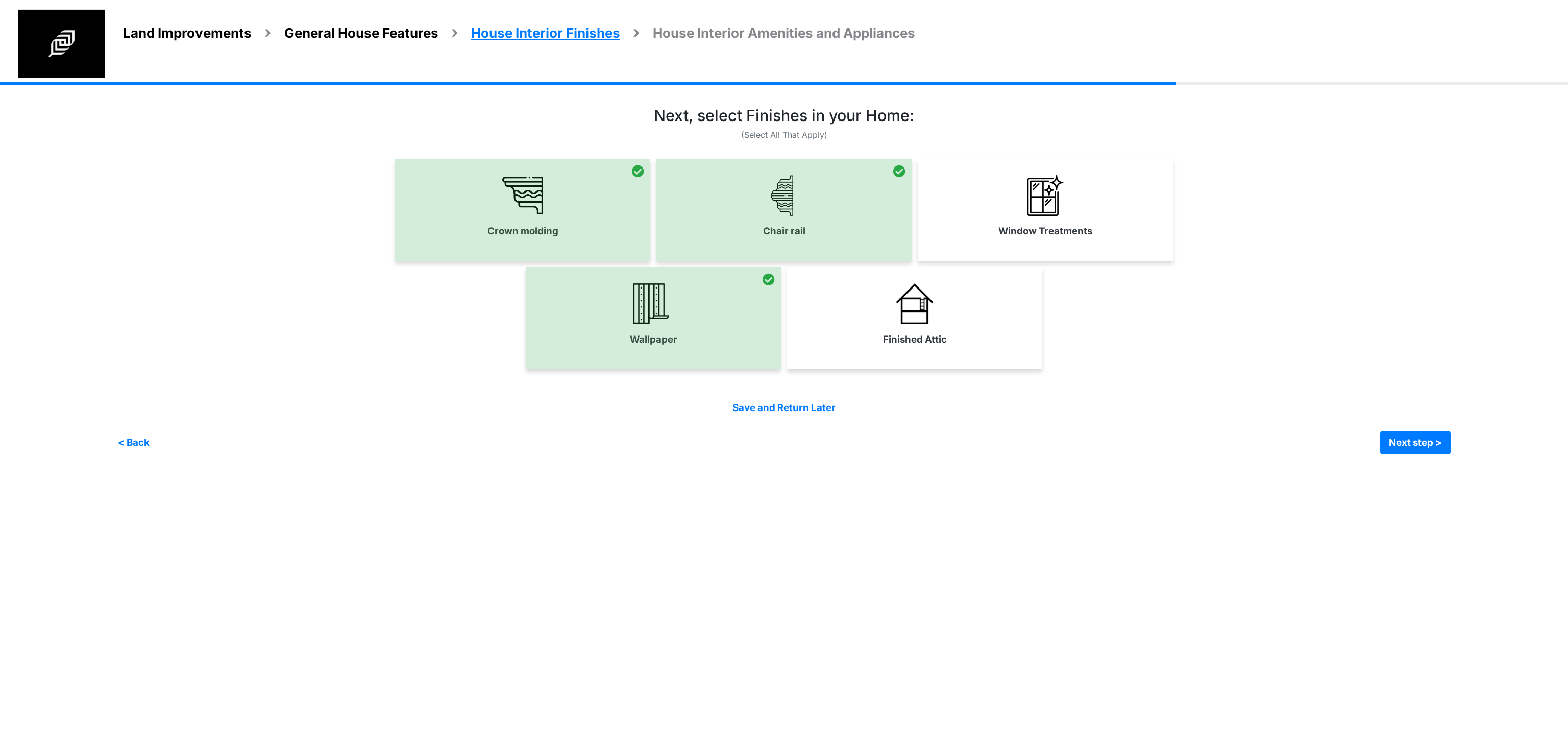
click at [1090, 256] on div "Window Treatments" at bounding box center [1045, 209] width 255 height 102
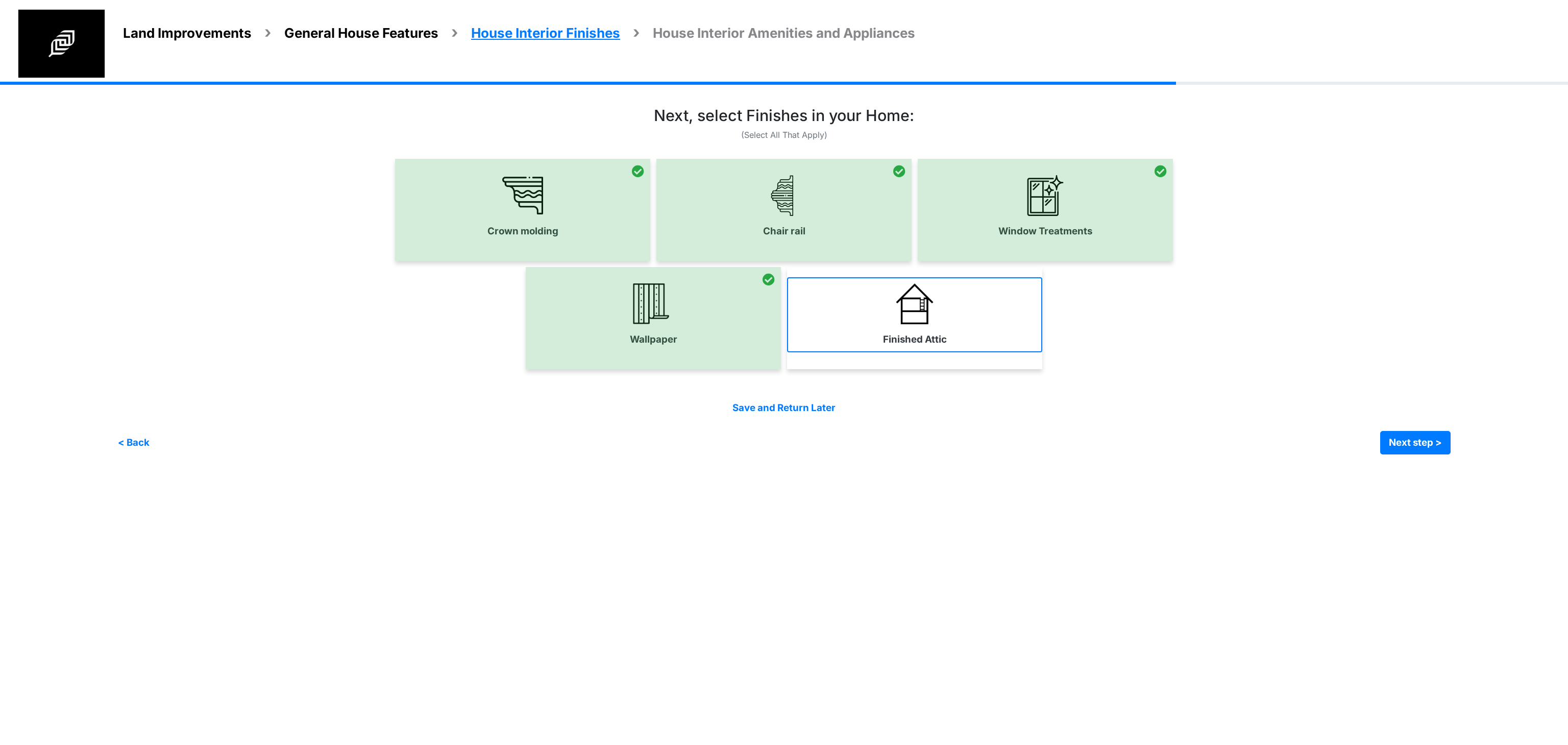
click at [932, 329] on link "Finished Attic" at bounding box center [914, 314] width 255 height 75
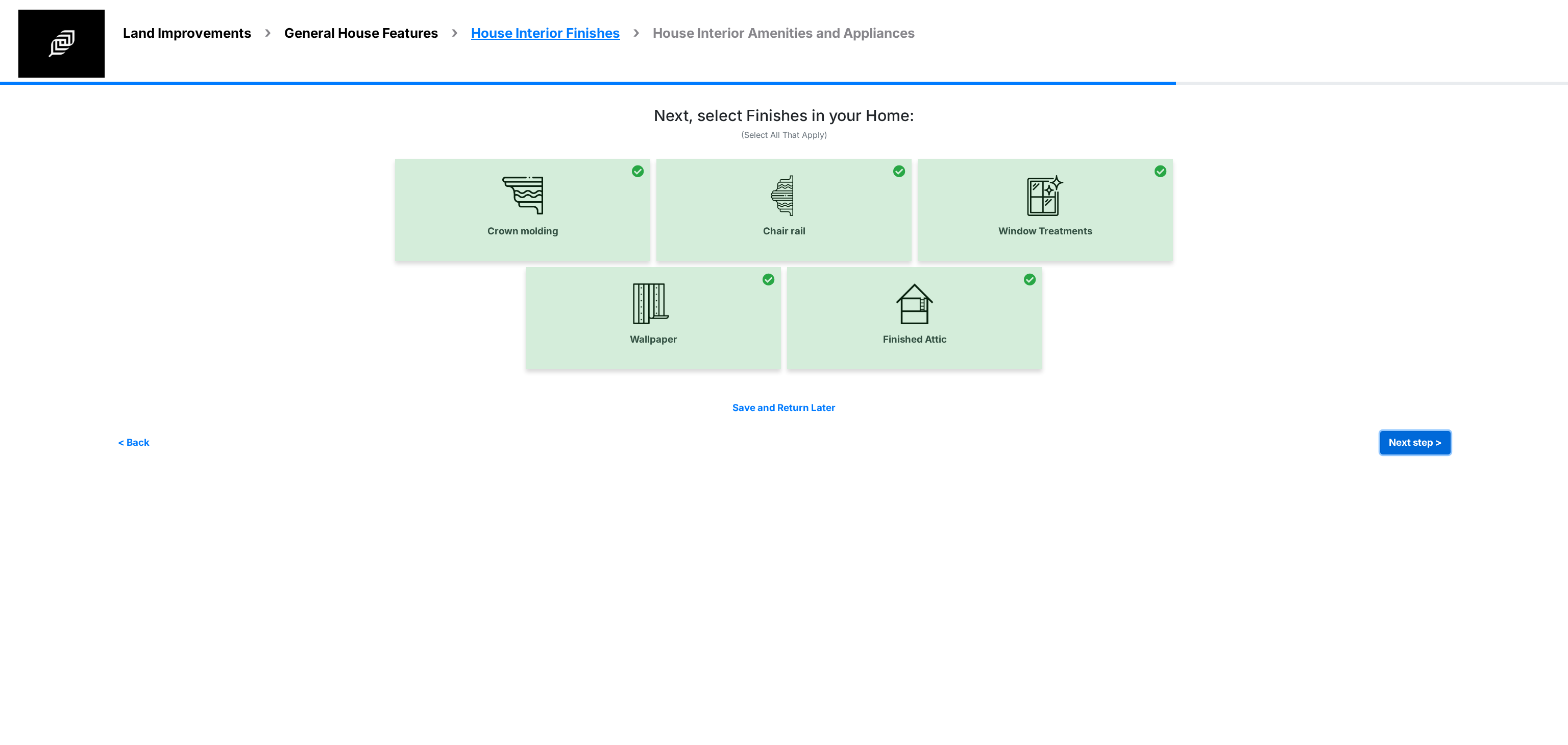
click at [1392, 442] on button "Next step >" at bounding box center [1415, 442] width 70 height 23
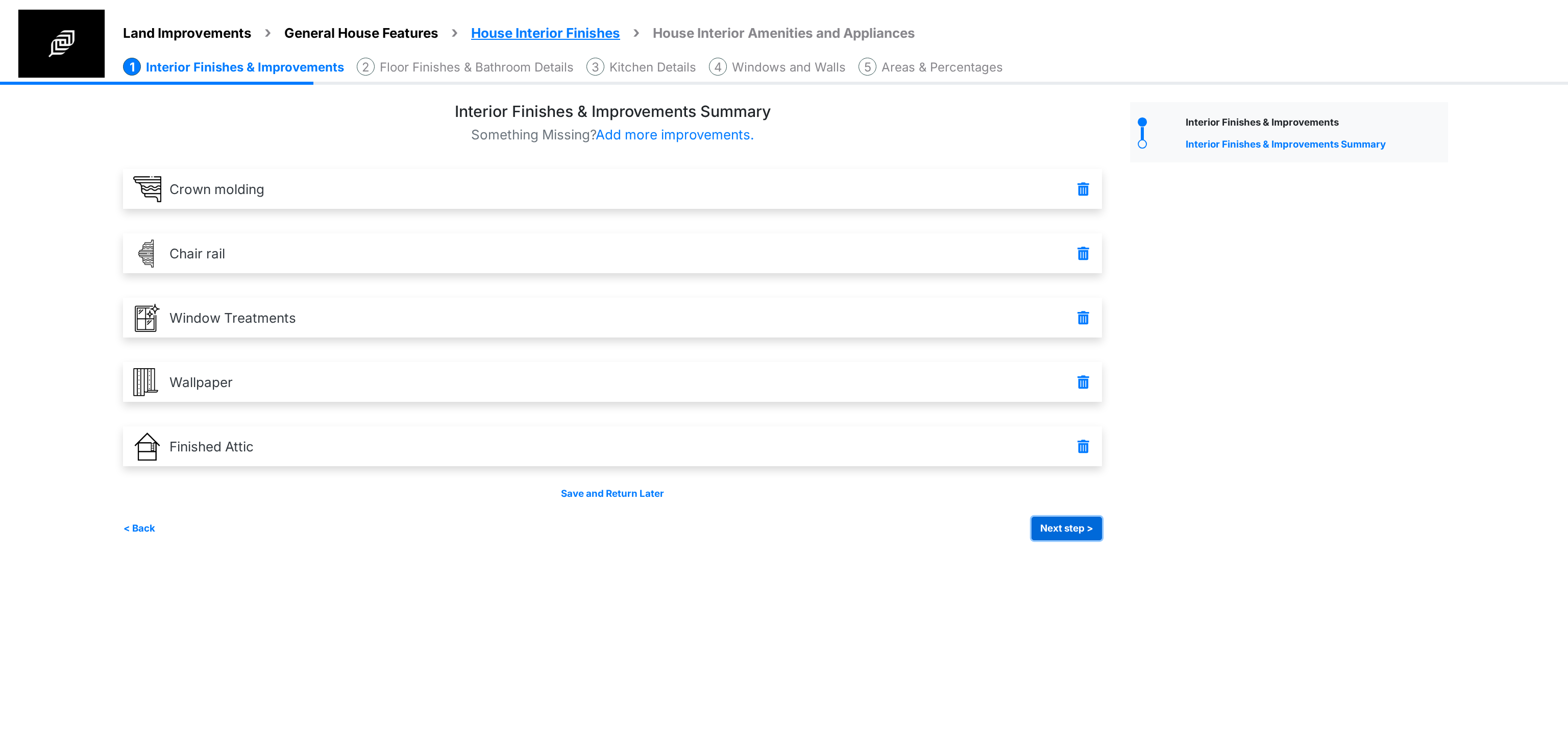
click at [1065, 526] on button "Next step >" at bounding box center [1066, 528] width 70 height 23
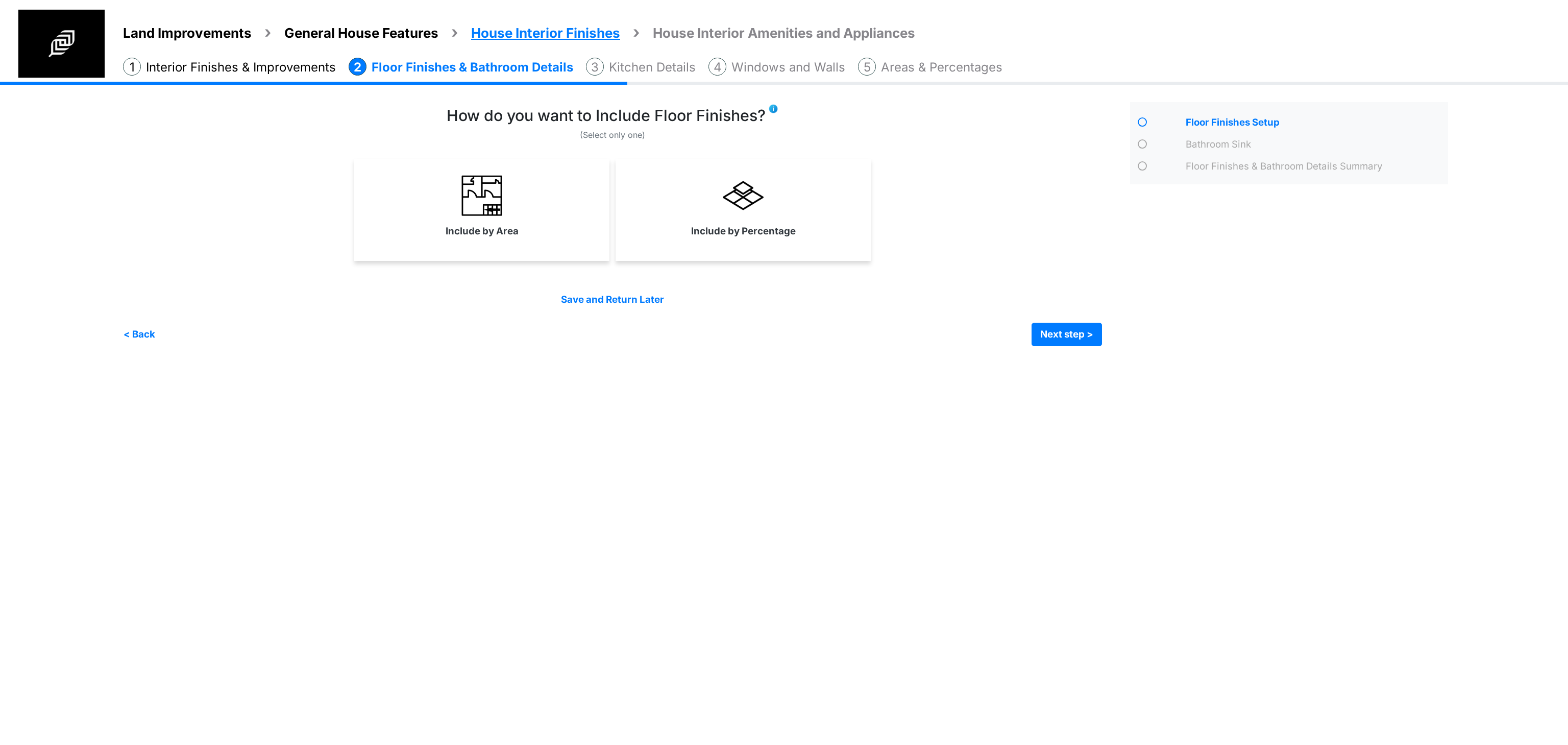
click at [838, 351] on div "Irrigation Flag pole" at bounding box center [789, 221] width 1333 height 279
click at [880, 205] on div "Include by Area" at bounding box center [612, 209] width 978 height 102
click at [772, 102] on link at bounding box center [773, 108] width 10 height 12
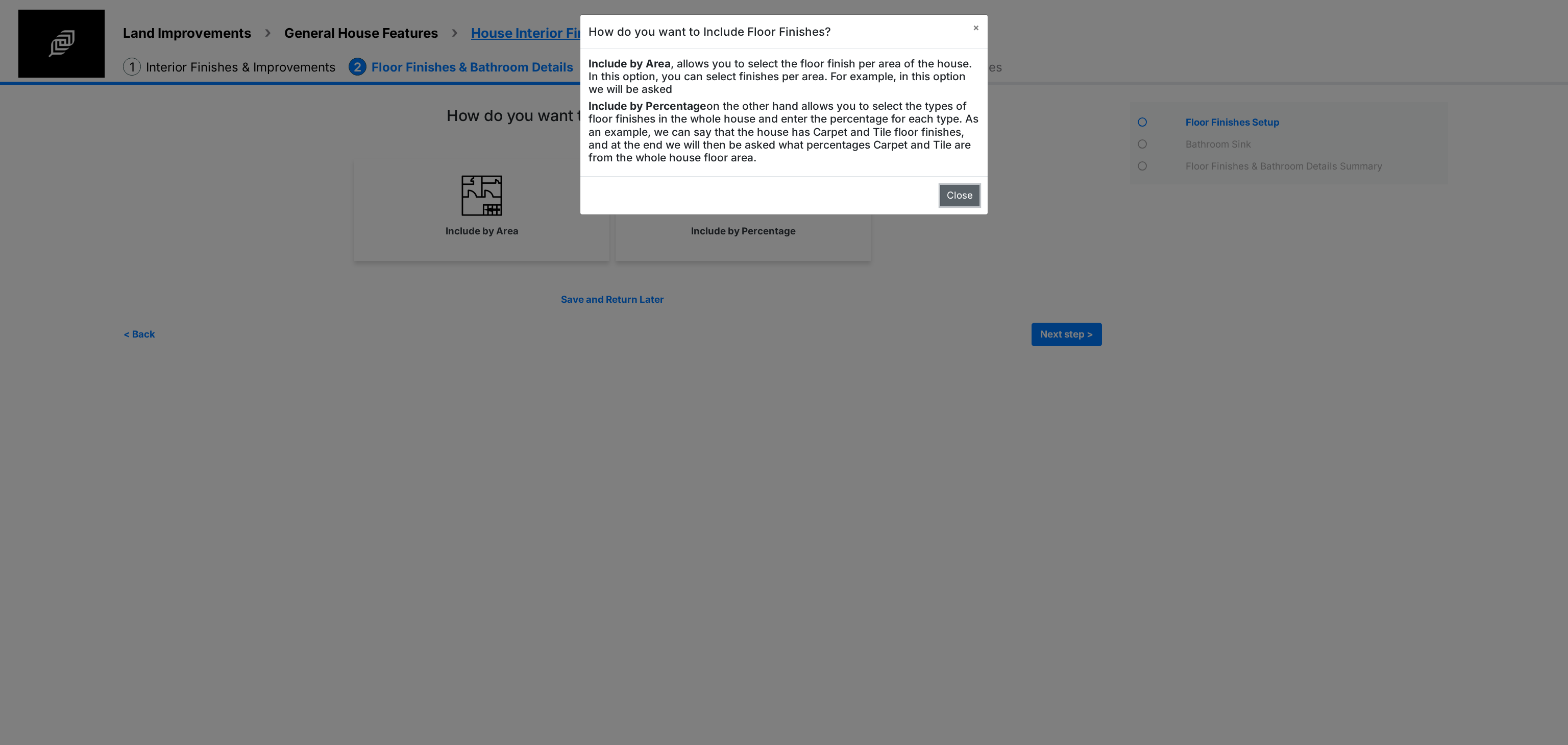
click at [960, 203] on button "Close" at bounding box center [959, 195] width 39 height 22
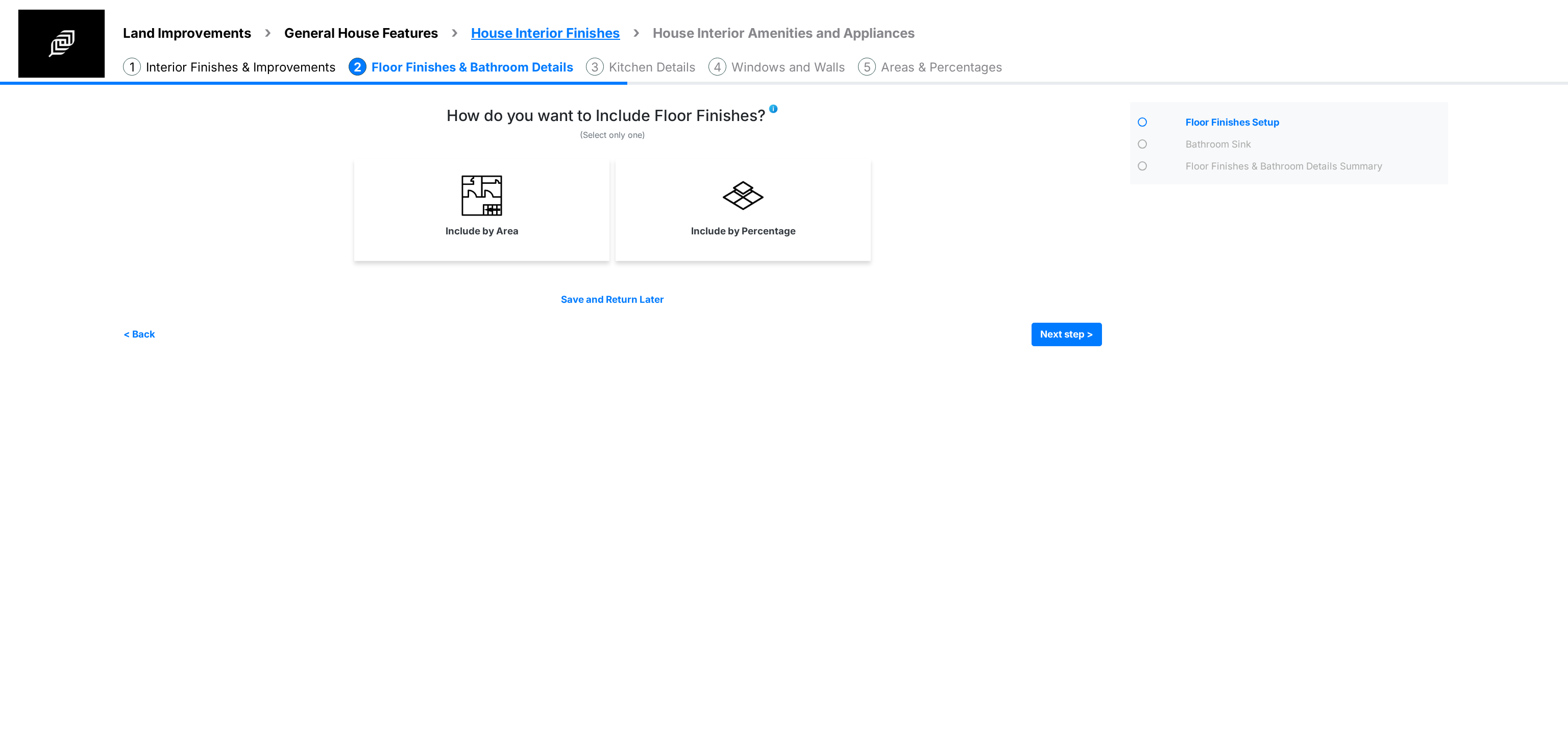
click at [964, 226] on div "Include by Area" at bounding box center [612, 209] width 978 height 102
click at [951, 219] on div "Include by Area" at bounding box center [612, 209] width 978 height 102
click at [757, 219] on link "Include by Percentage" at bounding box center [743, 206] width 251 height 75
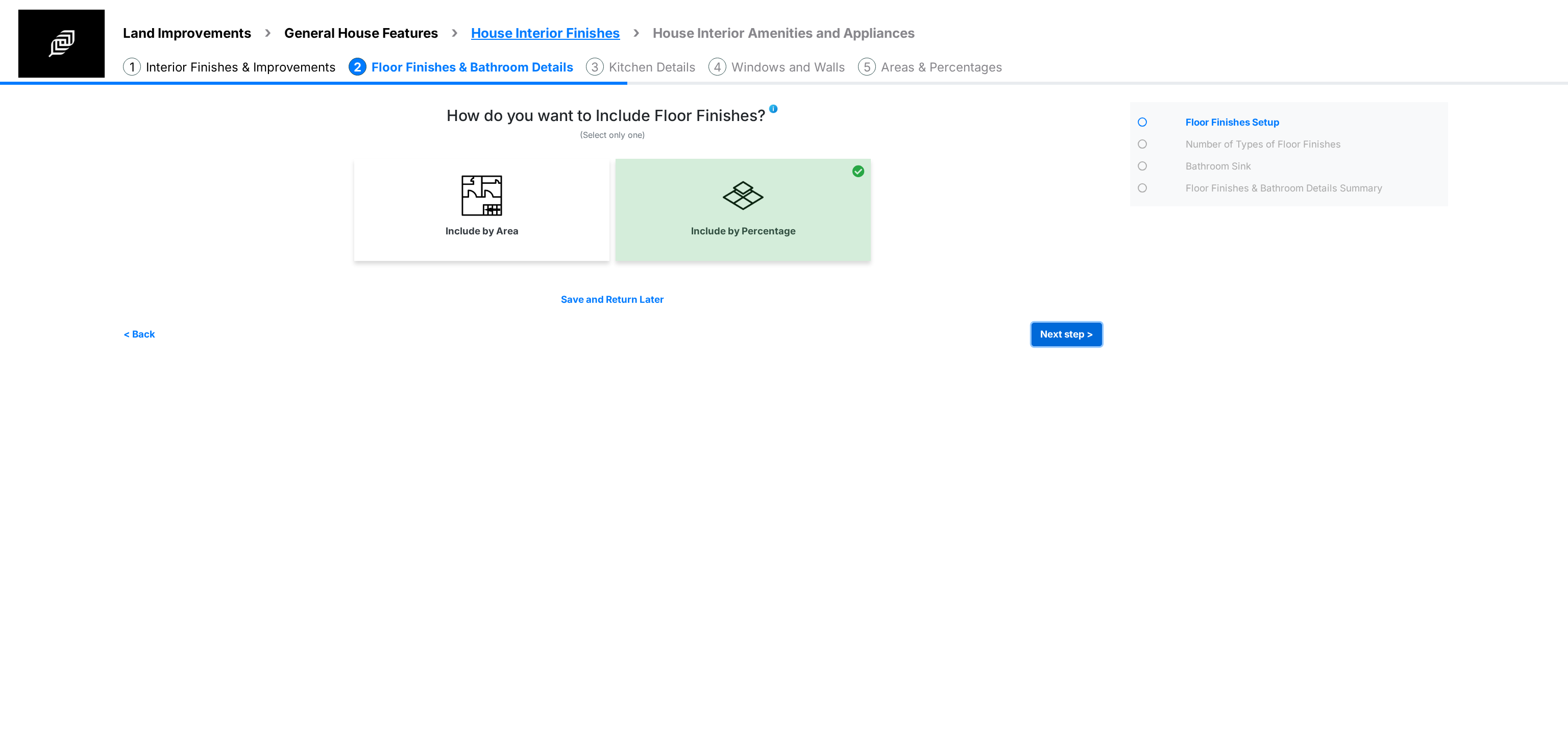
click at [1074, 336] on button "Next step >" at bounding box center [1066, 334] width 70 height 23
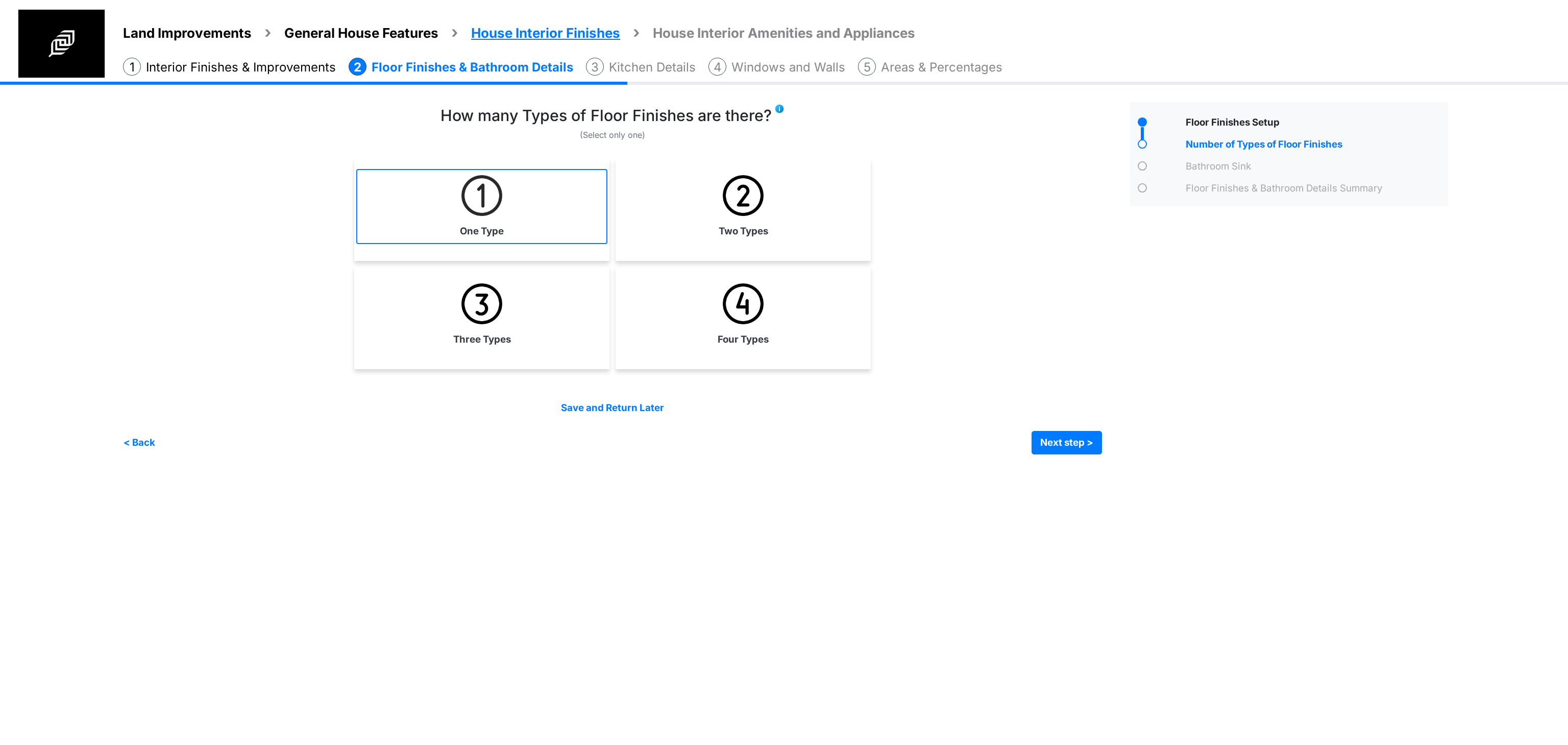
click at [577, 217] on link "One Type" at bounding box center [482, 206] width 251 height 75
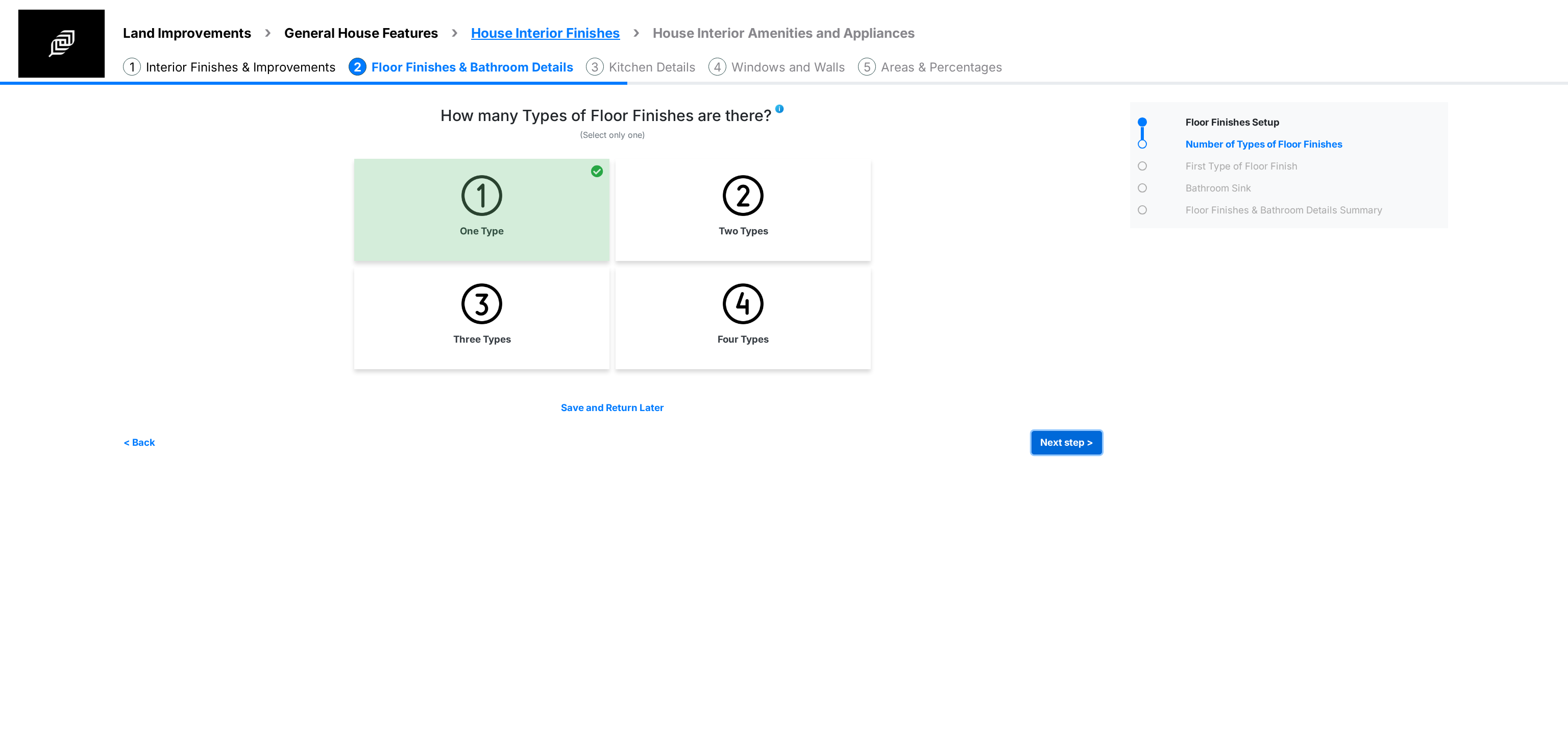
click at [1051, 444] on button "Next step >" at bounding box center [1066, 442] width 70 height 23
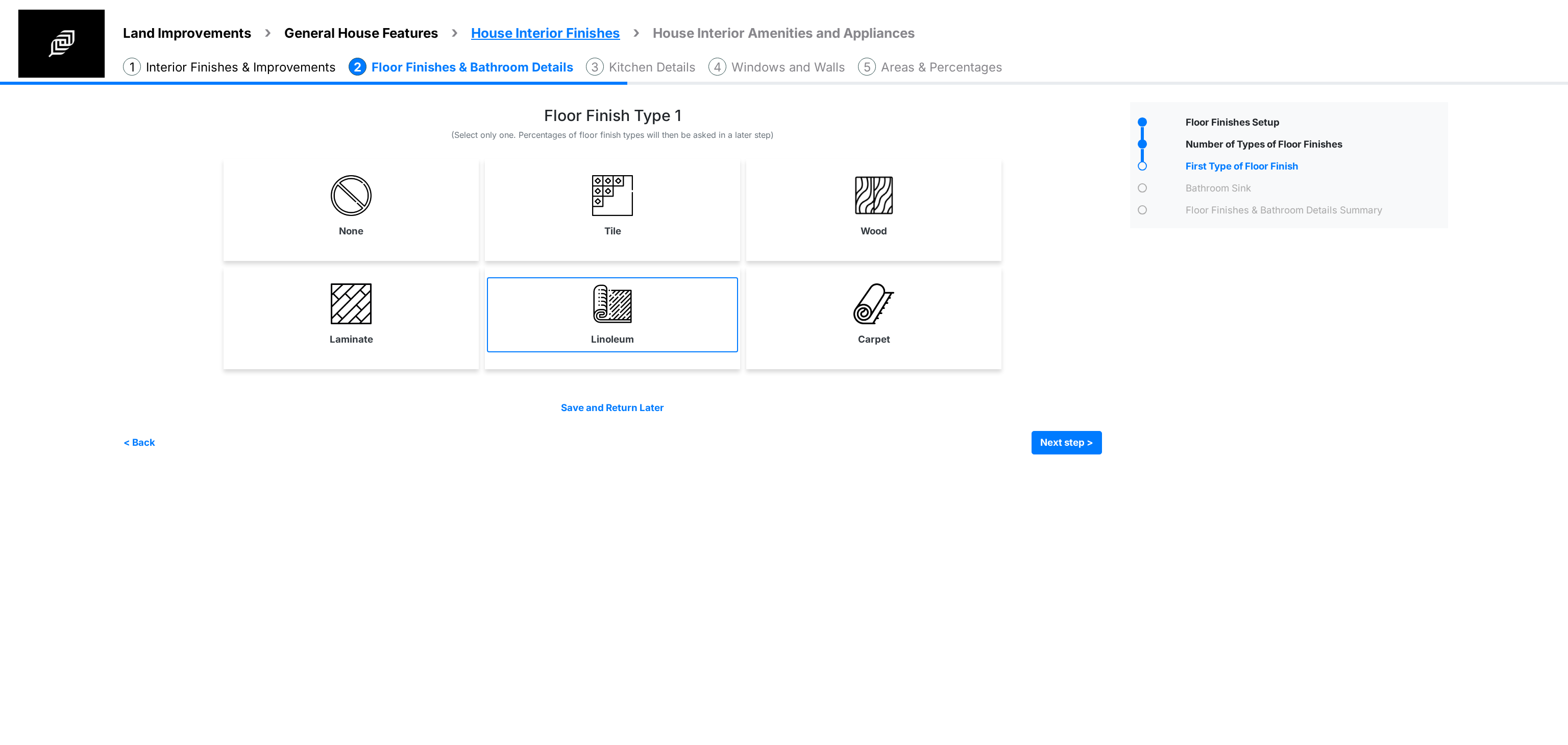
click at [551, 308] on link "Linoleum" at bounding box center [613, 314] width 251 height 75
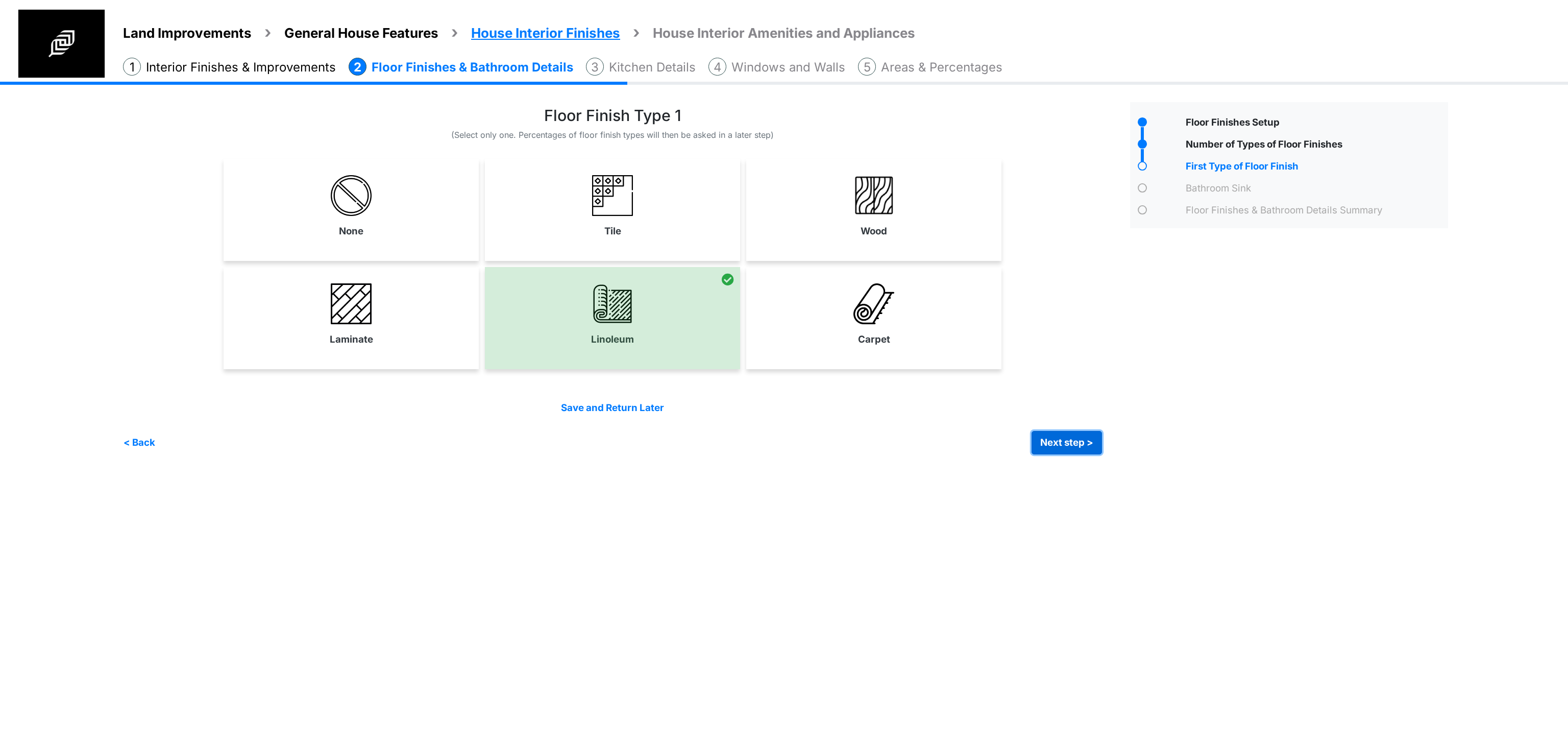
click at [1060, 445] on button "Next step >" at bounding box center [1066, 442] width 70 height 23
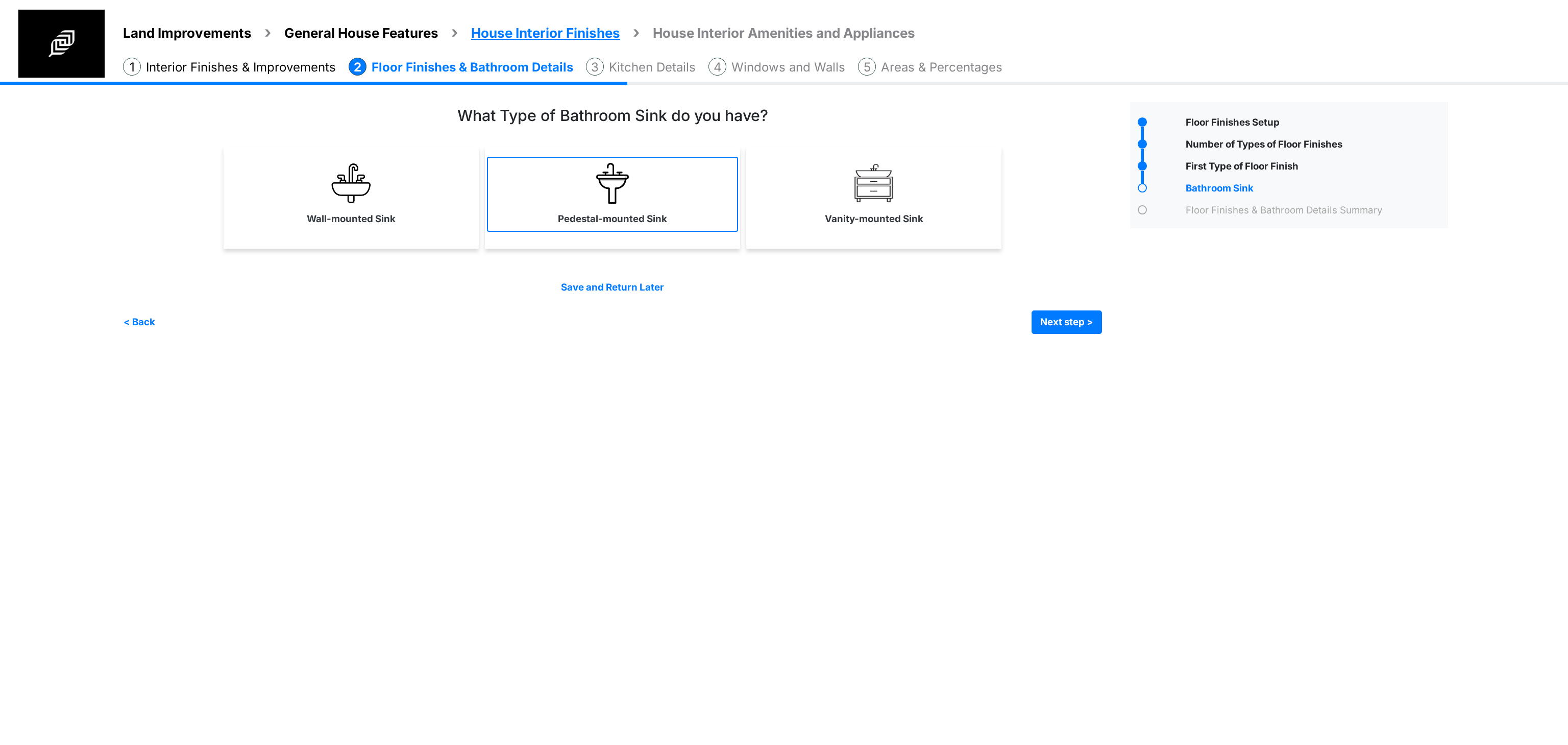
click at [698, 220] on link "Pedestal-mounted Sink" at bounding box center [613, 194] width 251 height 75
select select "*"
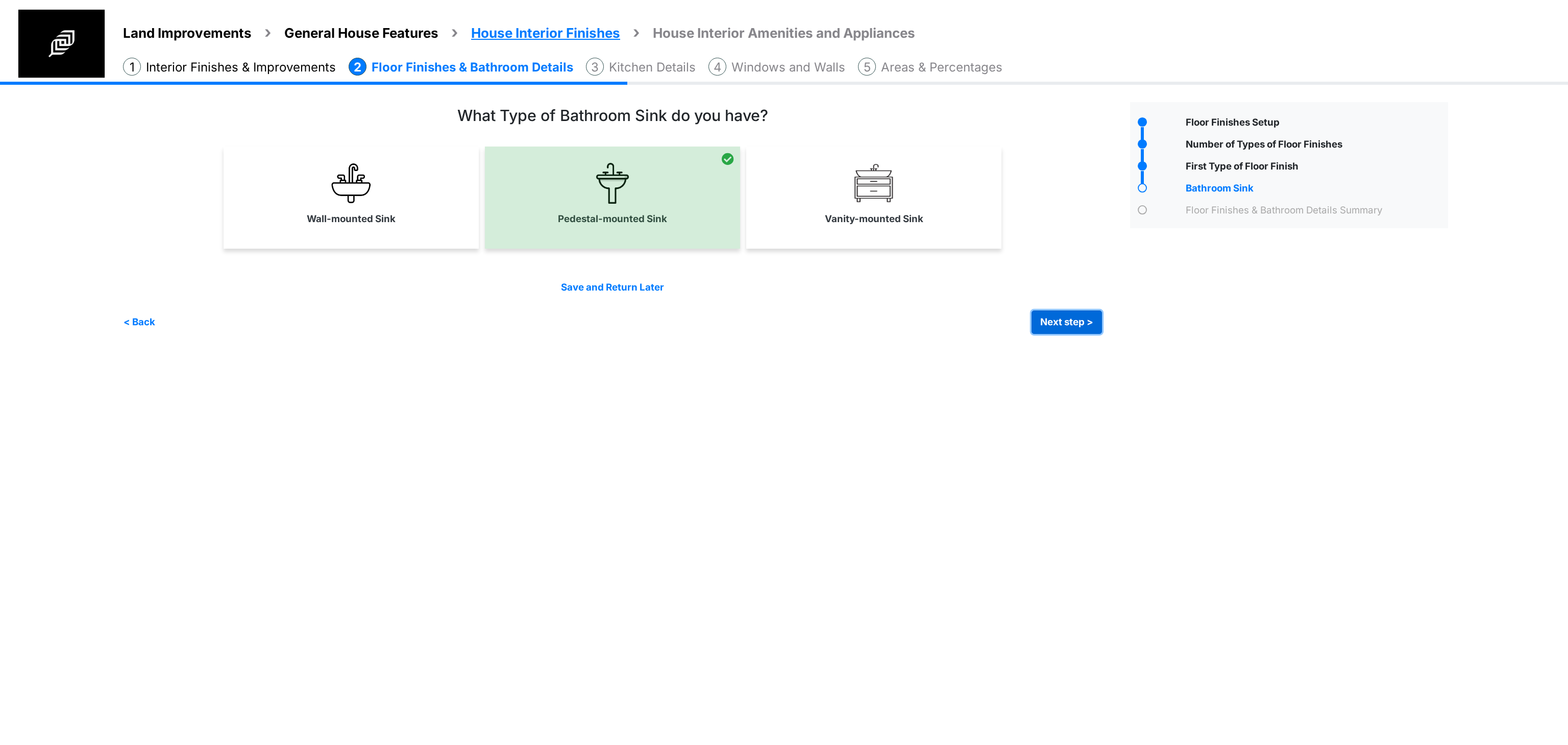
click at [1080, 324] on button "Next step >" at bounding box center [1066, 321] width 70 height 23
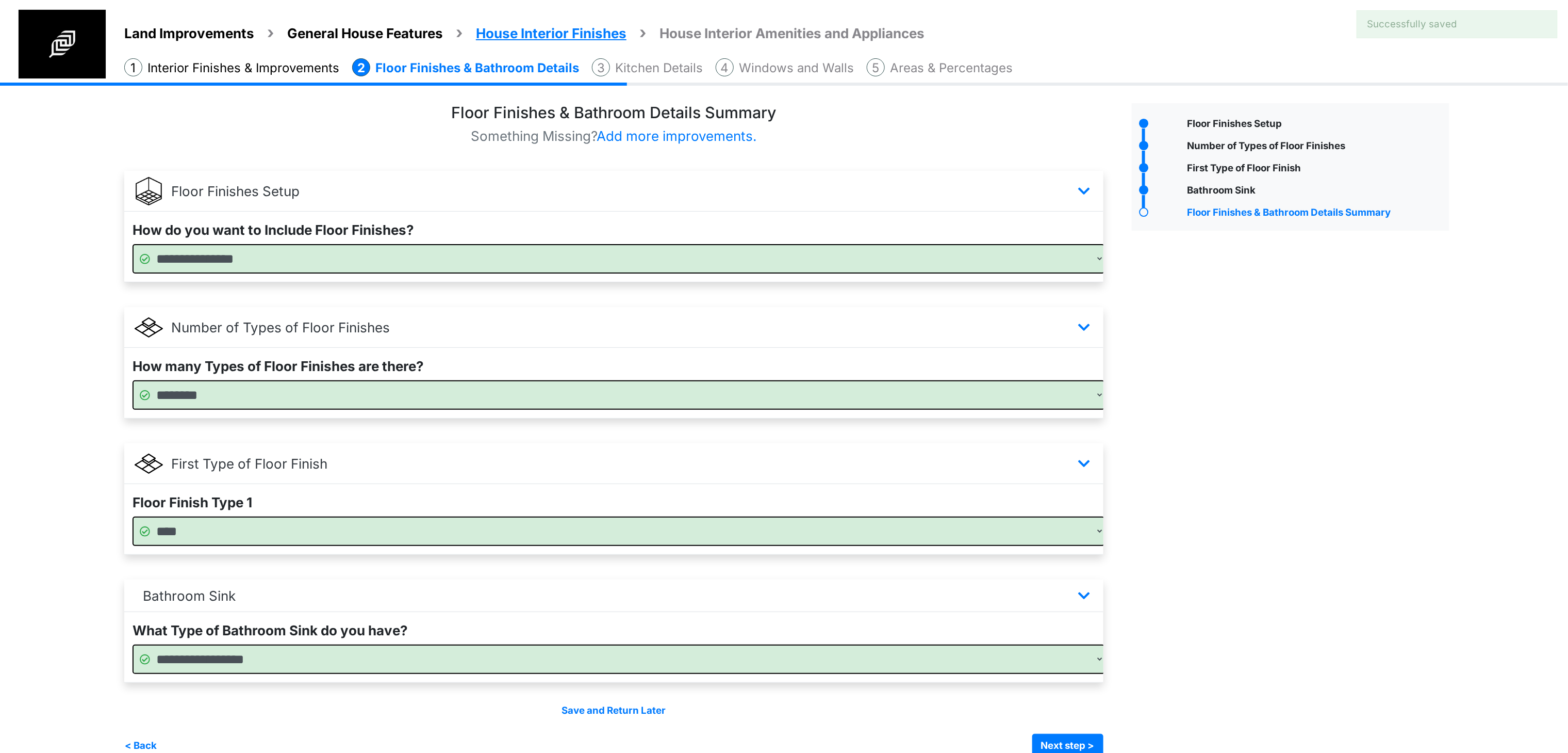
click at [1249, 366] on div "Floor Finishes Setup" at bounding box center [1291, 431] width 333 height 654
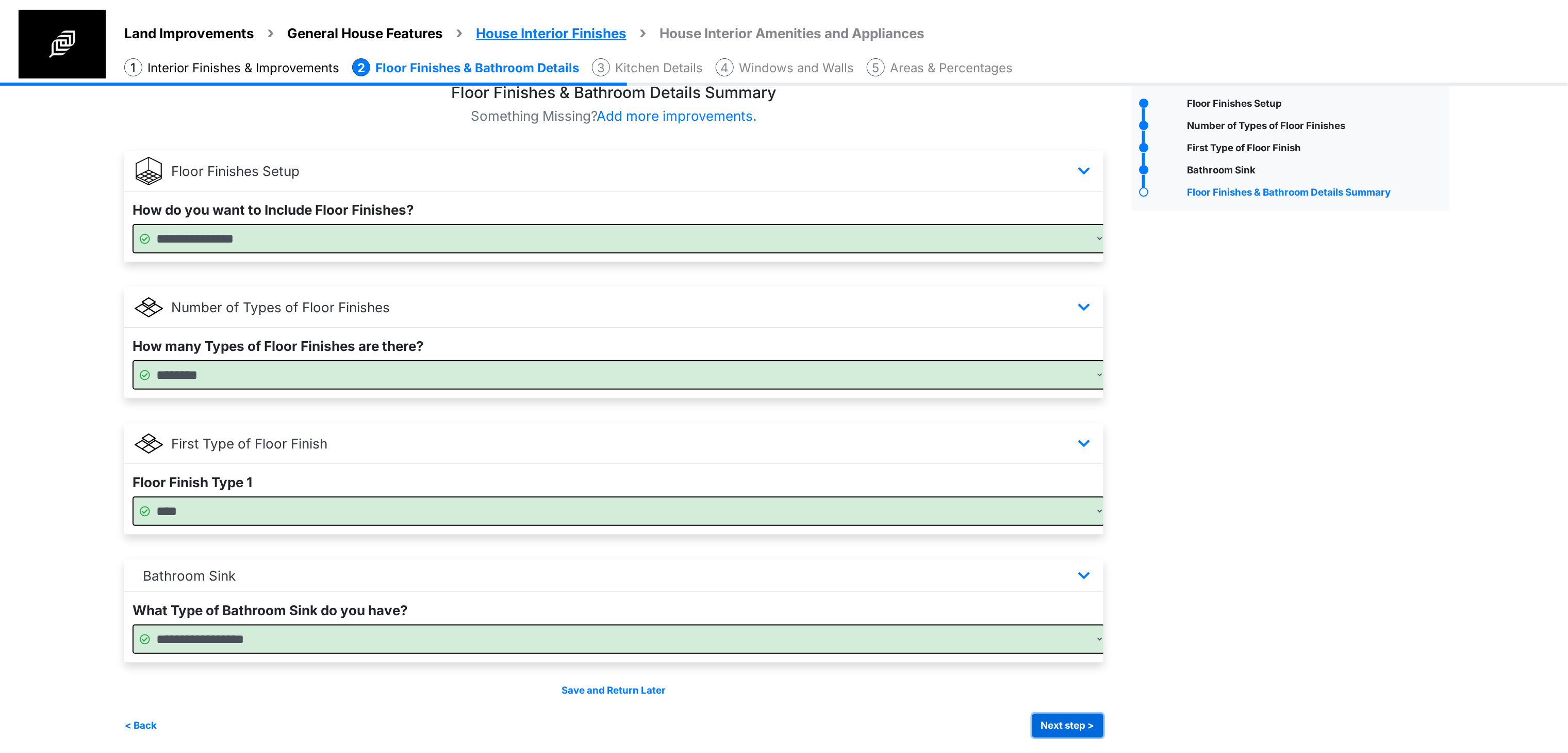
click at [1075, 725] on button "Next step >" at bounding box center [1068, 725] width 71 height 24
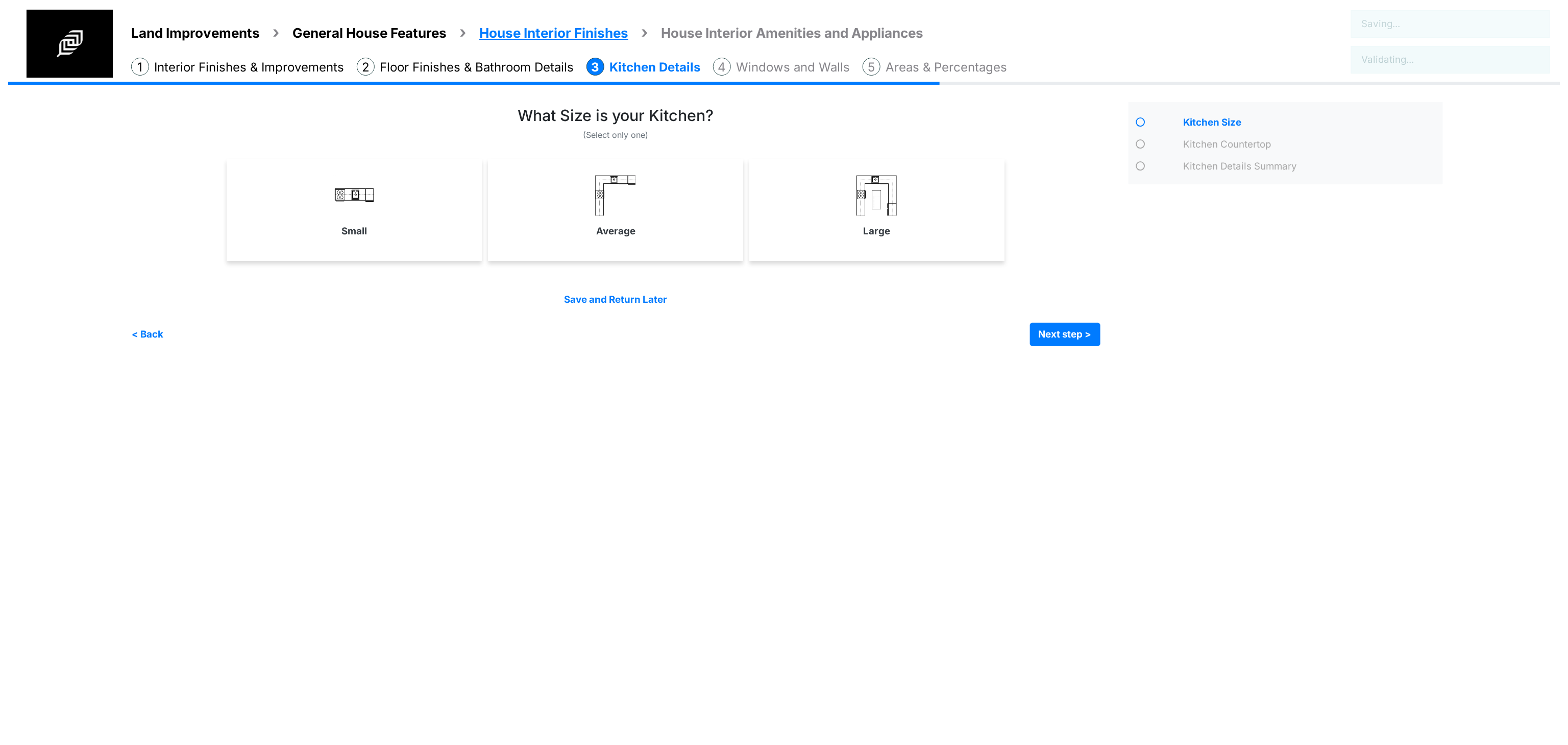
scroll to position [0, 0]
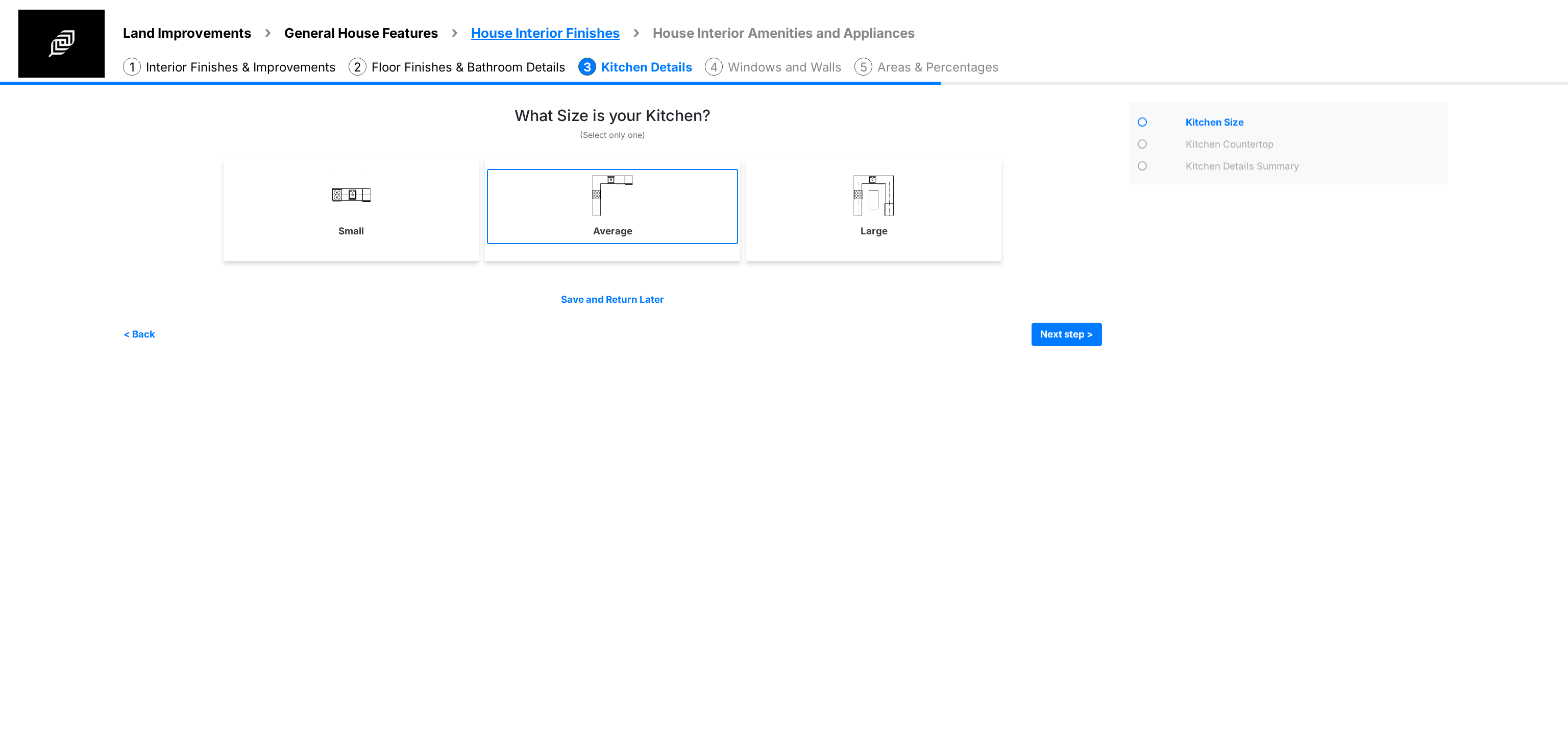
click at [596, 201] on img at bounding box center [612, 195] width 41 height 41
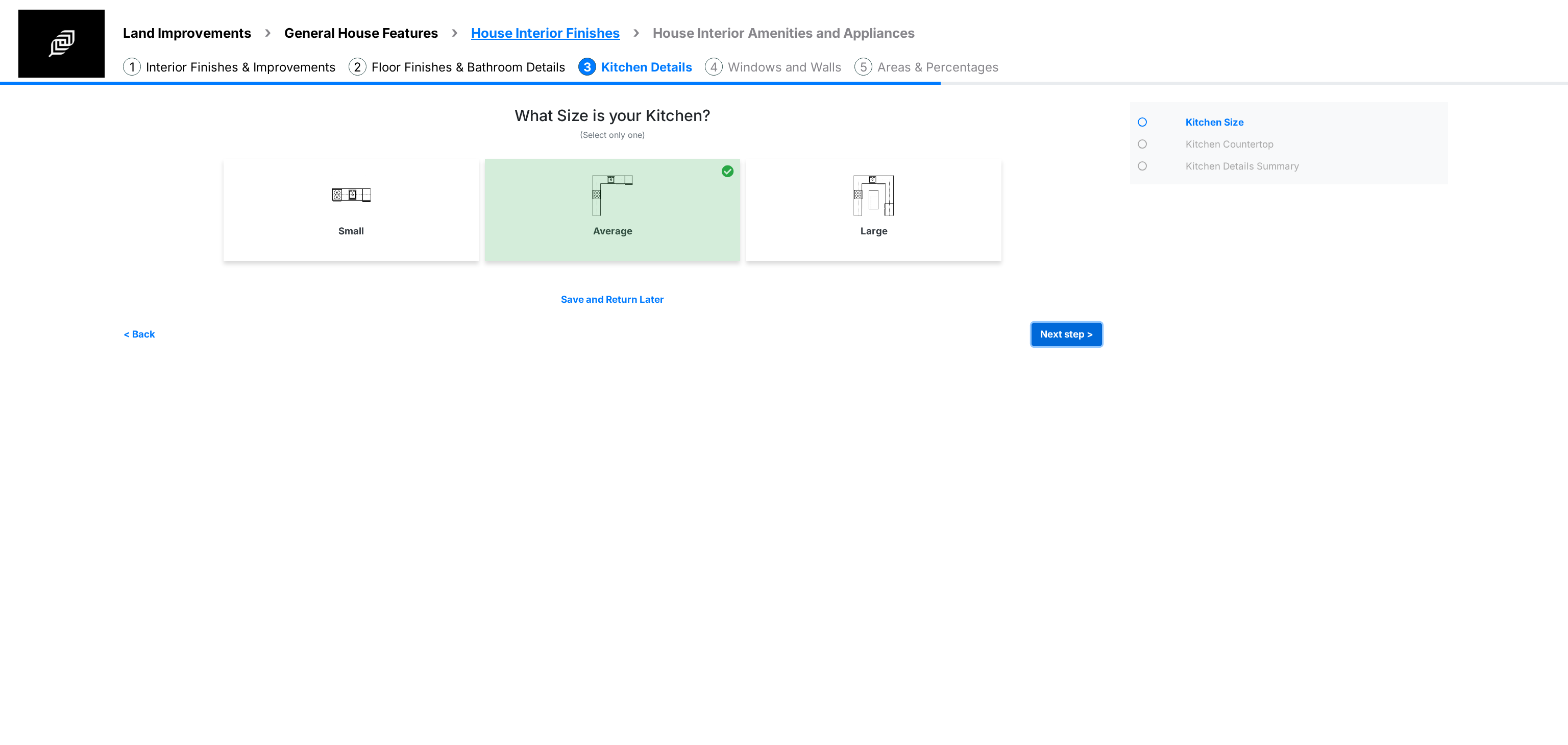
click at [1049, 337] on button "Next step >" at bounding box center [1066, 334] width 70 height 23
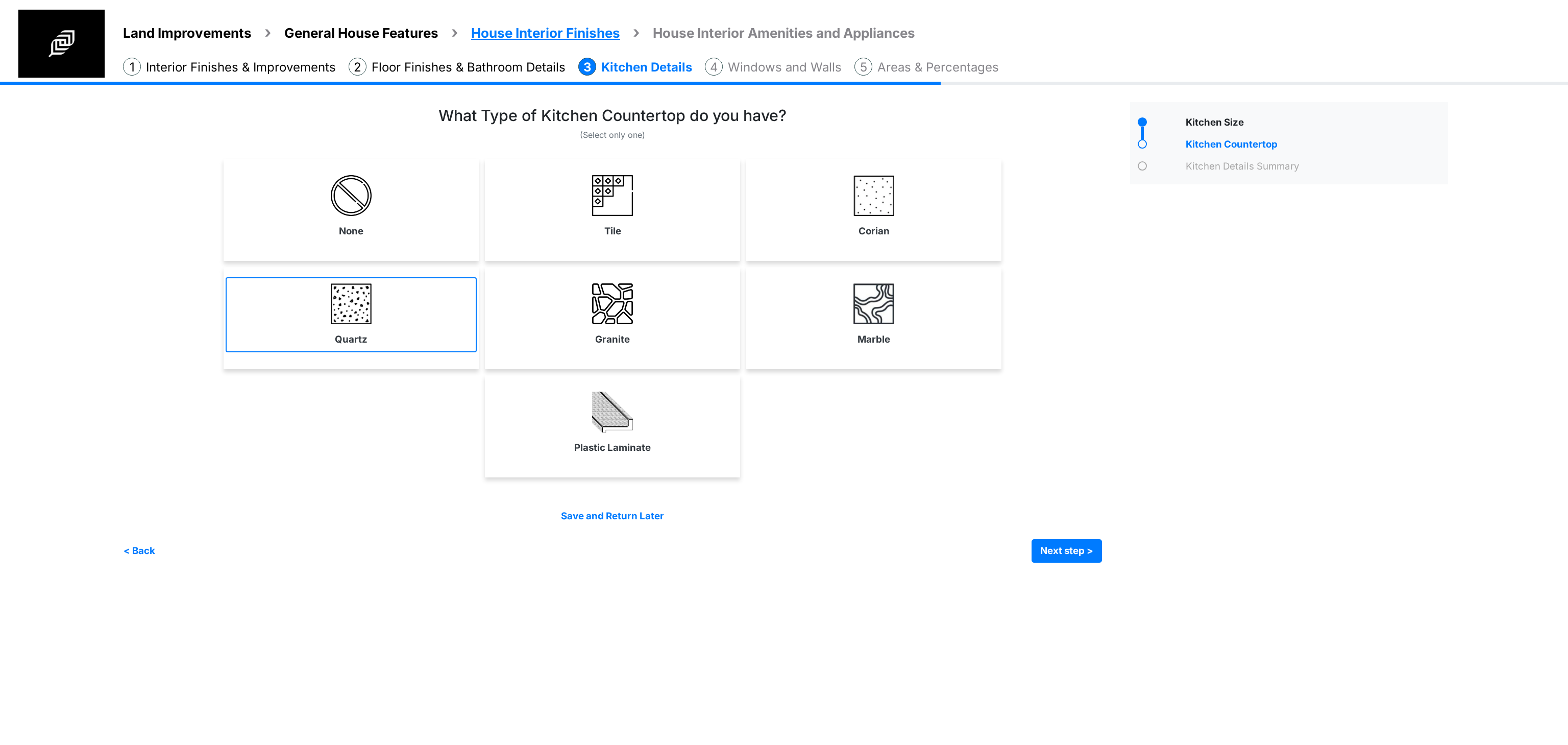
click at [448, 321] on link "Quartz" at bounding box center [351, 314] width 251 height 75
select select "*"
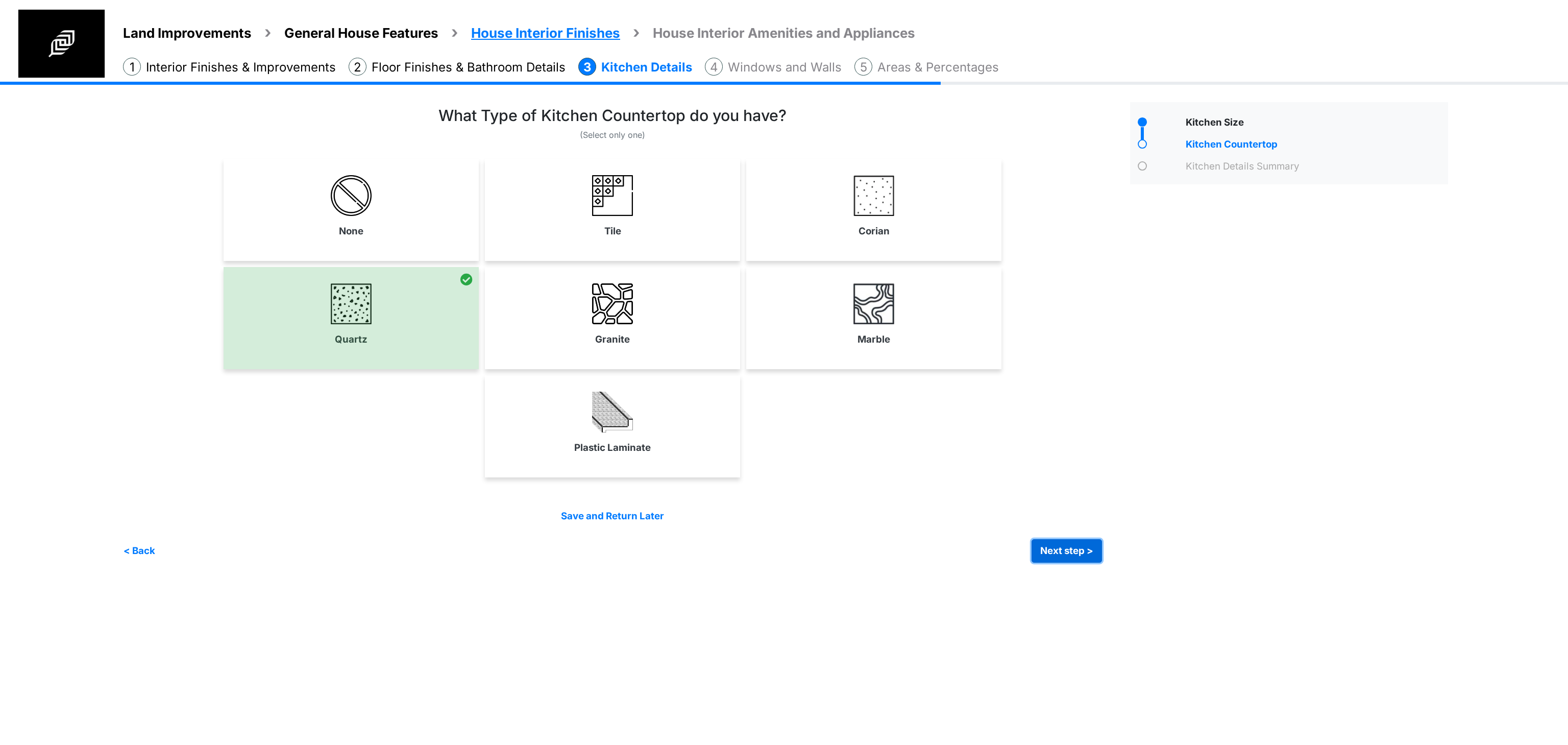
click at [1066, 553] on button "Next step >" at bounding box center [1066, 550] width 70 height 23
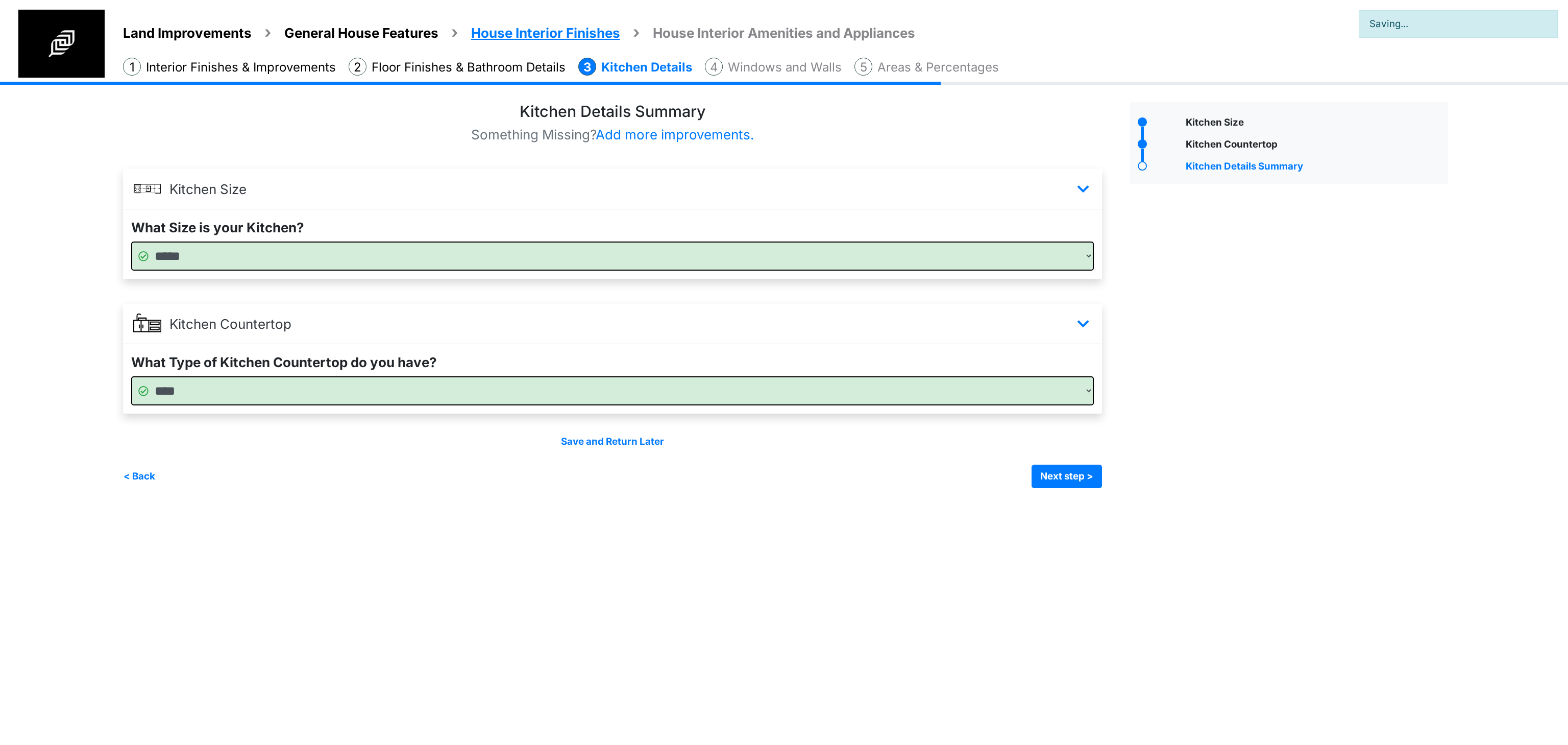
click at [926, 503] on html "Land Improvements General House Features House Interior Finishes House Interior…" at bounding box center [784, 251] width 1568 height 503
click at [1057, 478] on button "Next step >" at bounding box center [1066, 476] width 70 height 23
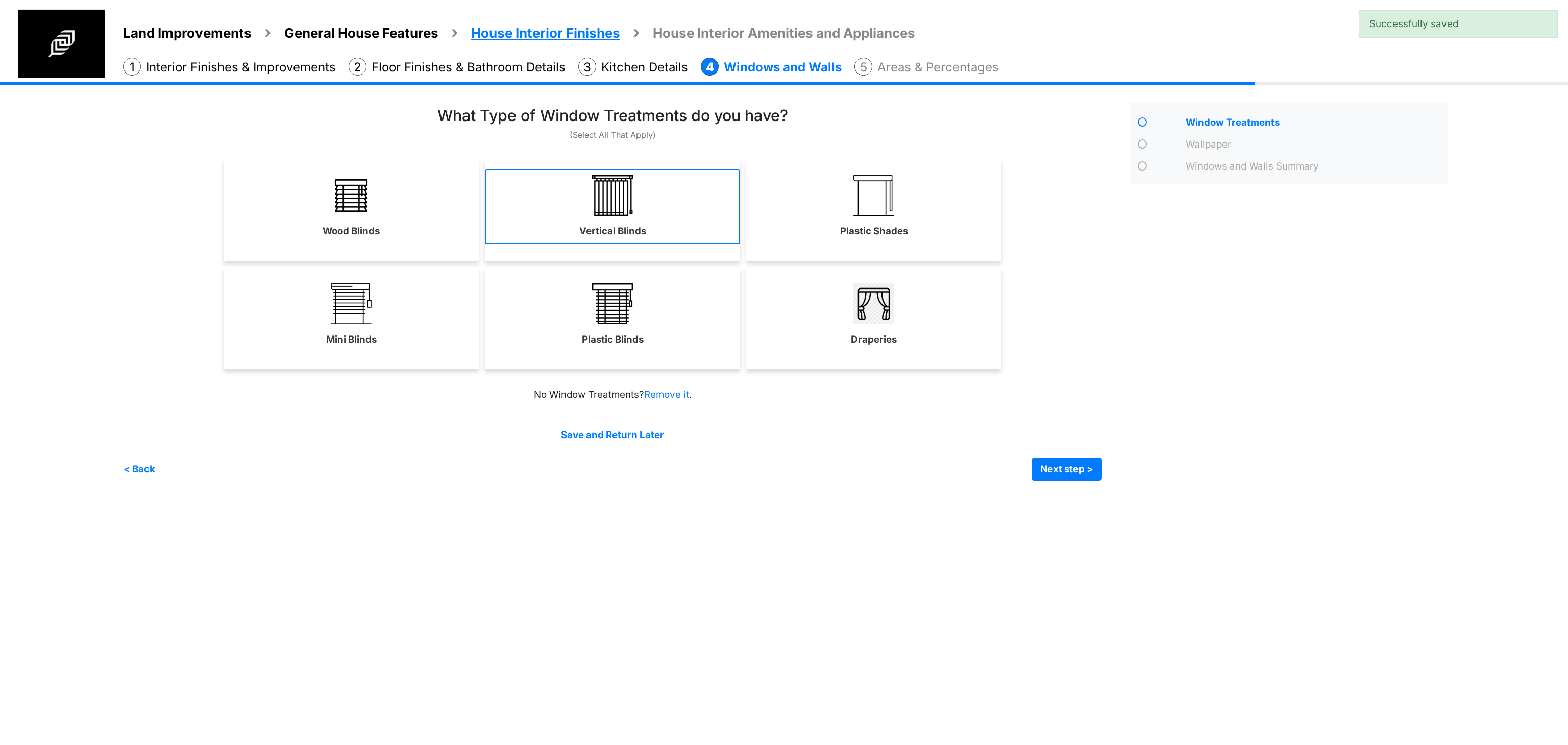
click at [588, 218] on link "Vertical Blinds" at bounding box center [612, 206] width 255 height 75
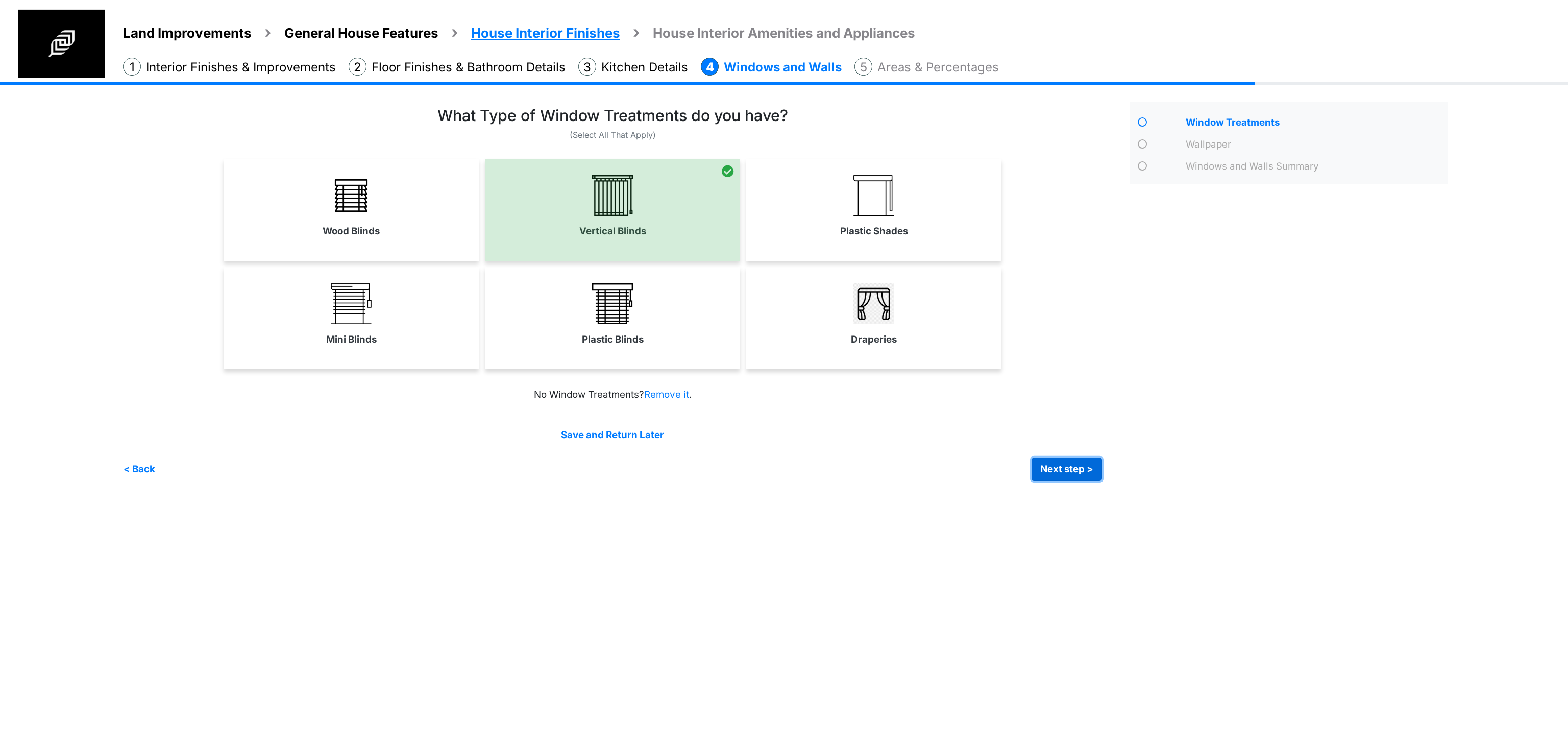
click at [1054, 465] on button "Next step >" at bounding box center [1066, 469] width 70 height 23
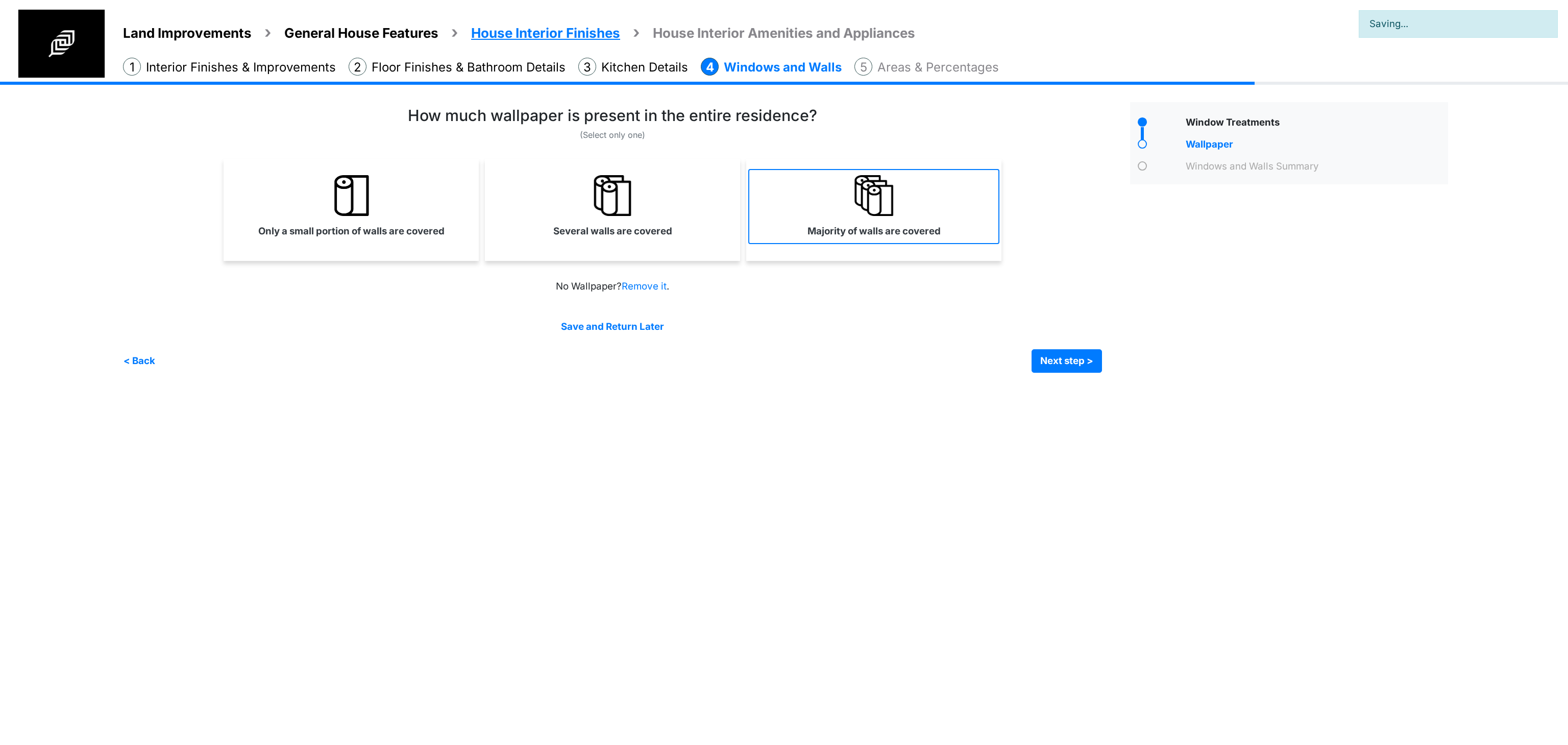
click at [925, 211] on link "Majority of walls are covered" at bounding box center [874, 206] width 251 height 75
select select "*"
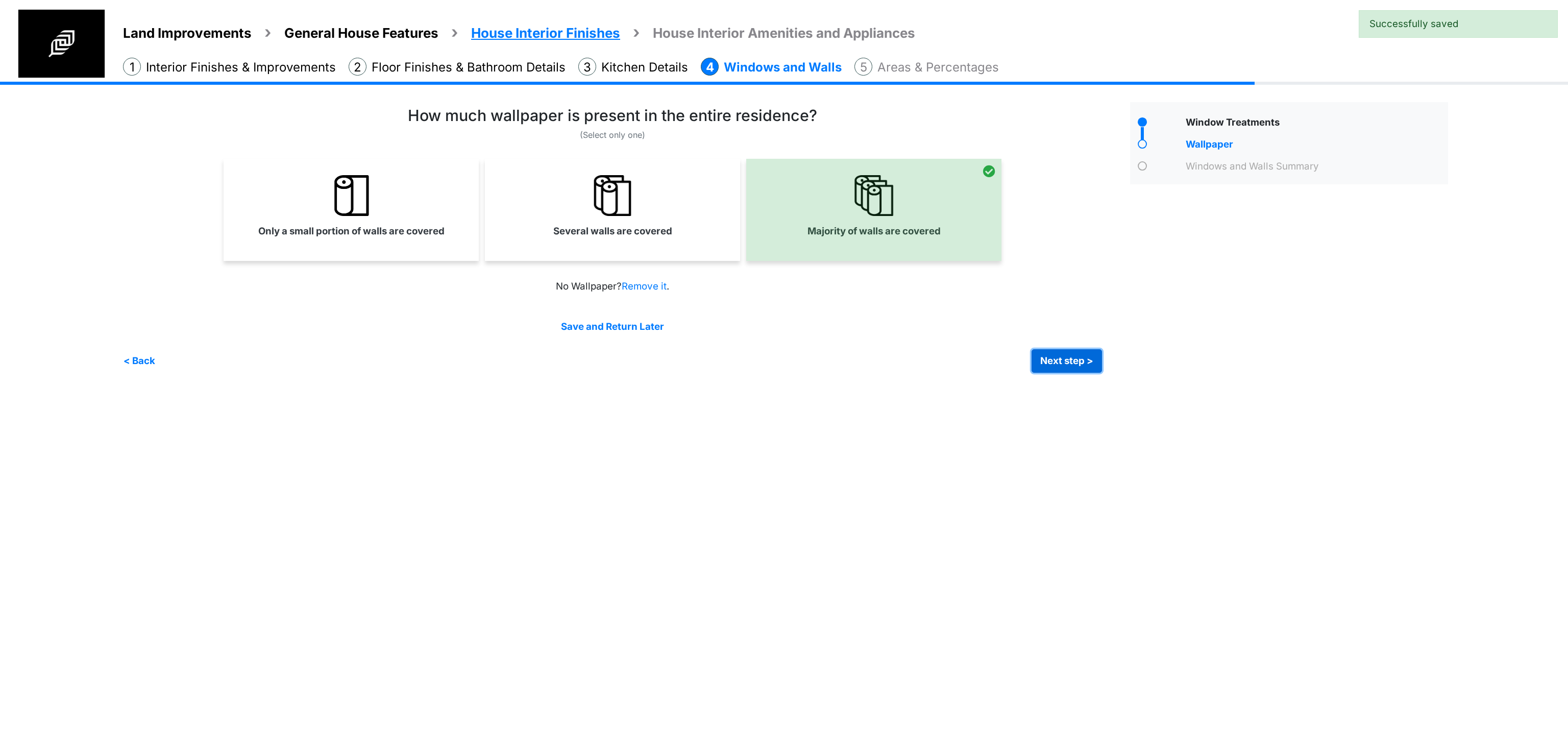
click at [1086, 358] on button "Next step >" at bounding box center [1066, 360] width 70 height 23
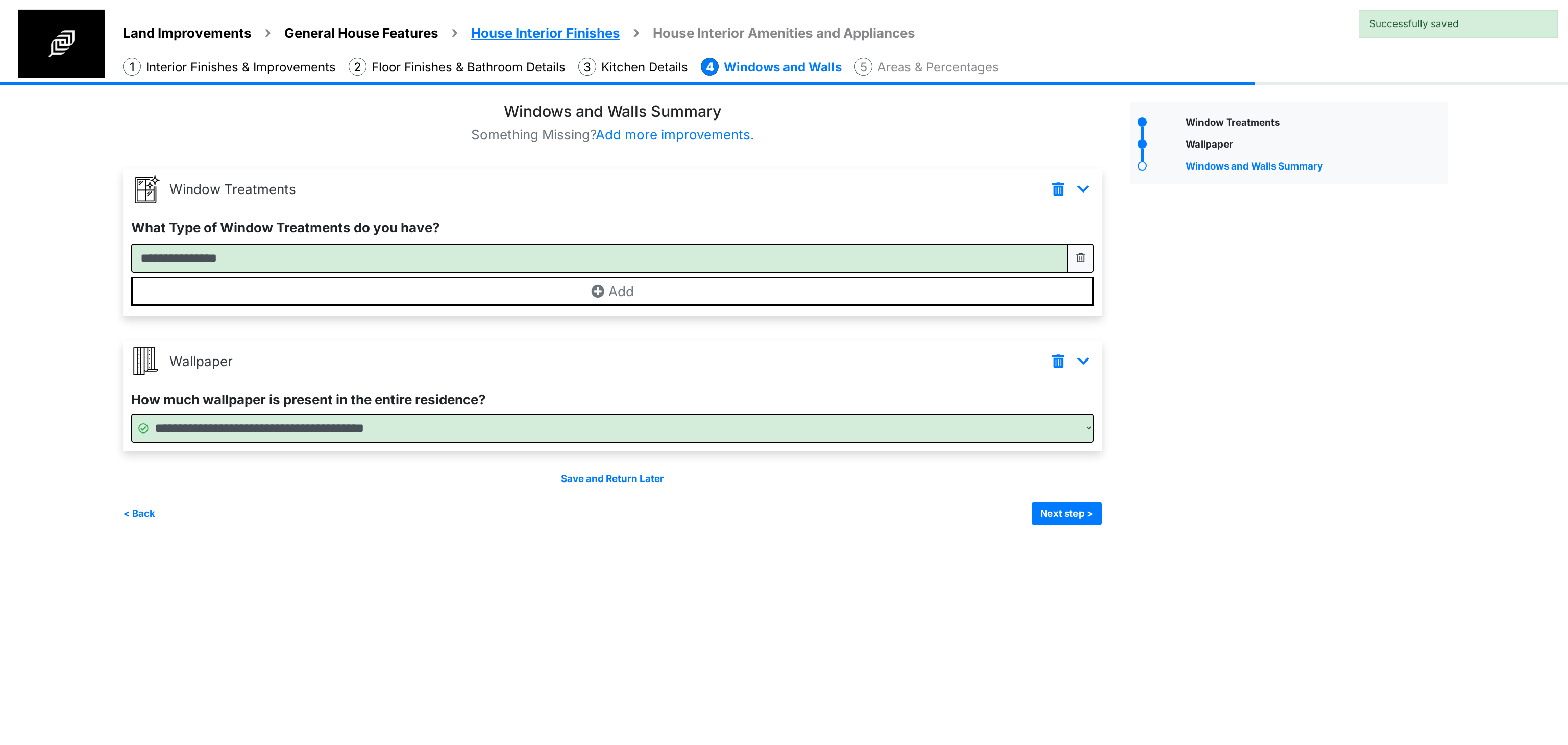
click at [1186, 432] on div "Window Treatments" at bounding box center [1289, 313] width 333 height 423
click at [1081, 519] on button "Next step >" at bounding box center [1066, 513] width 70 height 23
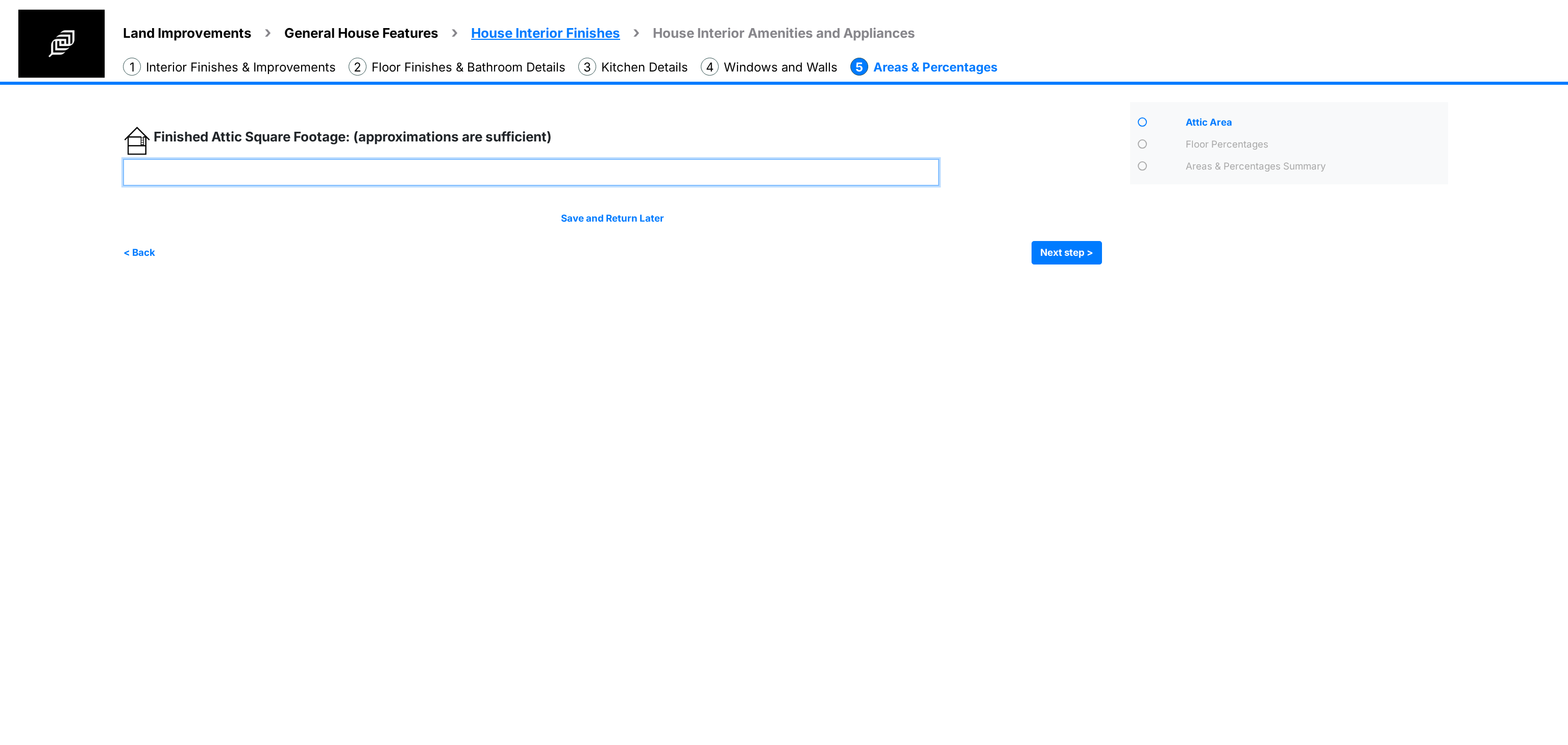
click at [500, 165] on input "number" at bounding box center [531, 172] width 816 height 27
type input "***"
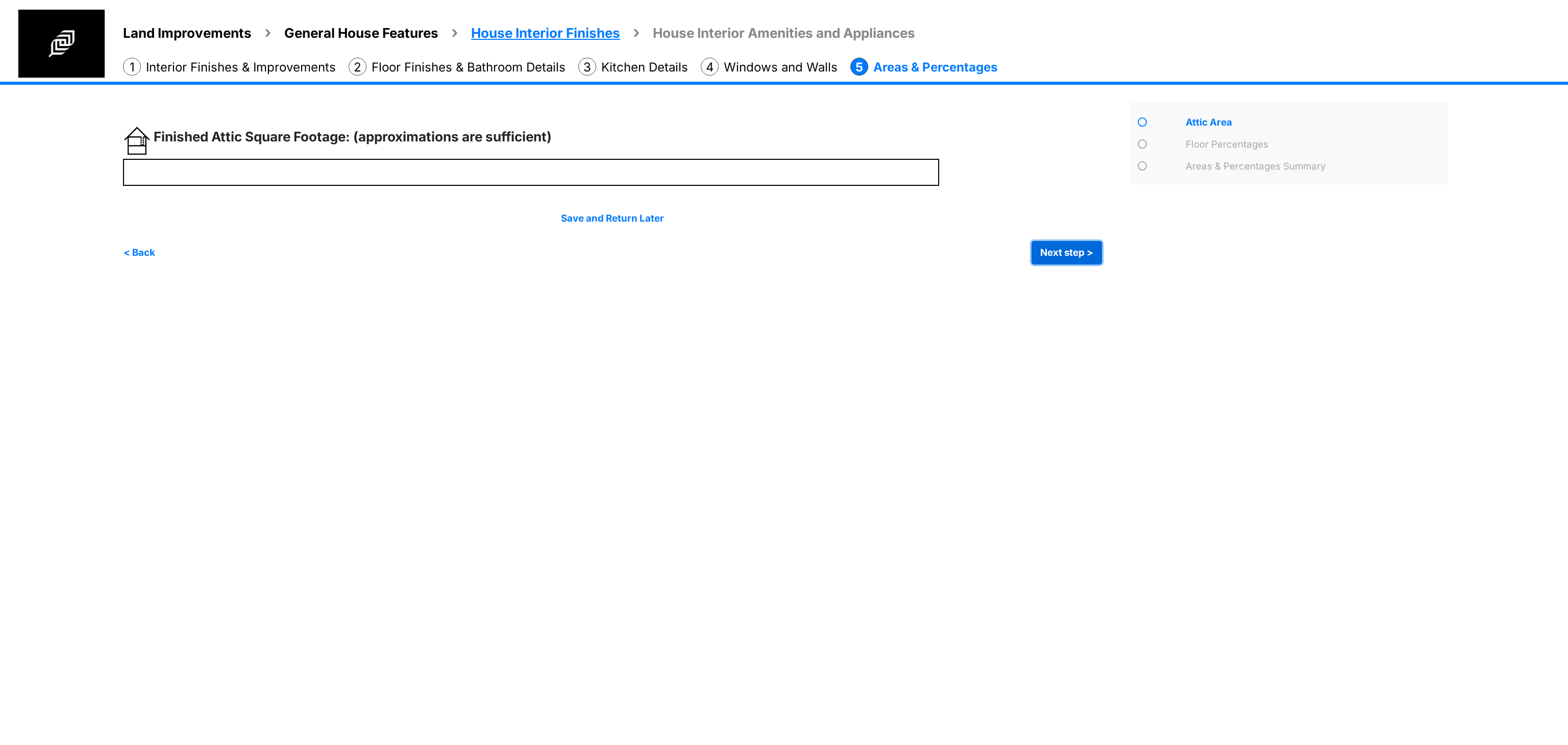
click at [1065, 253] on button "Next step >" at bounding box center [1066, 252] width 70 height 23
click at [0, 0] on div "Percentage of the Last Type of Floor Finish ***" at bounding box center [0, 0] width 0 height 0
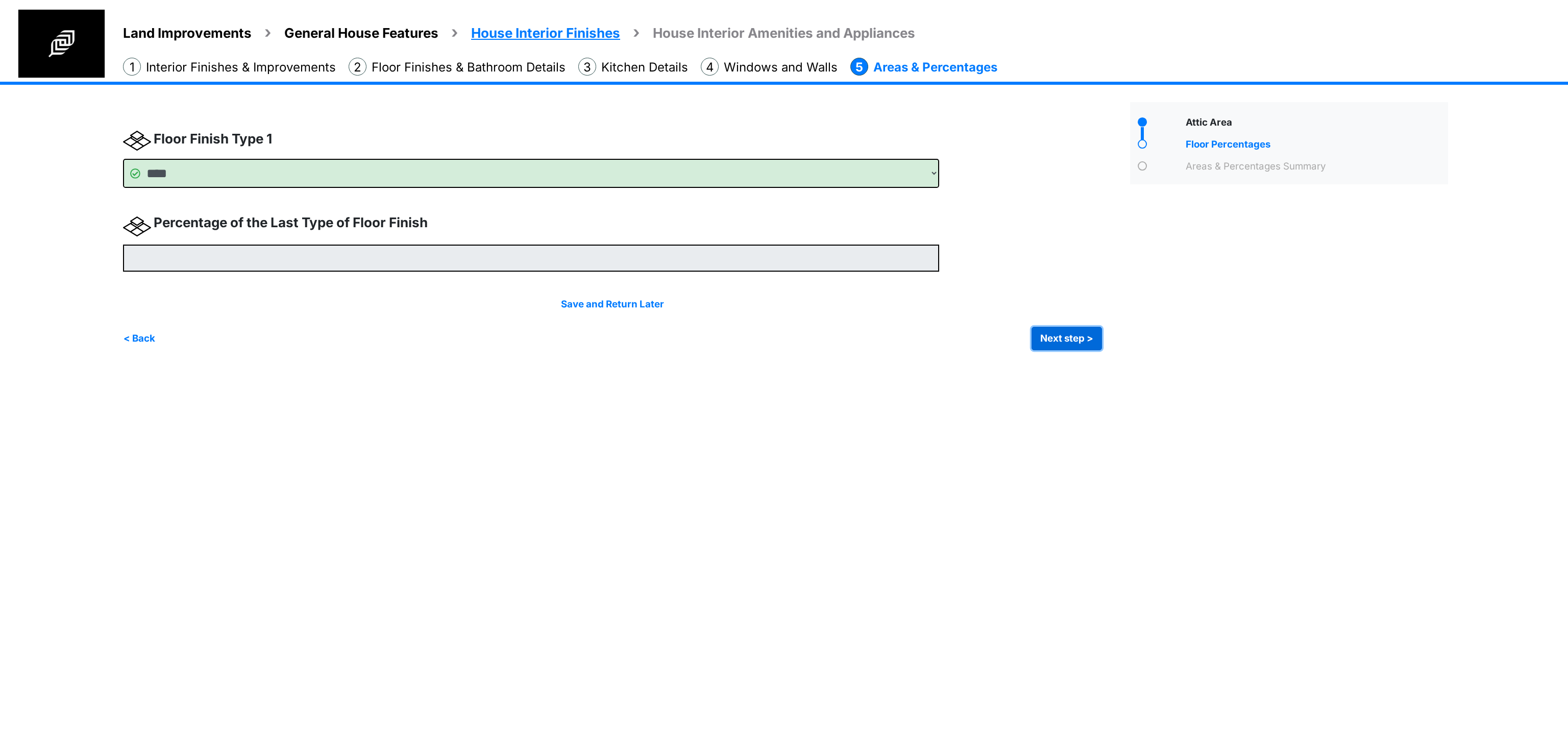
click at [1070, 339] on button "Next step >" at bounding box center [1066, 338] width 70 height 23
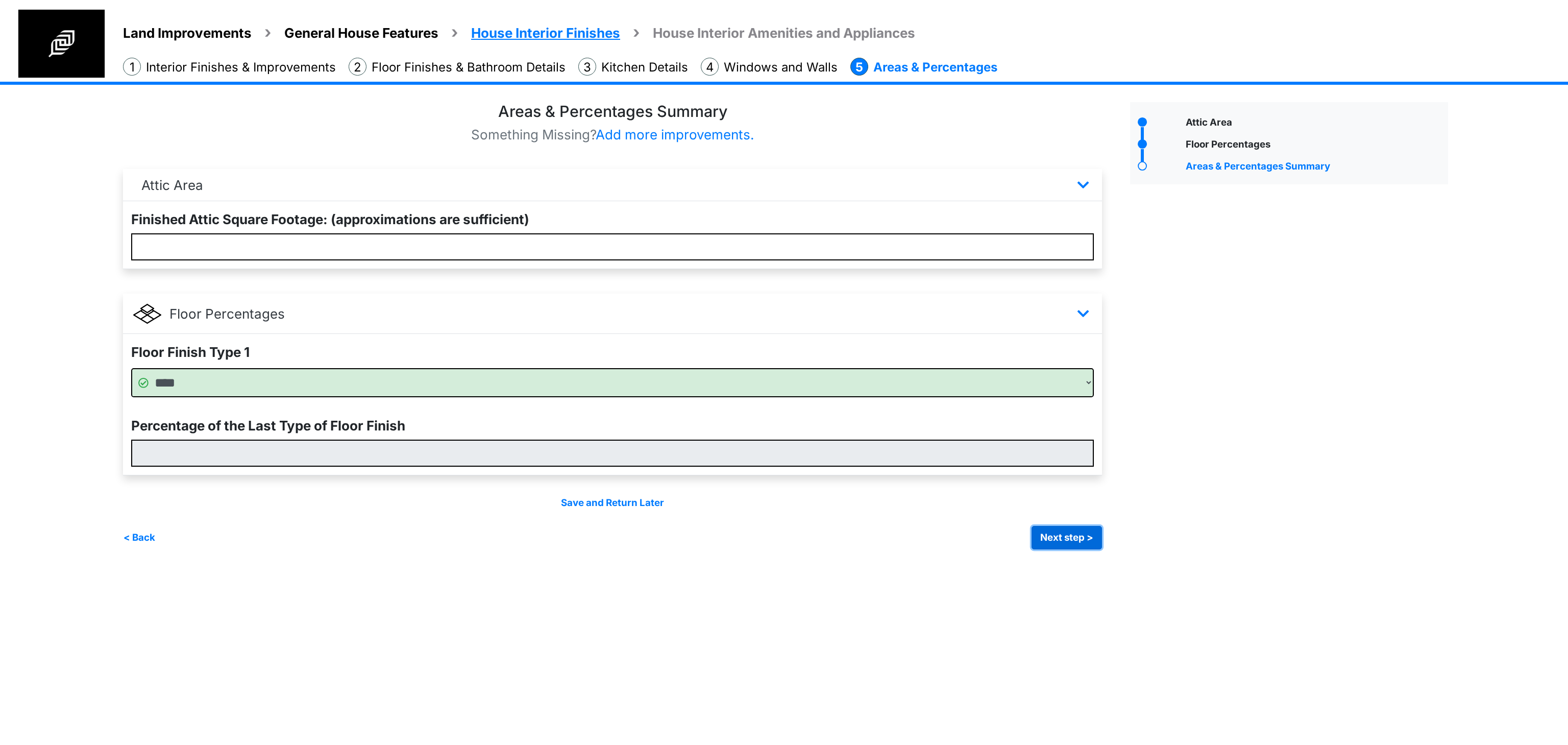
click at [1081, 538] on button "Next step >" at bounding box center [1066, 537] width 70 height 23
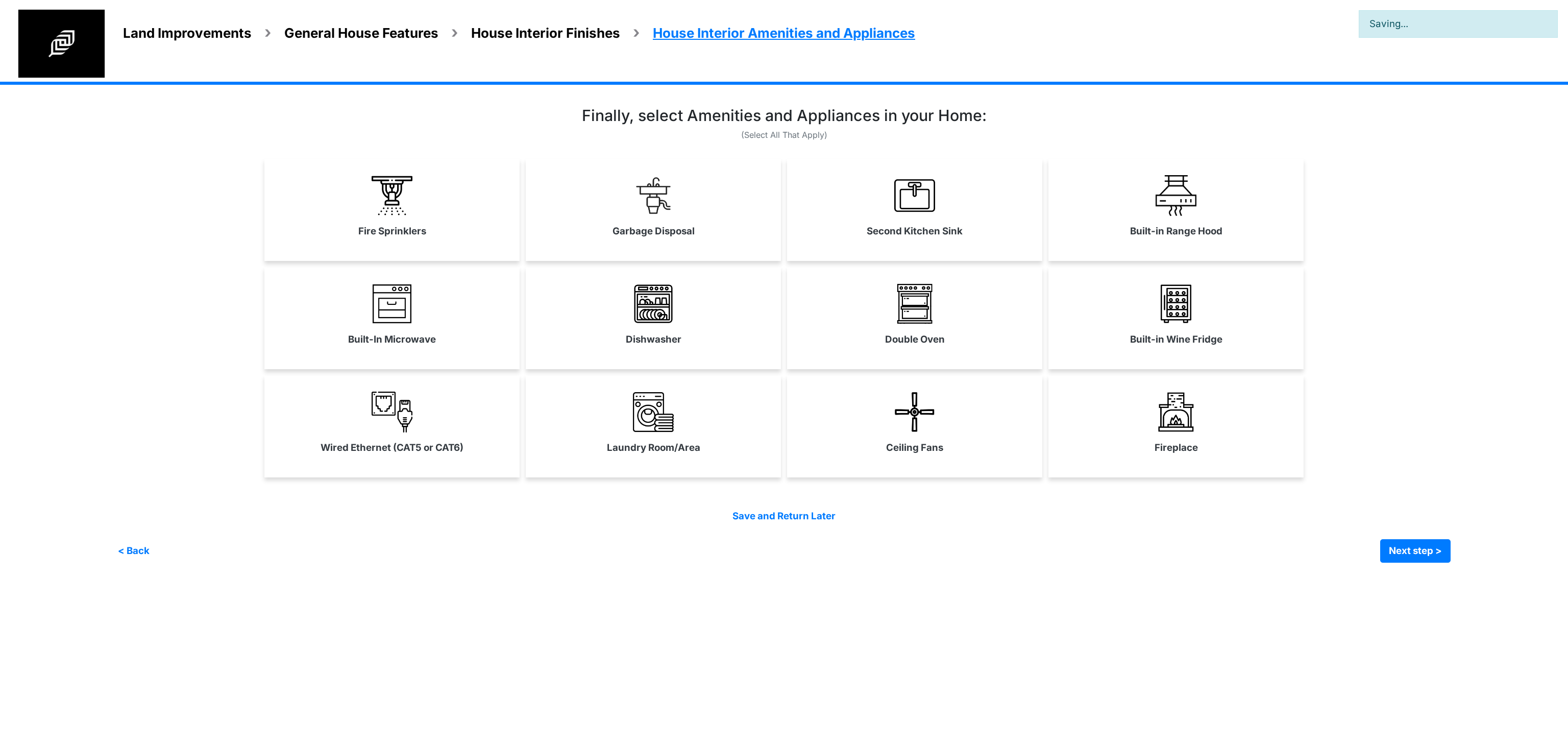
click at [1012, 544] on div "< Back Next step > Save and submit" at bounding box center [784, 550] width 1333 height 23
click at [442, 215] on link "Fire Sprinklers" at bounding box center [391, 206] width 255 height 75
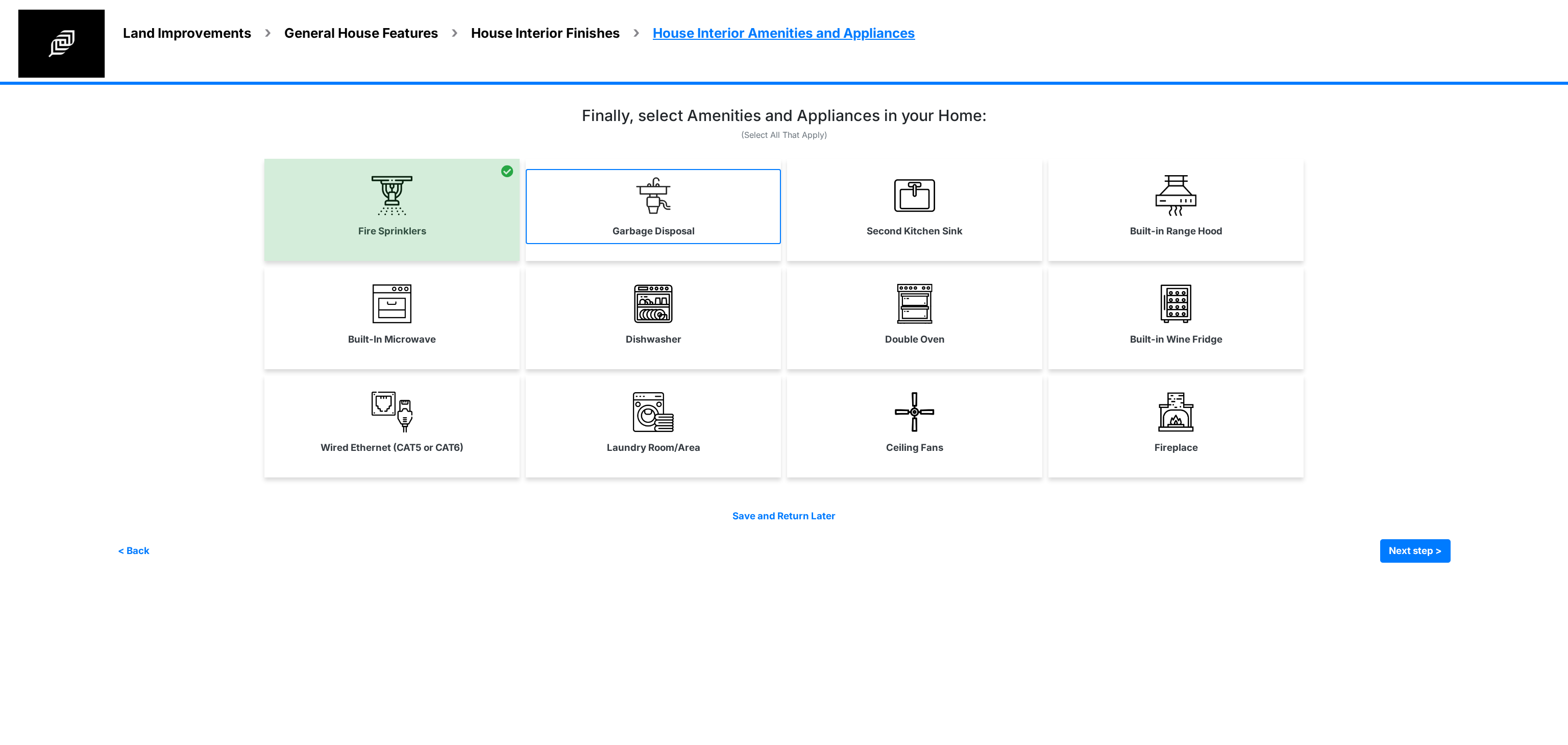
click at [676, 184] on link "Garbage Disposal" at bounding box center [653, 206] width 255 height 75
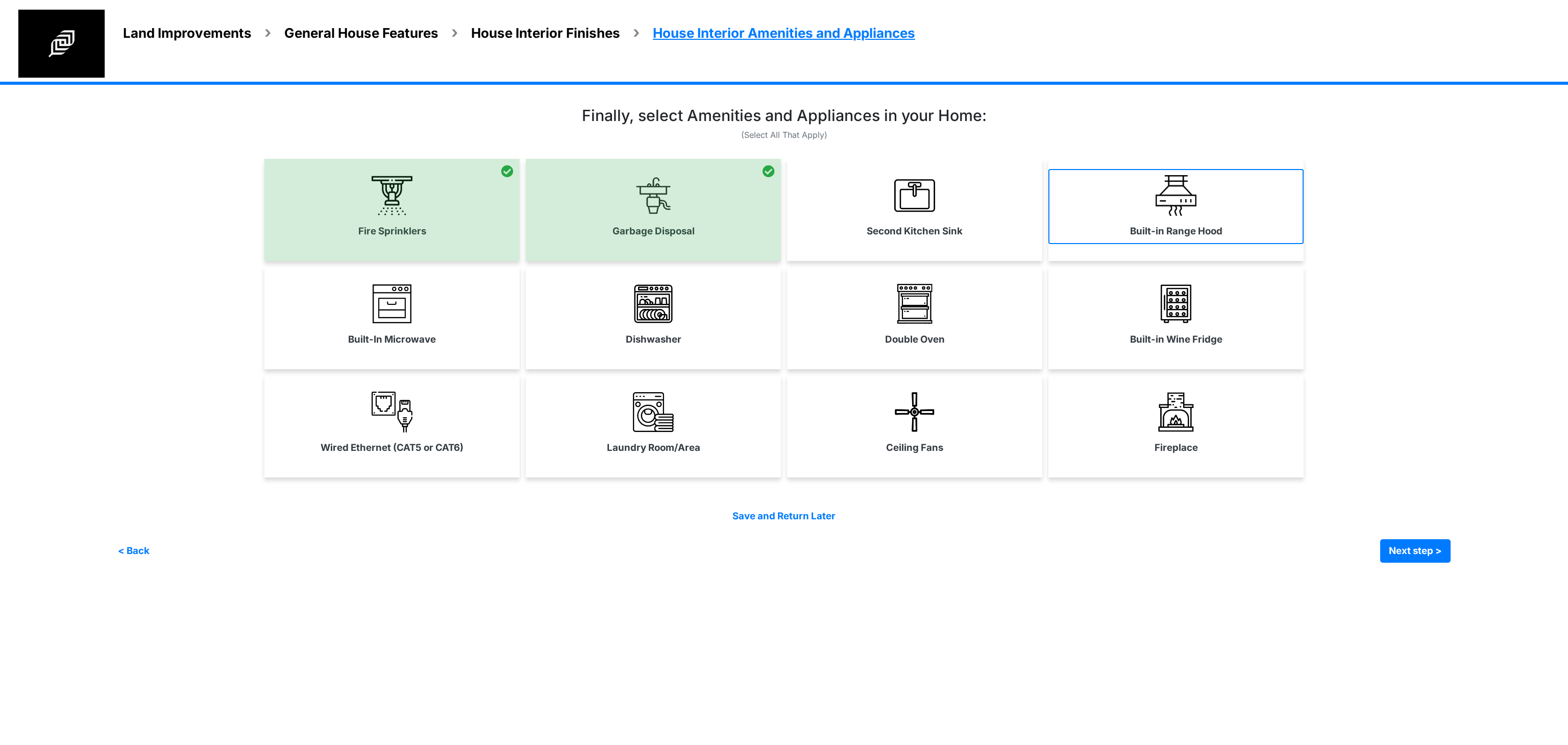
click at [1118, 218] on link "Built-in Range Hood" at bounding box center [1176, 206] width 255 height 75
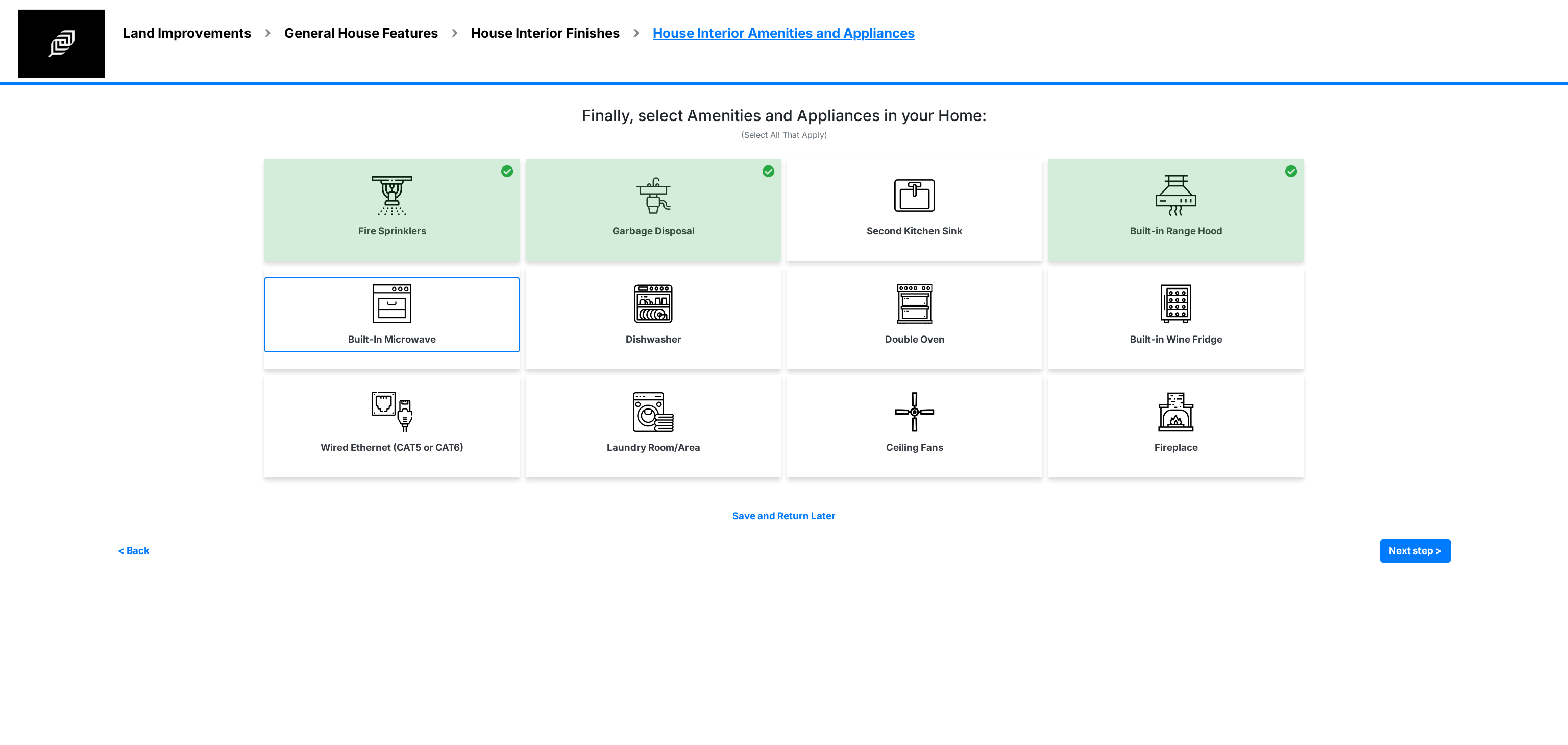
click at [507, 337] on link "Built-In Microwave" at bounding box center [391, 314] width 255 height 75
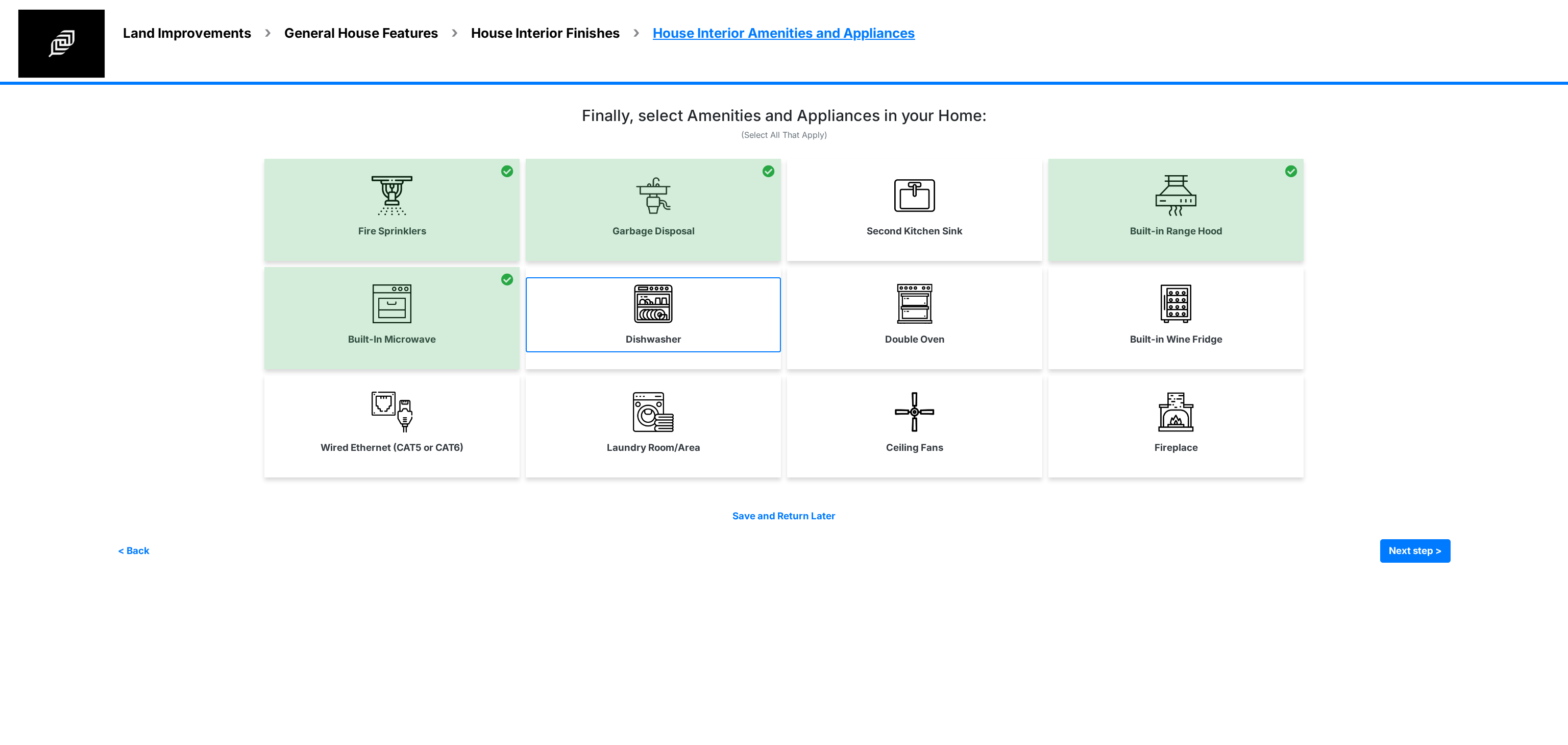
click at [727, 321] on link "Dishwasher" at bounding box center [653, 314] width 255 height 75
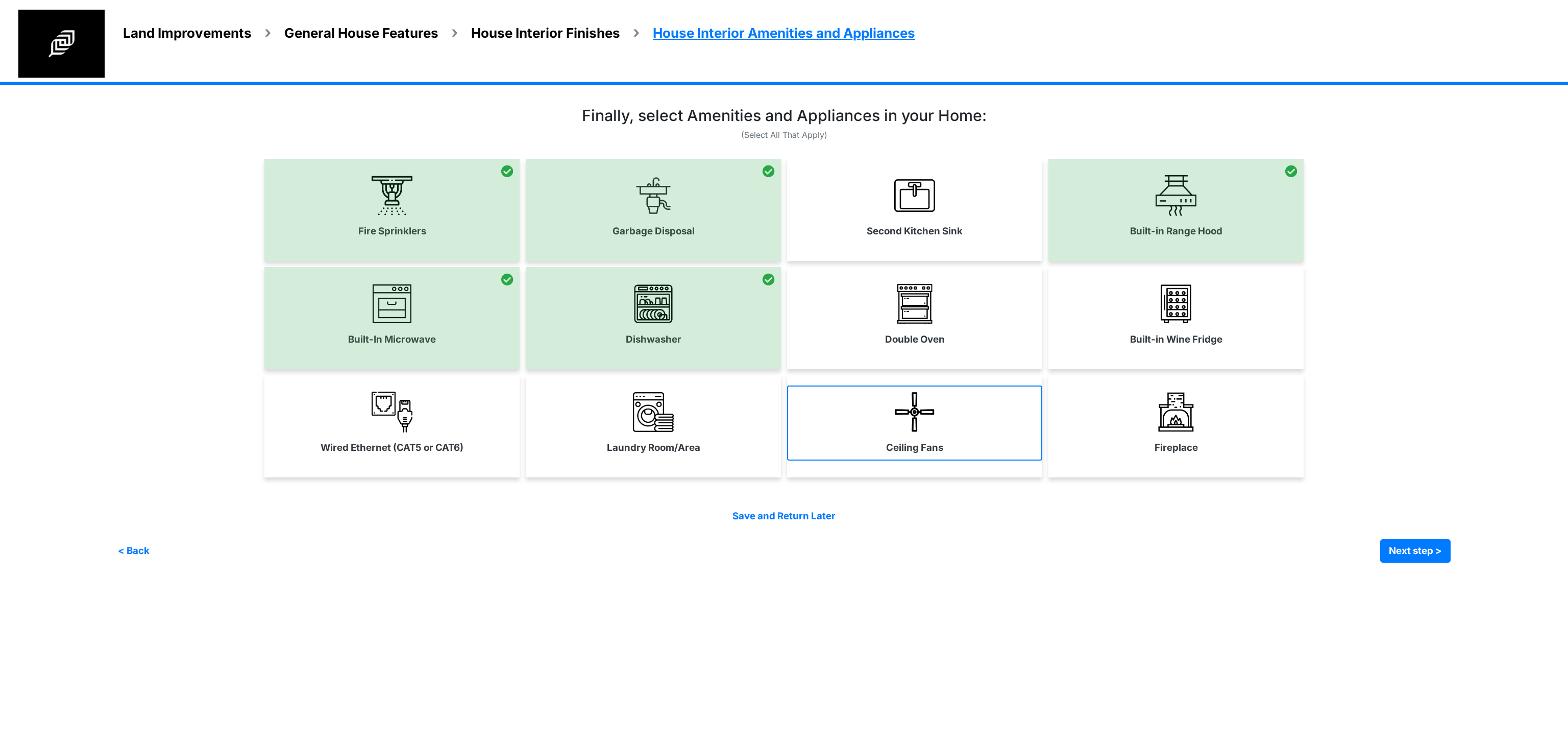
click at [941, 387] on link "Ceiling Fans" at bounding box center [914, 422] width 255 height 75
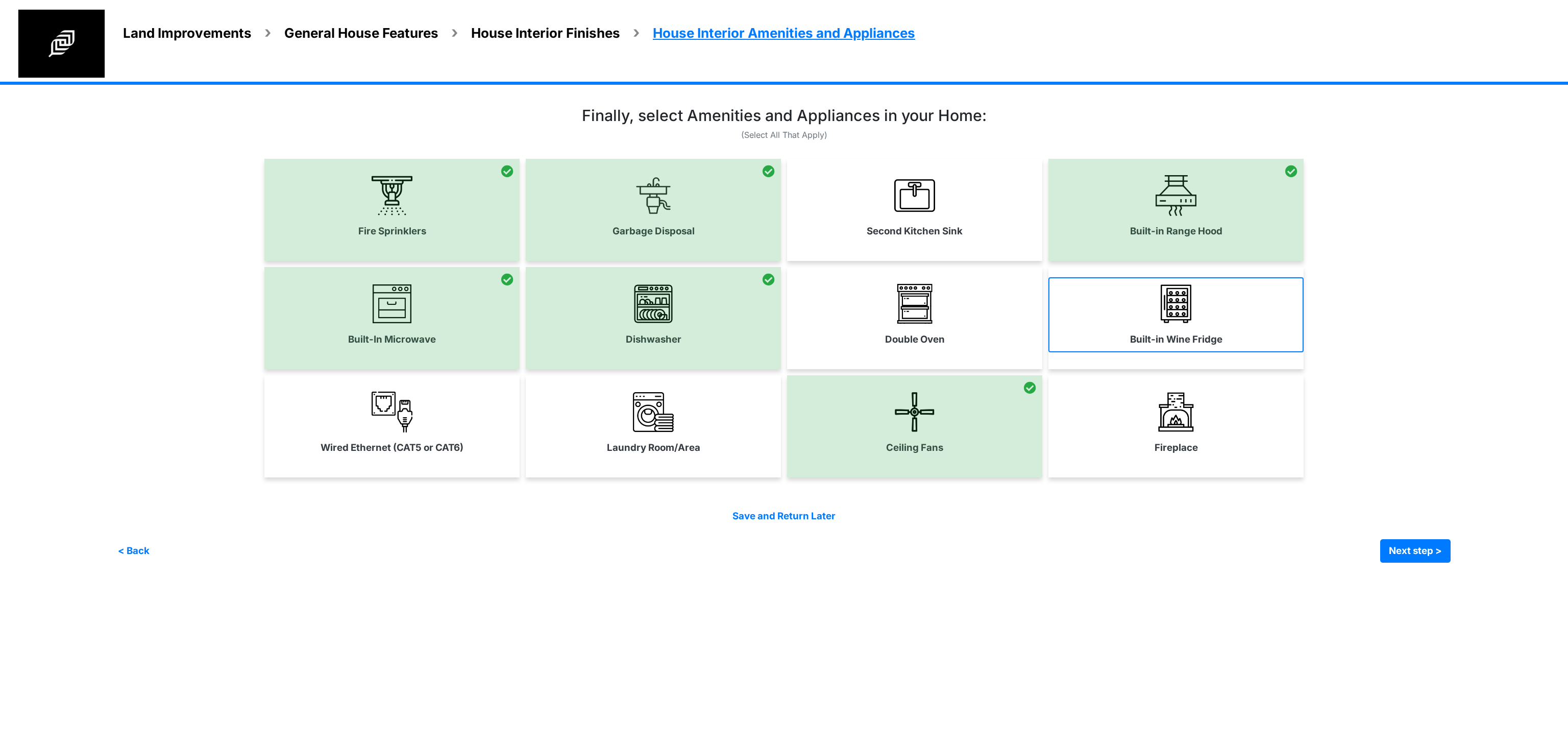
click at [1107, 325] on link "Built-in Wine Fridge" at bounding box center [1176, 314] width 255 height 75
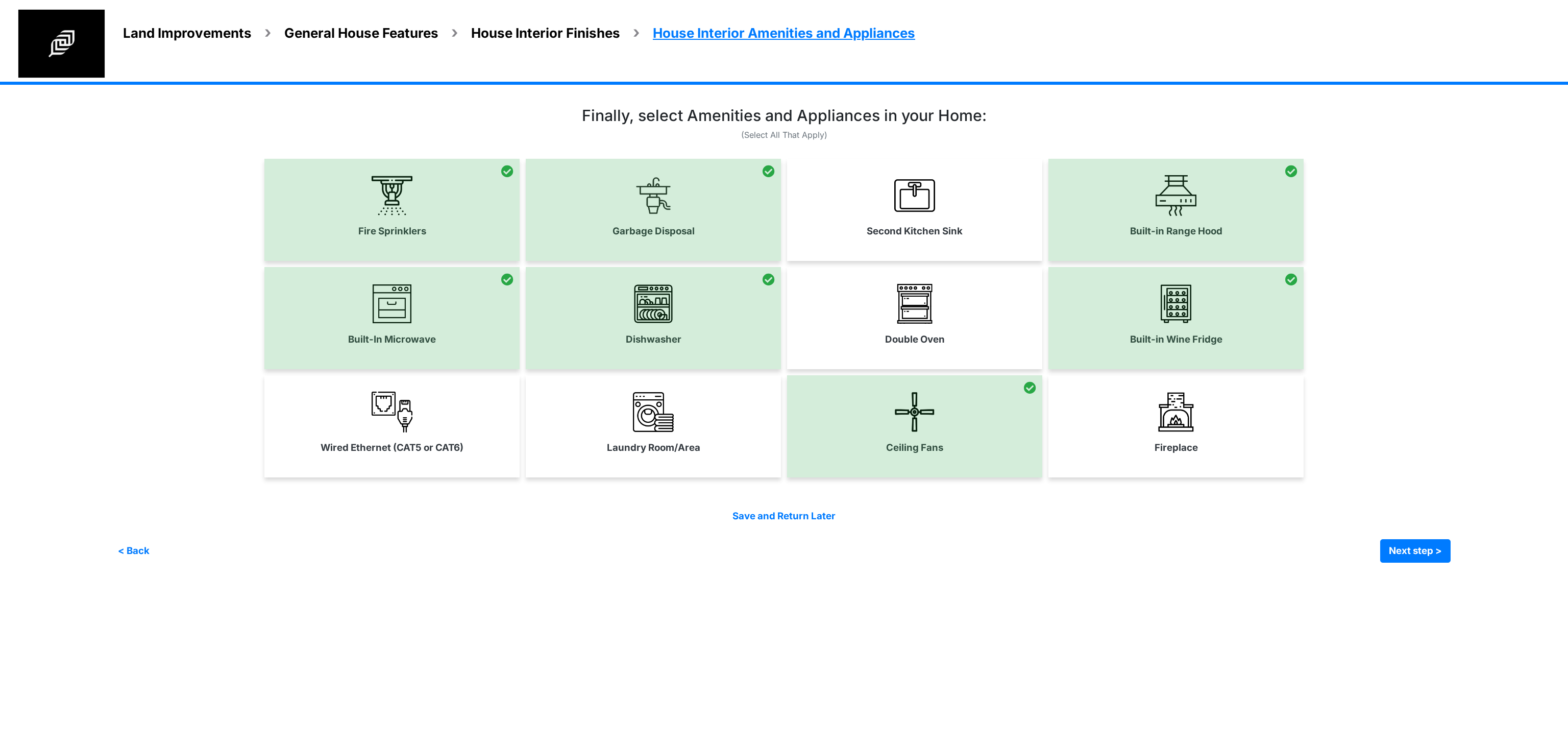
click at [381, 472] on div "Wired Ethernet (CAT5 or CAT6)" at bounding box center [391, 426] width 255 height 102
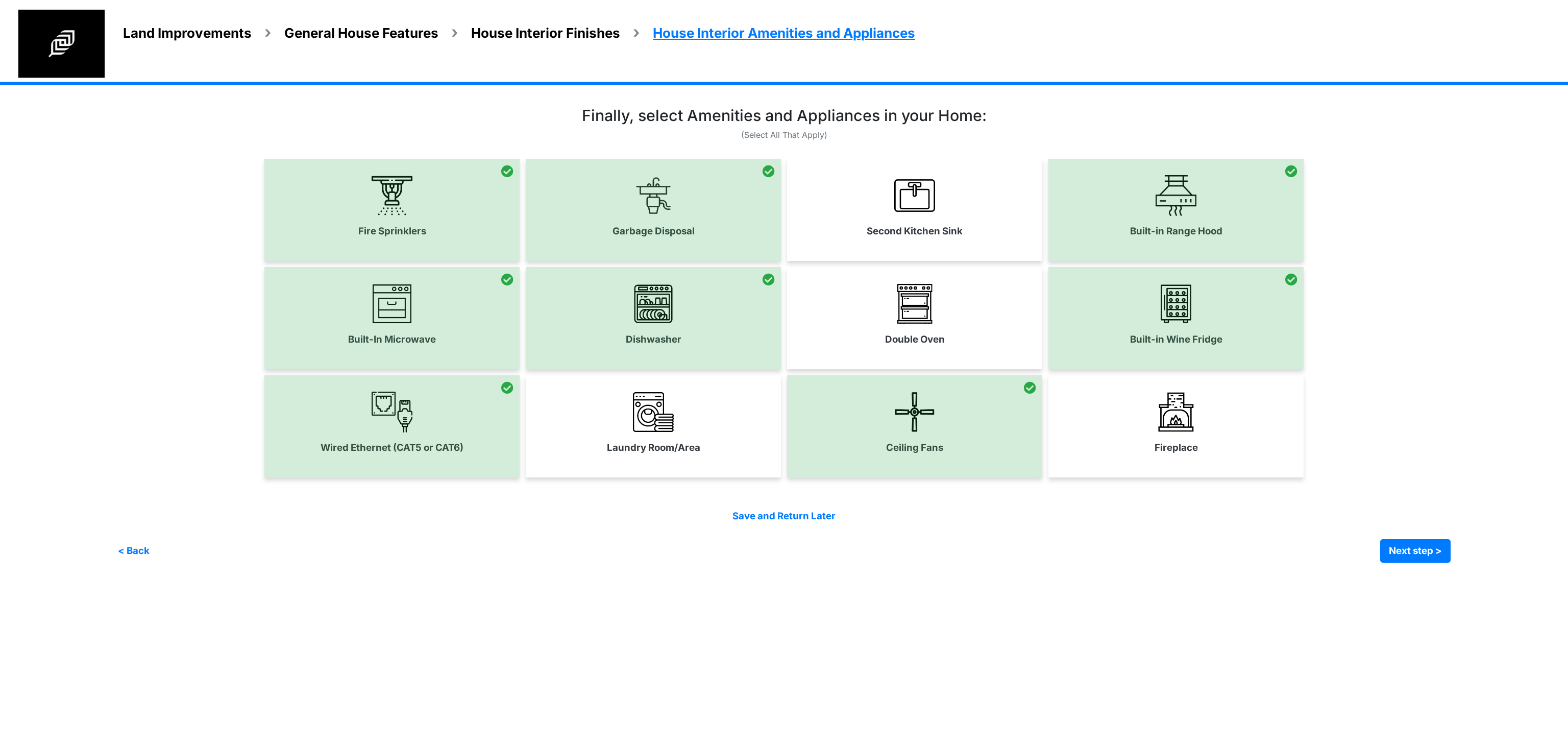
click at [159, 369] on div "Fire Sprinklers" at bounding box center [784, 321] width 1333 height 325
click at [154, 301] on div "Built-In Microwave Dishwasher" at bounding box center [784, 317] width 1333 height 102
click at [751, 577] on html "Land Improvements General House Features House Interior Finishes House Interior…" at bounding box center [784, 288] width 1568 height 577
click at [1434, 554] on button "Next step >" at bounding box center [1415, 550] width 70 height 23
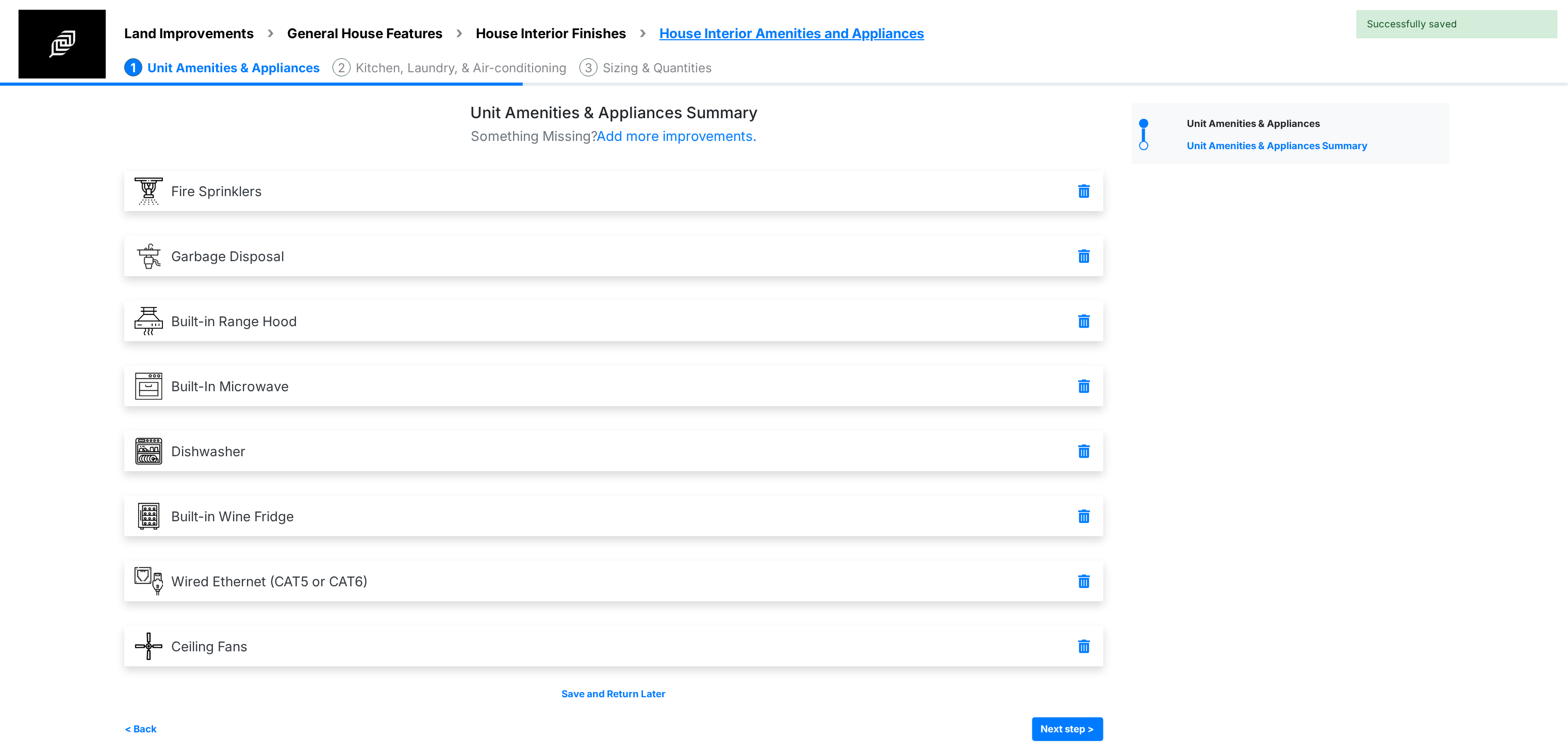
click at [1239, 536] on div "Unit Amenities & Appliances Unit Amenities & Appliances Summary" at bounding box center [1291, 422] width 333 height 637
click at [1094, 722] on button "Next step >" at bounding box center [1068, 729] width 71 height 24
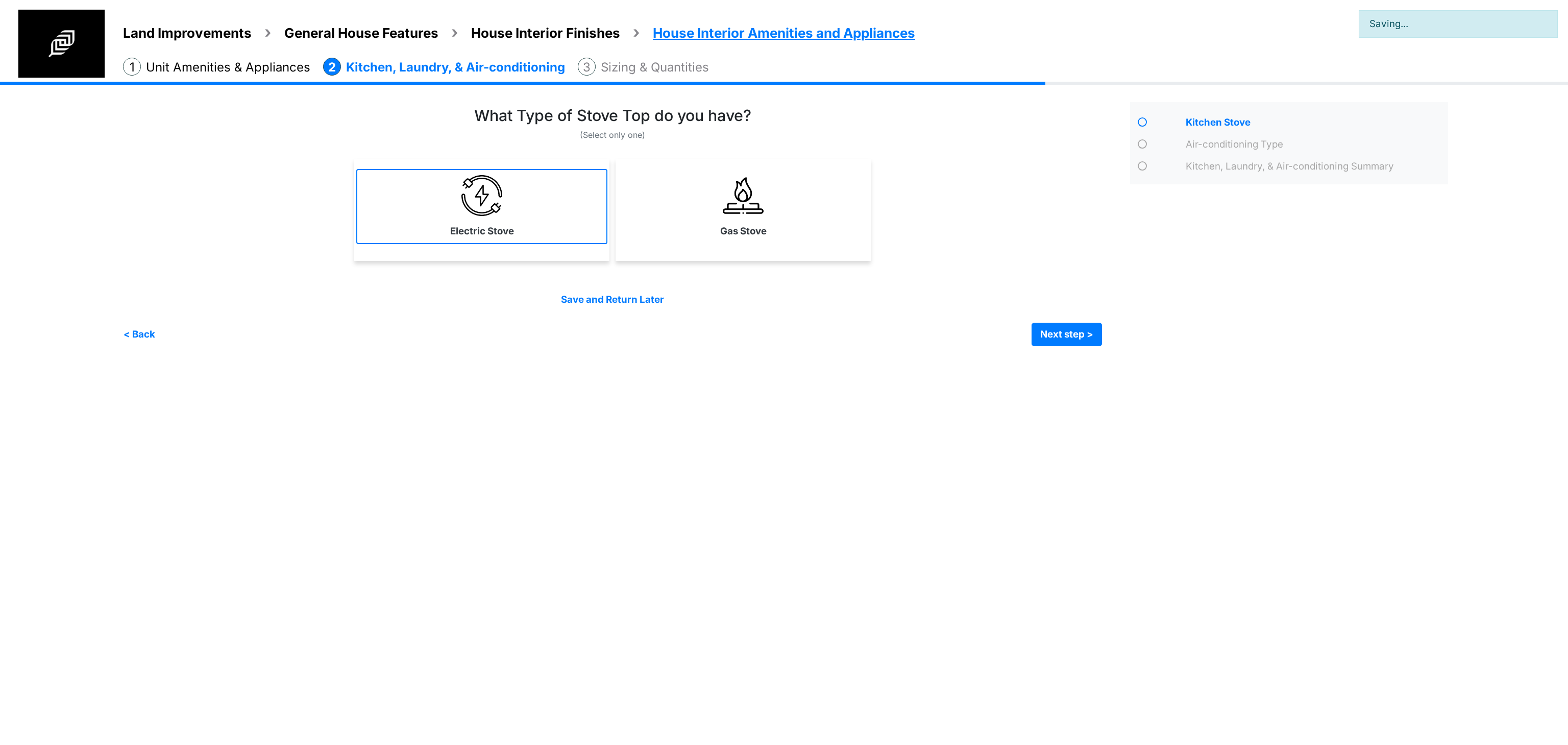
click at [530, 214] on link "Electric Stove" at bounding box center [482, 206] width 251 height 75
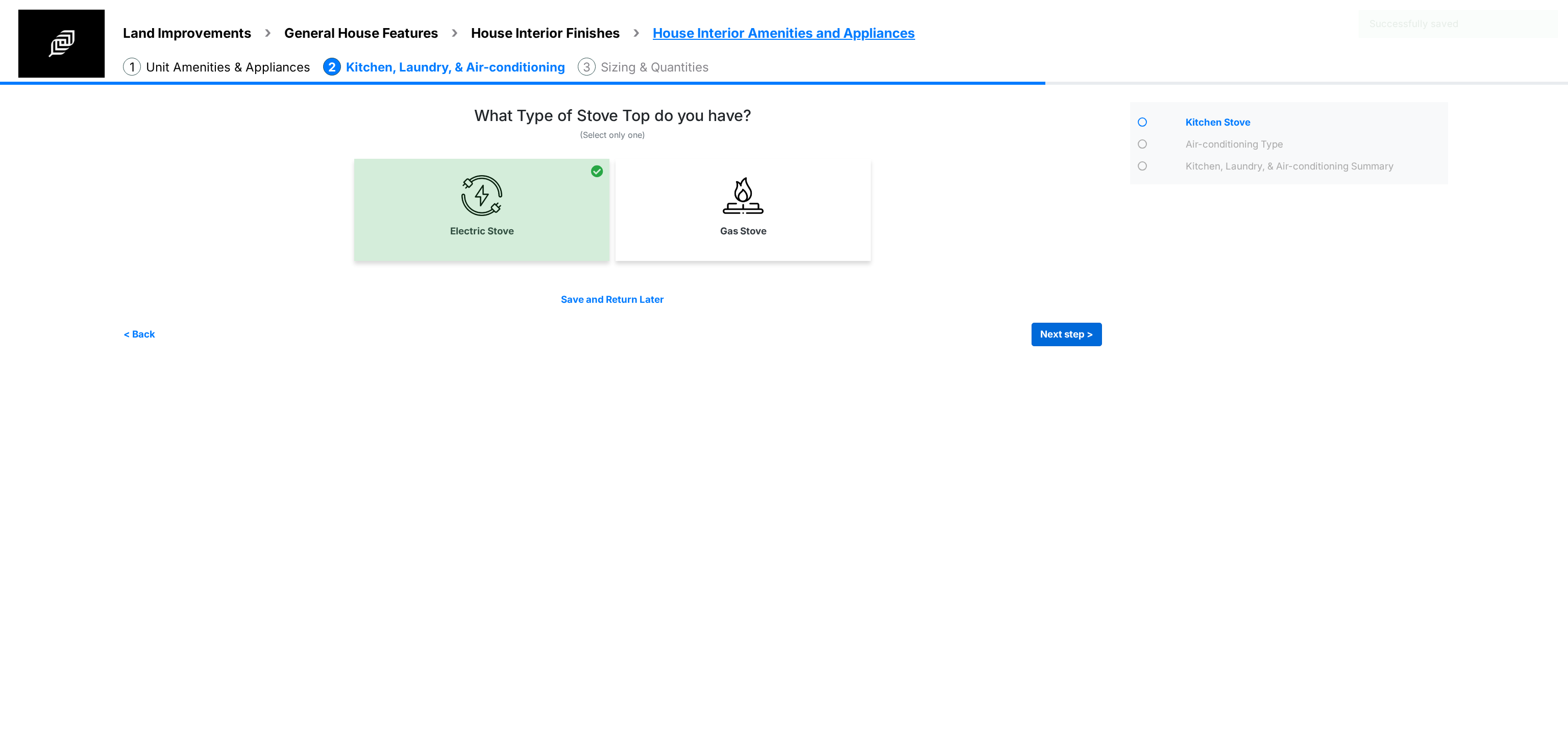
click at [1056, 336] on button "Next step >" at bounding box center [1066, 334] width 70 height 23
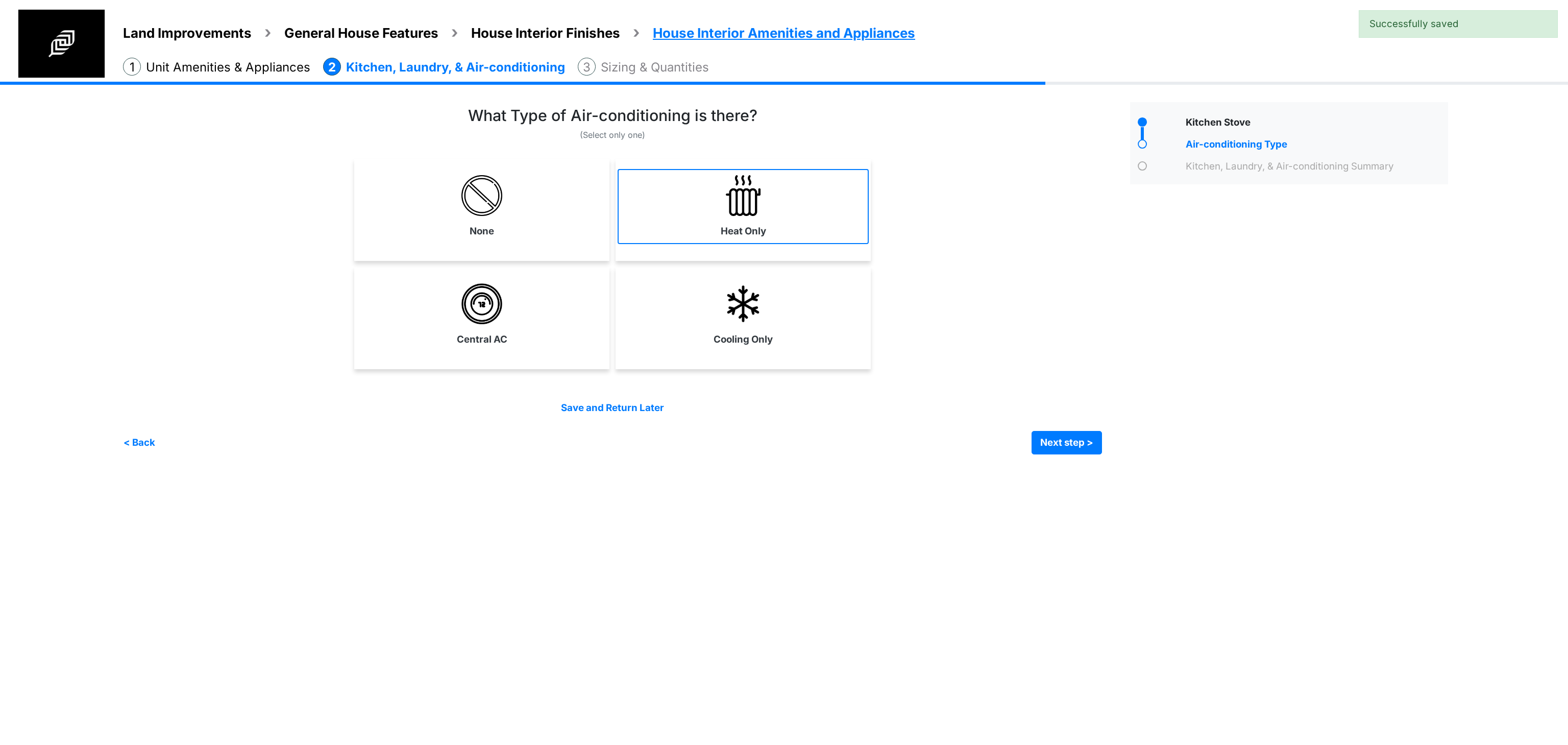
click at [739, 217] on link "Heat Only" at bounding box center [743, 206] width 251 height 75
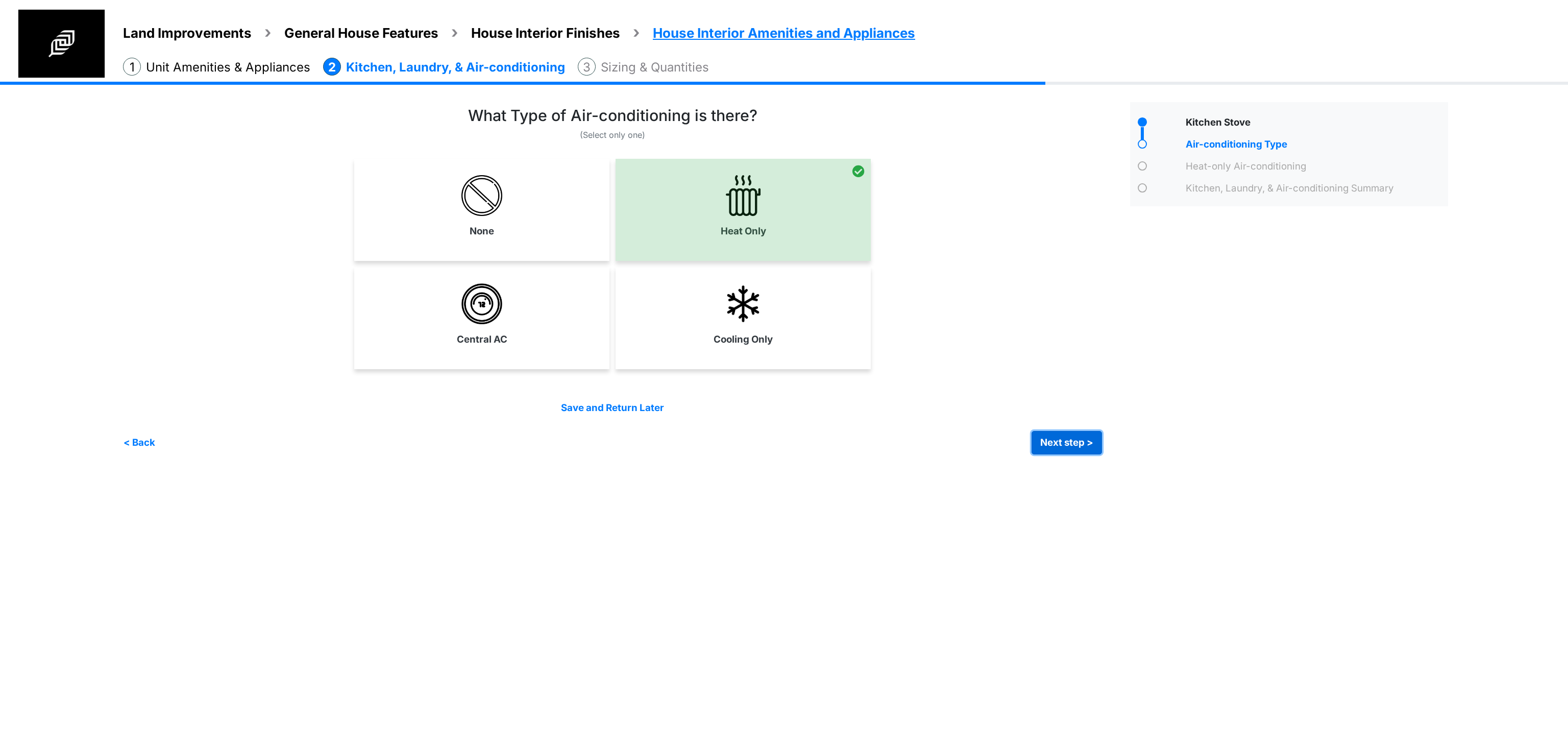
click at [1078, 440] on button "Next step >" at bounding box center [1066, 442] width 70 height 23
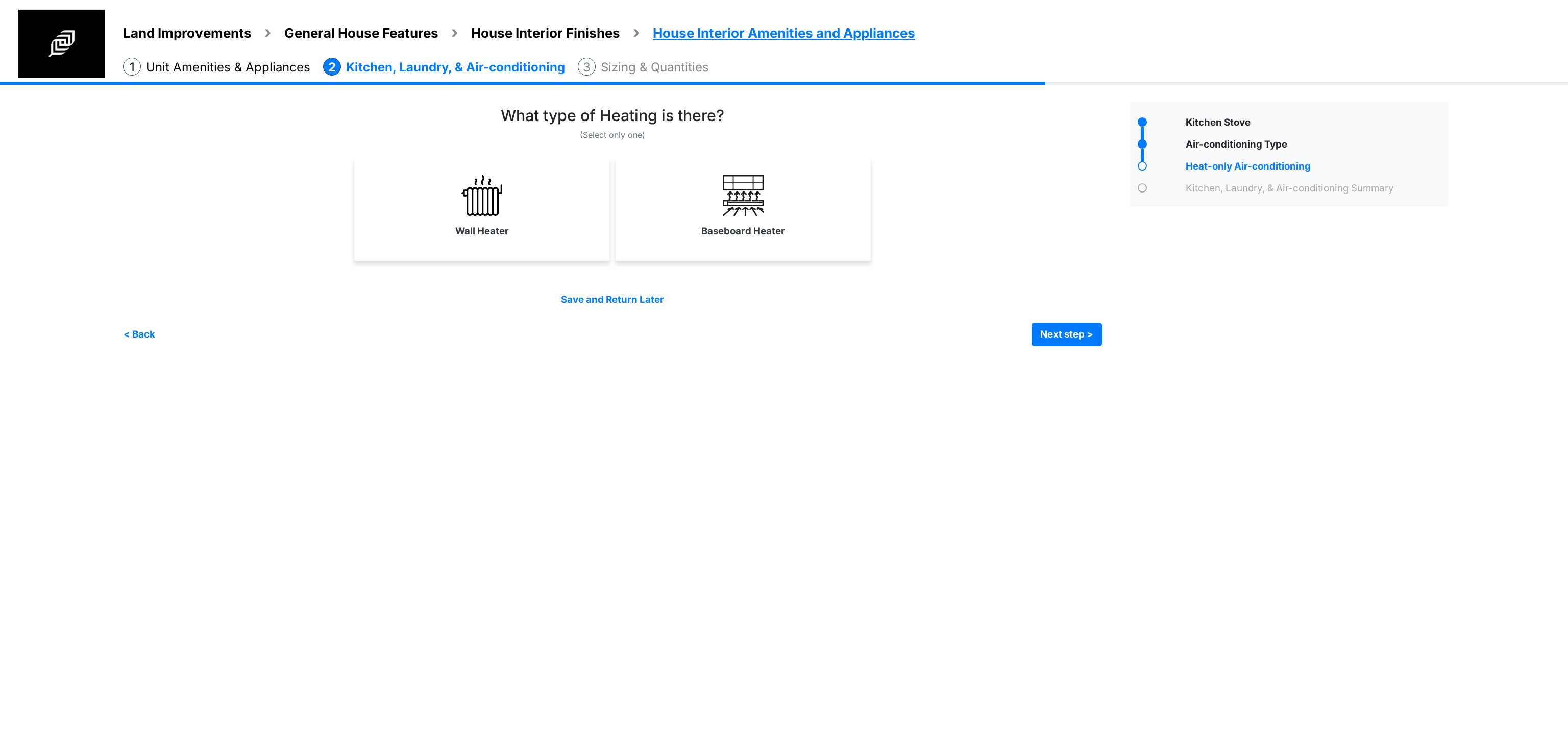
click at [546, 244] on div "Wall Heater" at bounding box center [482, 209] width 255 height 102
select select "*"
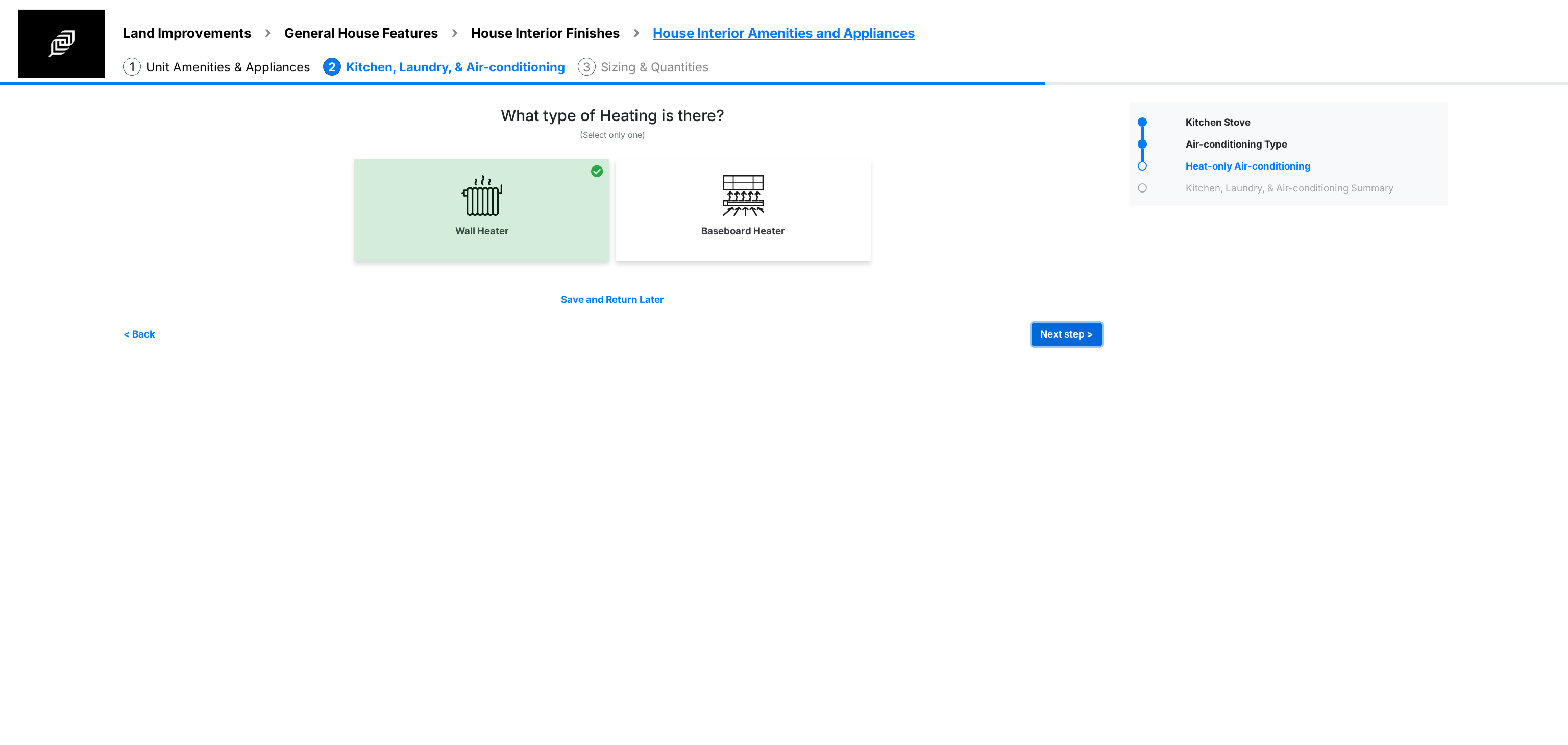
click at [1046, 323] on button "Next step >" at bounding box center [1066, 334] width 70 height 23
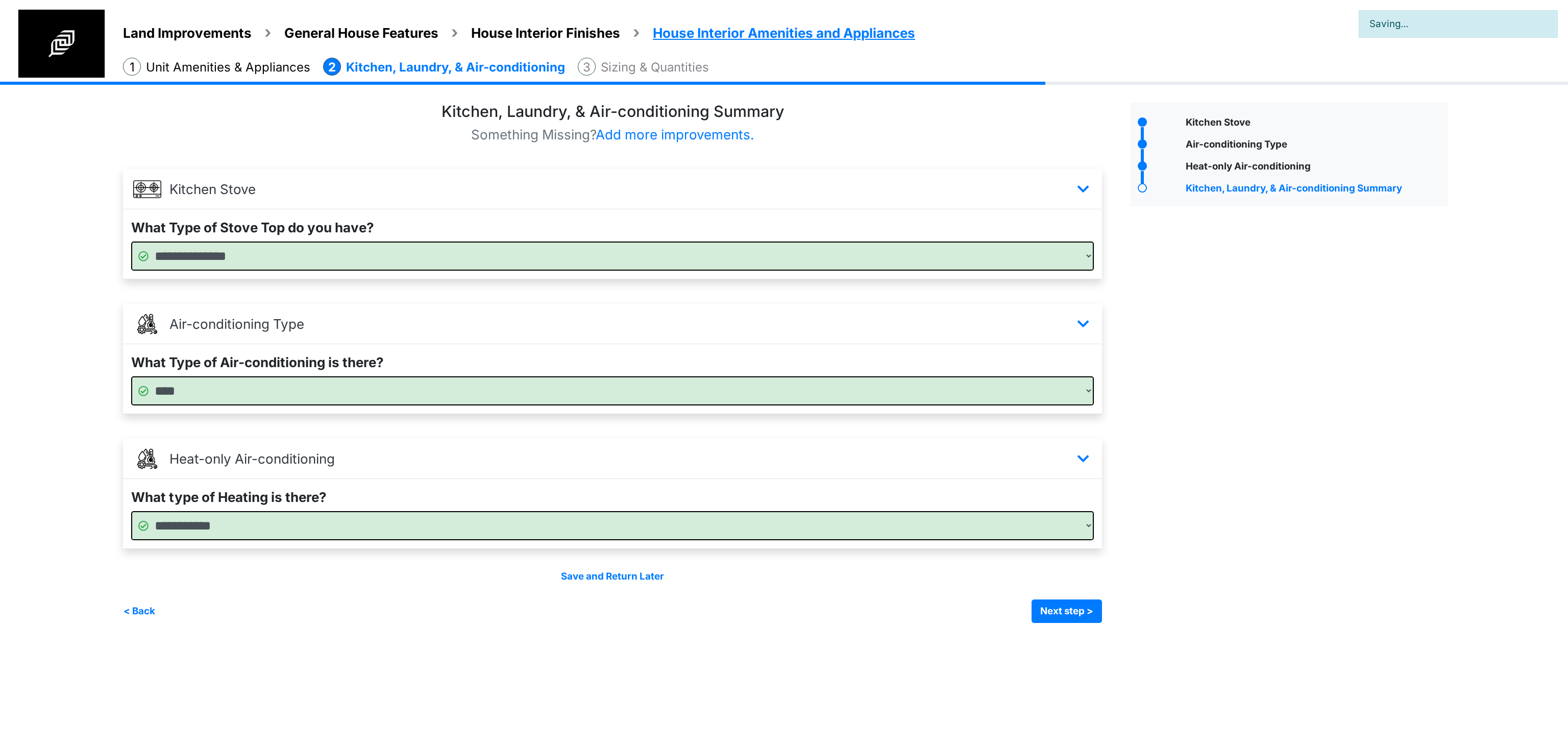
click at [1115, 328] on div "Kitchen, Laundry, & Air-conditioning Summary Something Missing? Add more improv…" at bounding box center [623, 362] width 999 height 520
click at [1082, 606] on button "Next step >" at bounding box center [1066, 610] width 70 height 23
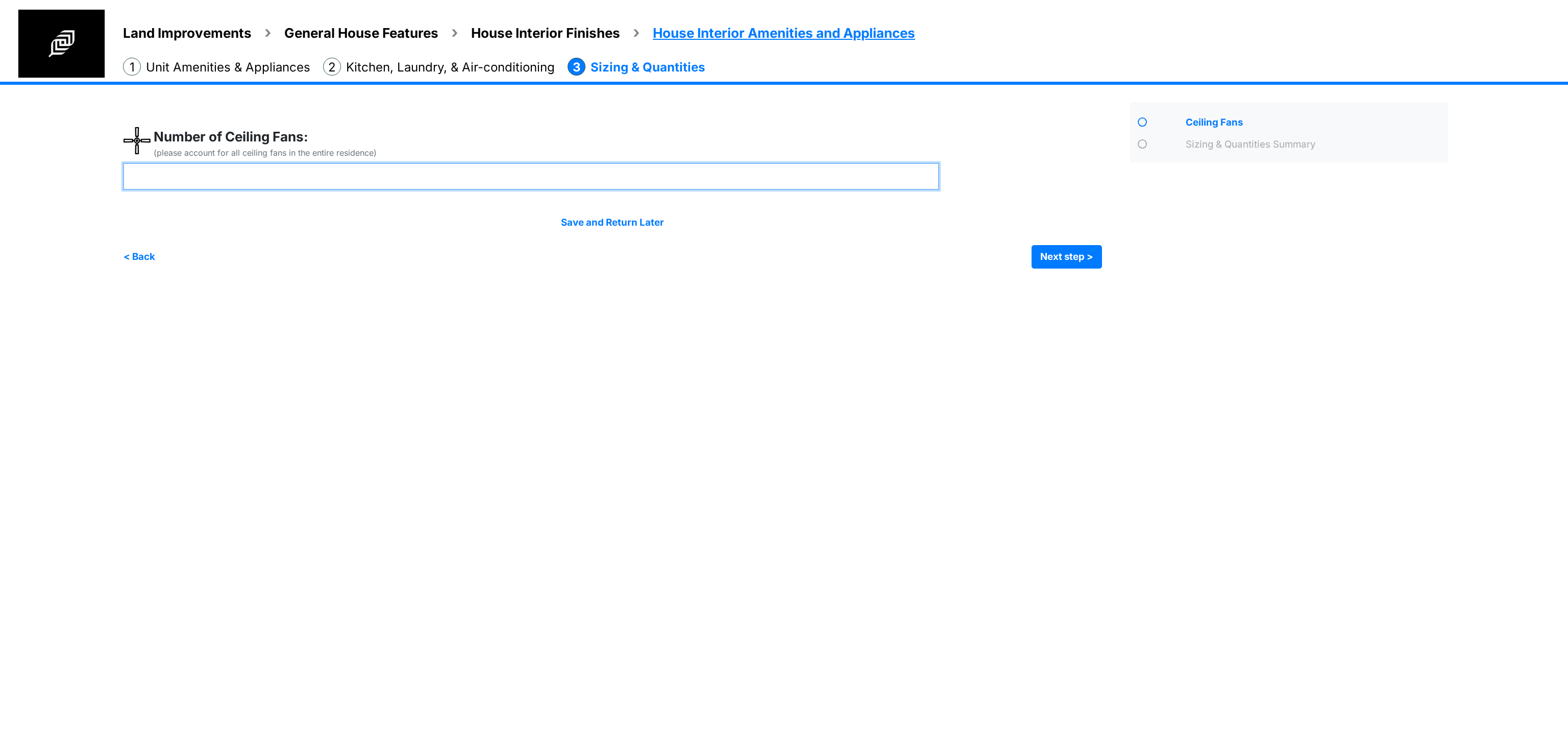
click at [518, 189] on input "number" at bounding box center [531, 176] width 816 height 27
type input "*"
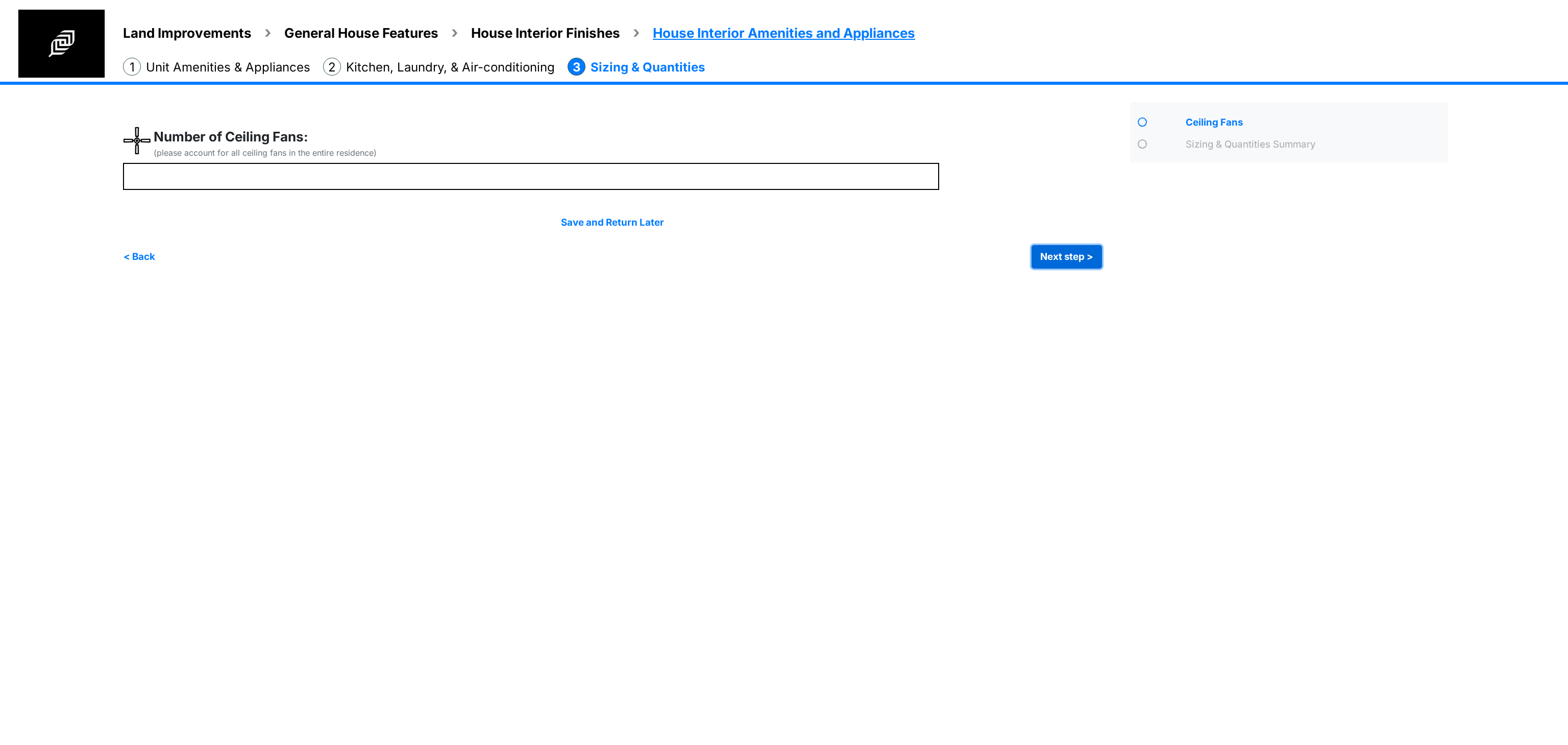
type input "*"
click at [1085, 259] on button "Next step >" at bounding box center [1066, 256] width 70 height 23
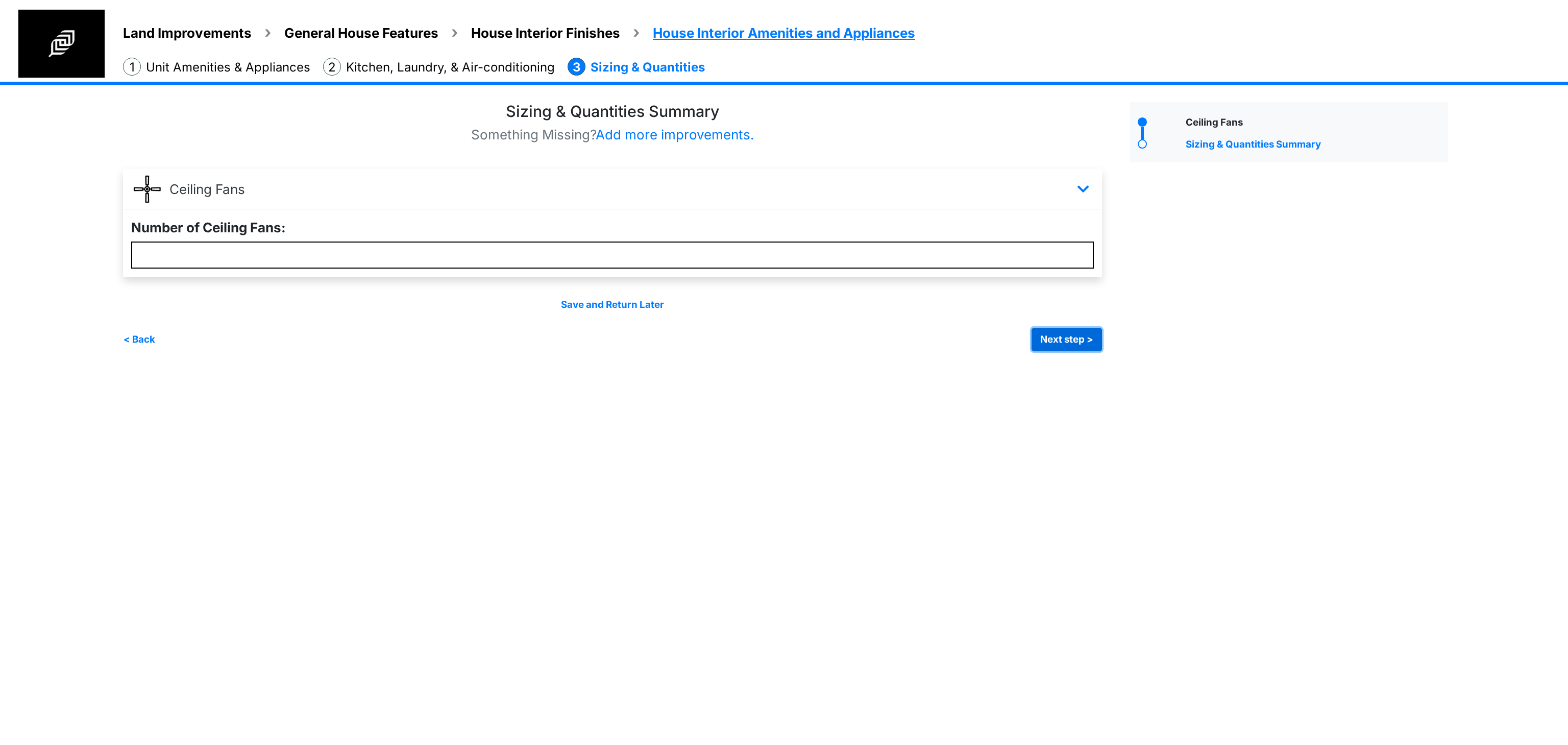
click at [1081, 342] on button "Next step >" at bounding box center [1066, 339] width 70 height 23
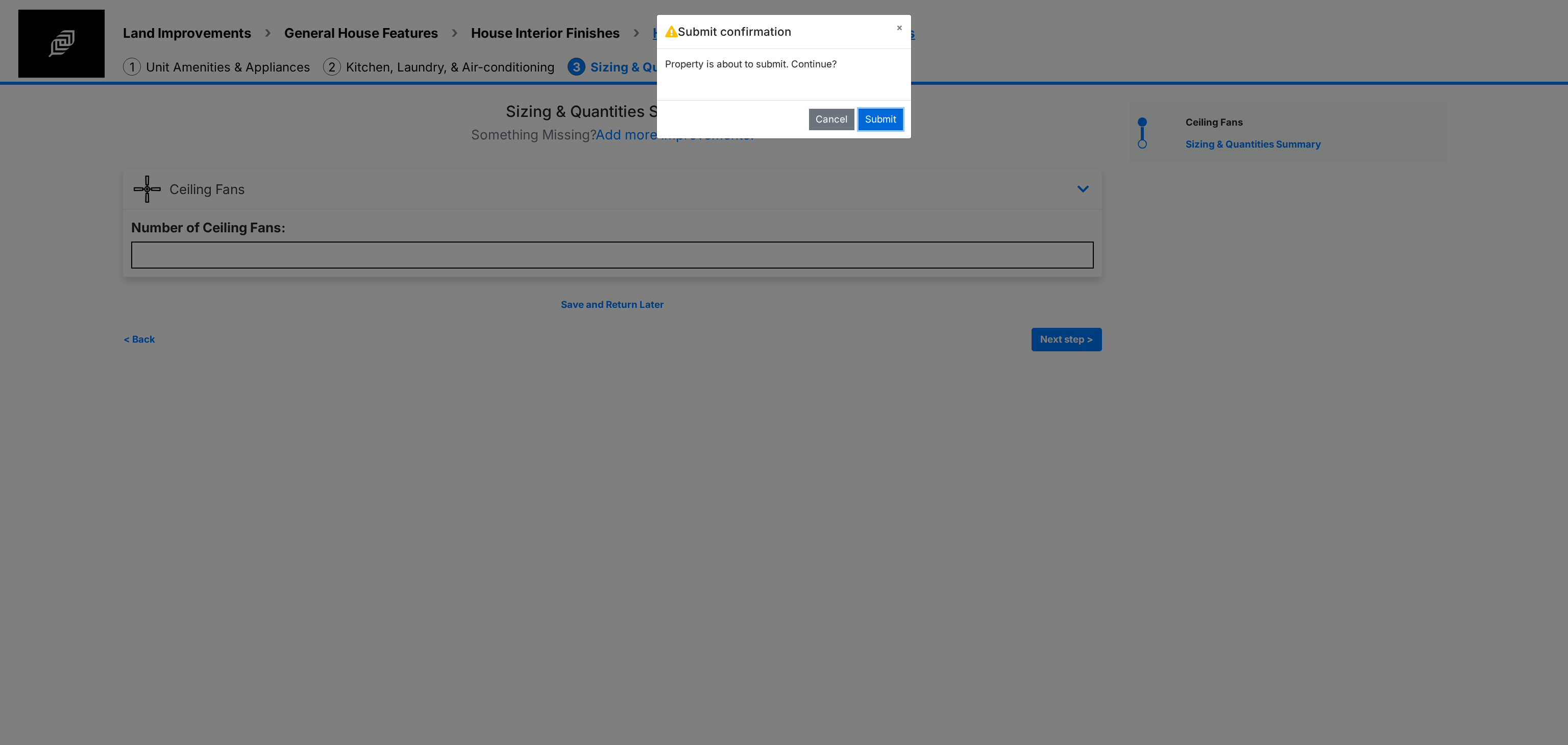
click at [883, 114] on button "Submit" at bounding box center [880, 119] width 44 height 22
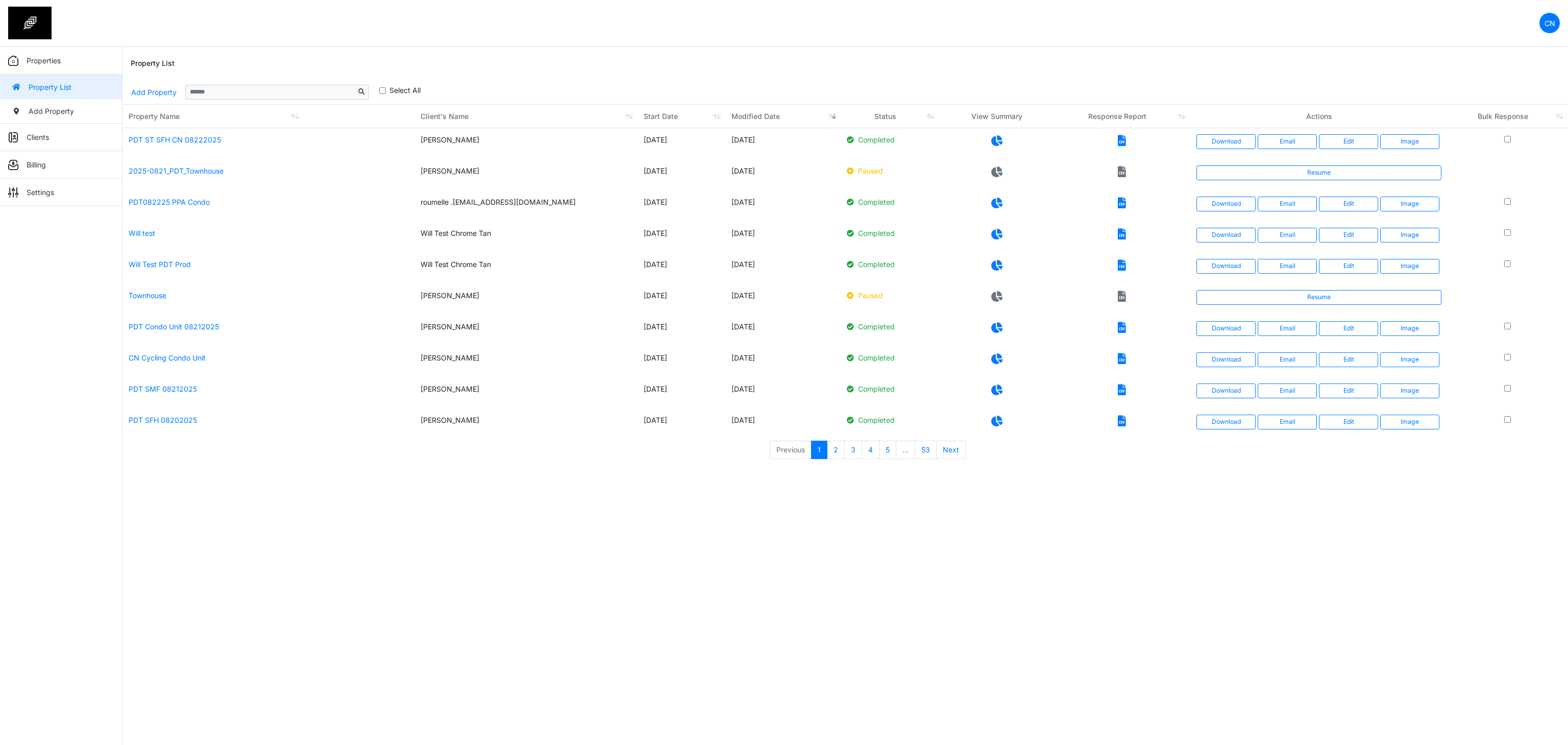
click at [579, 64] on div "Property List" at bounding box center [845, 63] width 1429 height 33
click at [1112, 72] on div "Property List" at bounding box center [845, 63] width 1429 height 33
click at [1124, 139] on icon at bounding box center [1122, 140] width 8 height 10
click at [1233, 148] on link "Download" at bounding box center [1226, 142] width 60 height 14
